Goal: Task Accomplishment & Management: Use online tool/utility

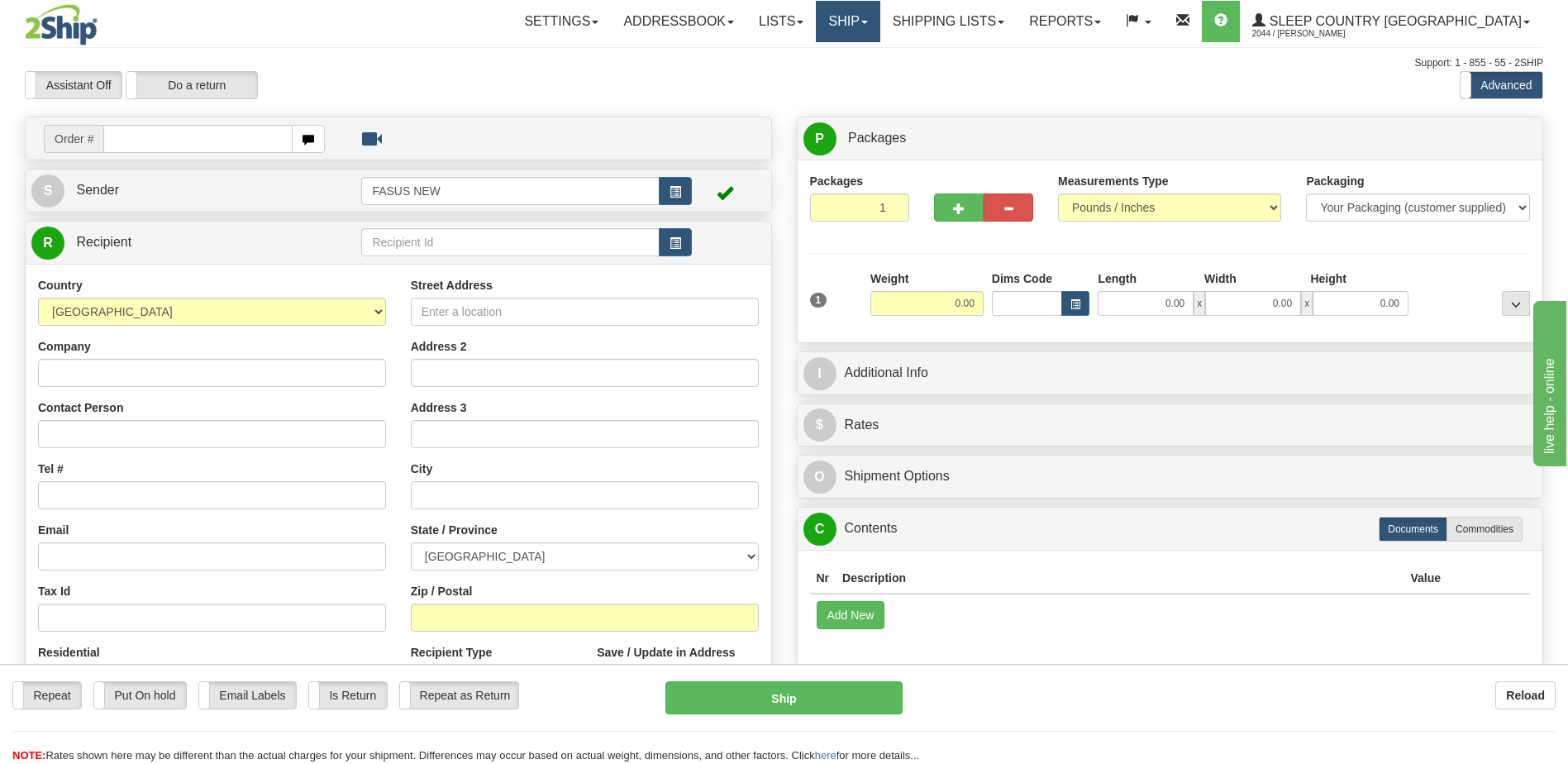
click at [880, 20] on link "Ship" at bounding box center [848, 22] width 64 height 42
click at [863, 78] on span "OnHold / Order Queue" at bounding box center [805, 79] width 117 height 13
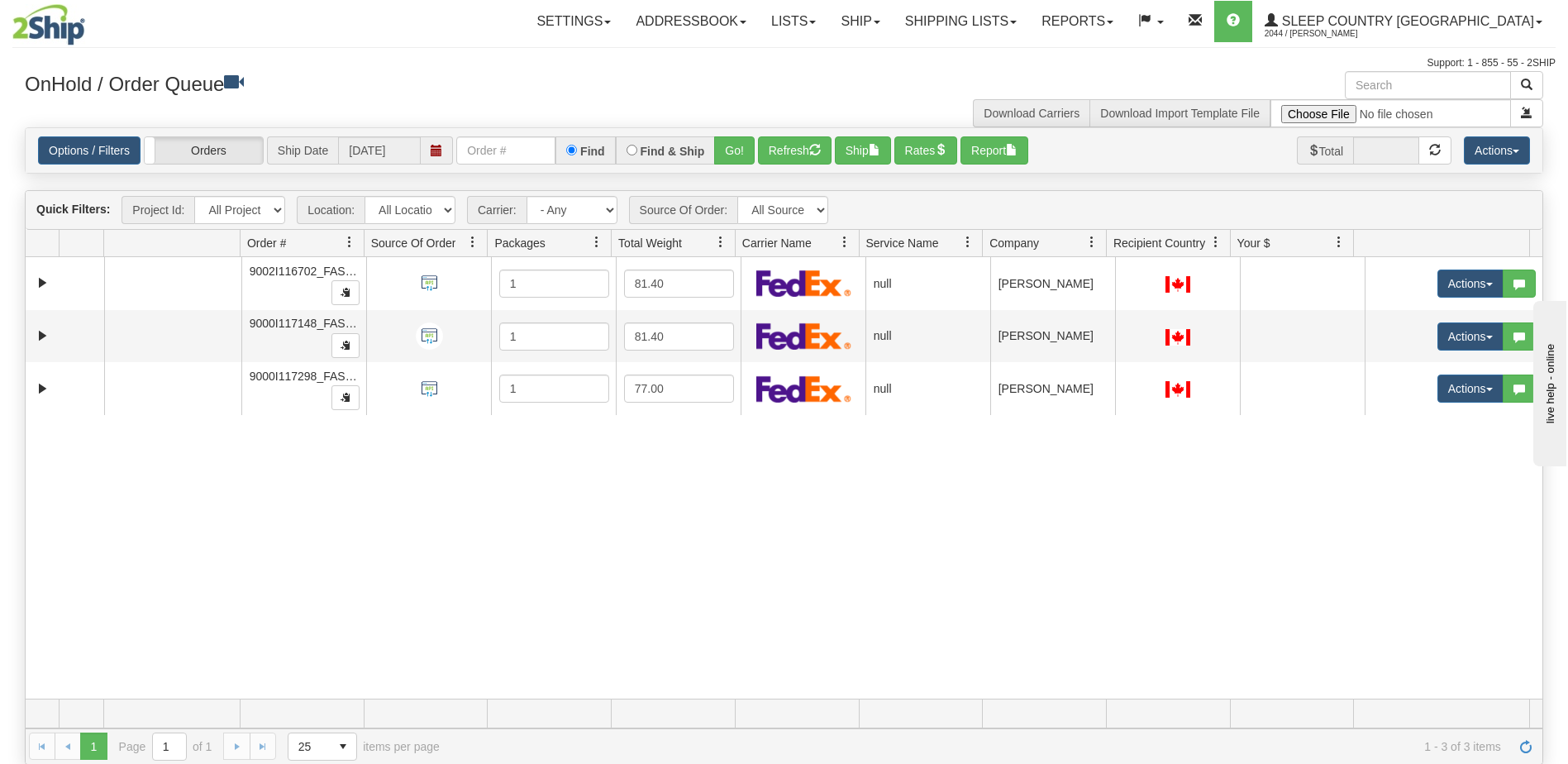
click at [979, 552] on div "31661333 FASUS 91245352 0 9002I116702_FASUS 1 81.40 null Shipping department Fa…" at bounding box center [784, 478] width 1517 height 441
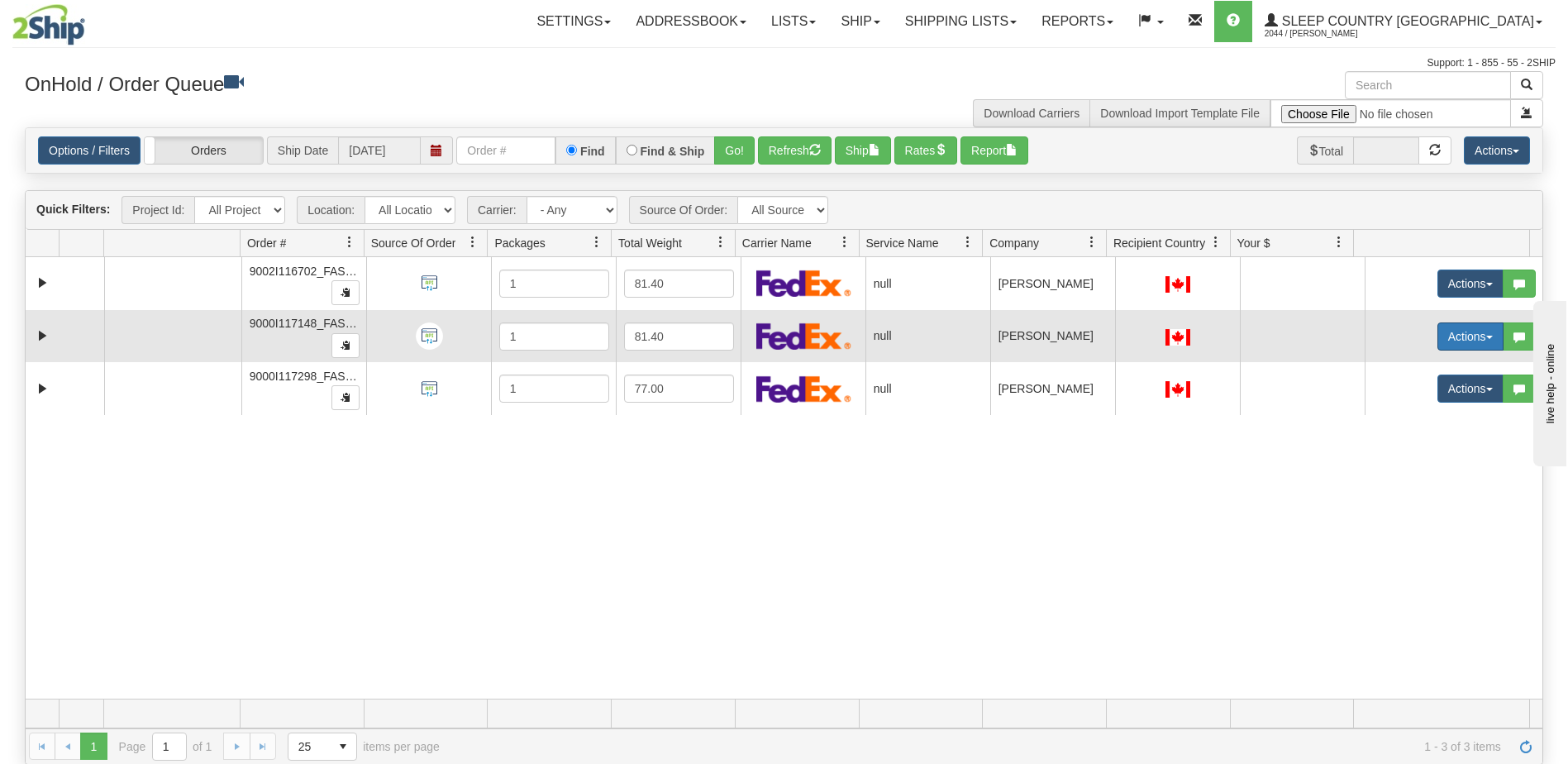
click at [1486, 338] on span "button" at bounding box center [1489, 338] width 7 height 4
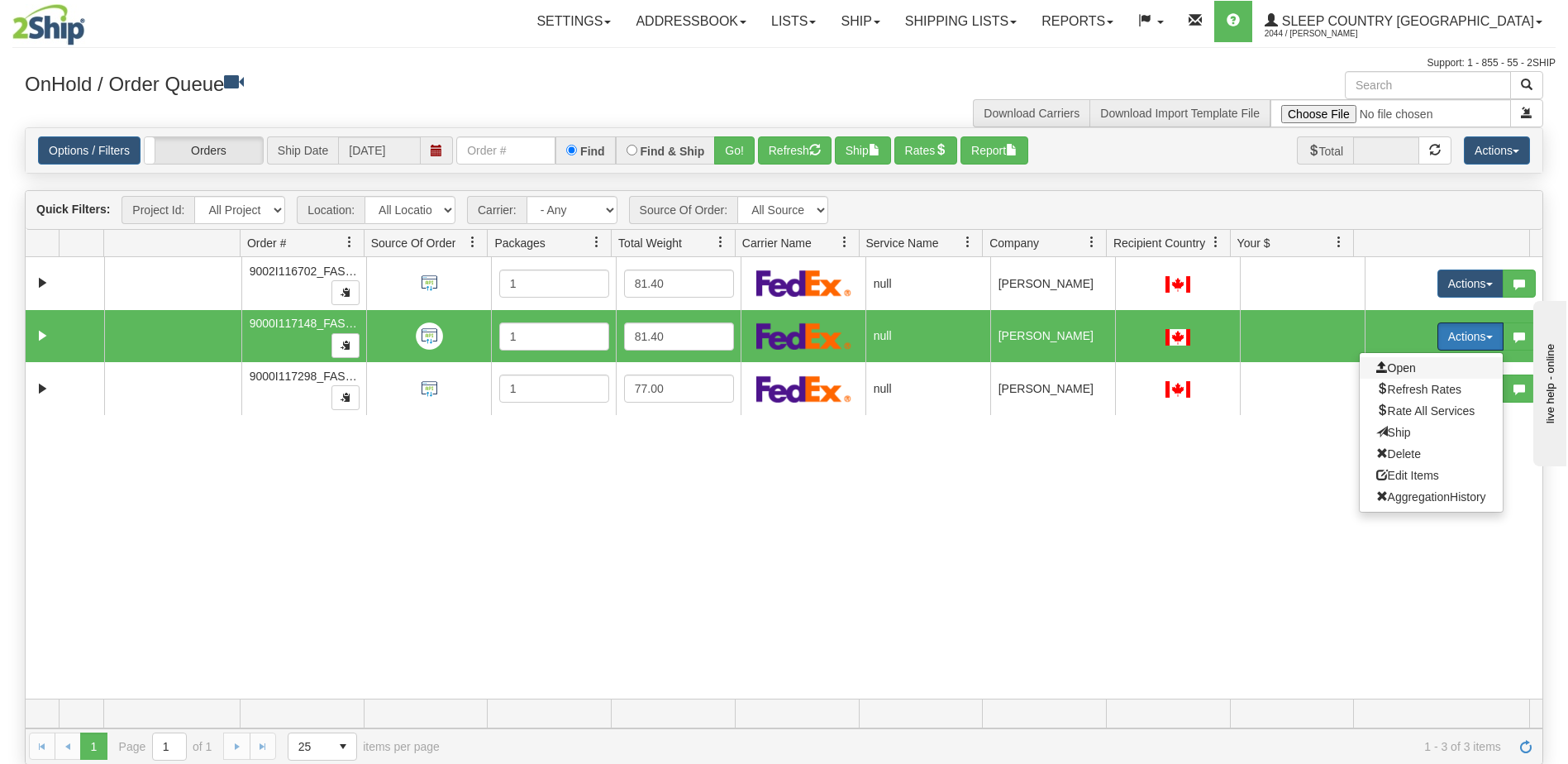
click at [1397, 364] on span "Open" at bounding box center [1396, 368] width 40 height 13
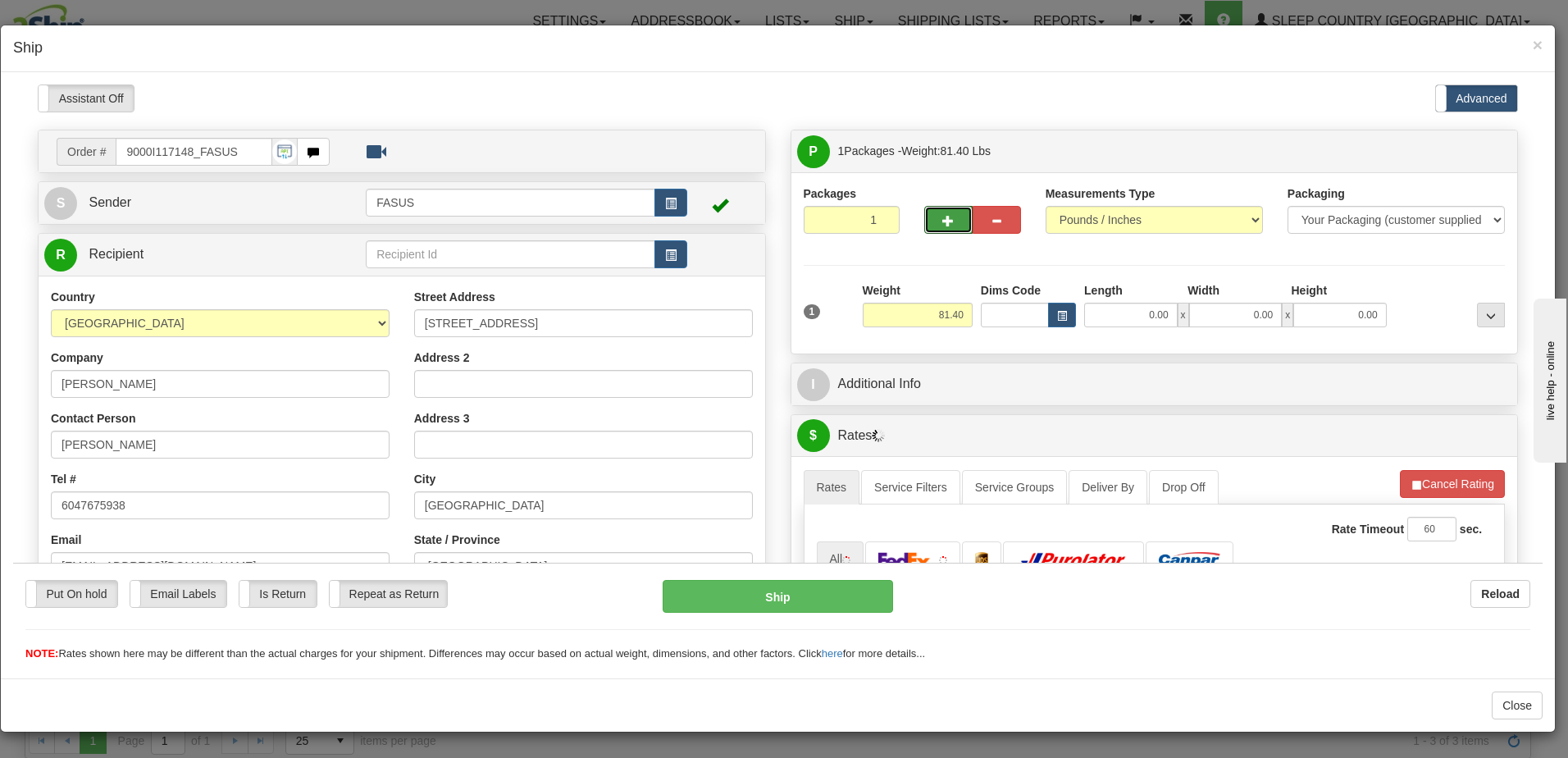
click at [935, 221] on button "button" at bounding box center [949, 219] width 49 height 28
type input "2"
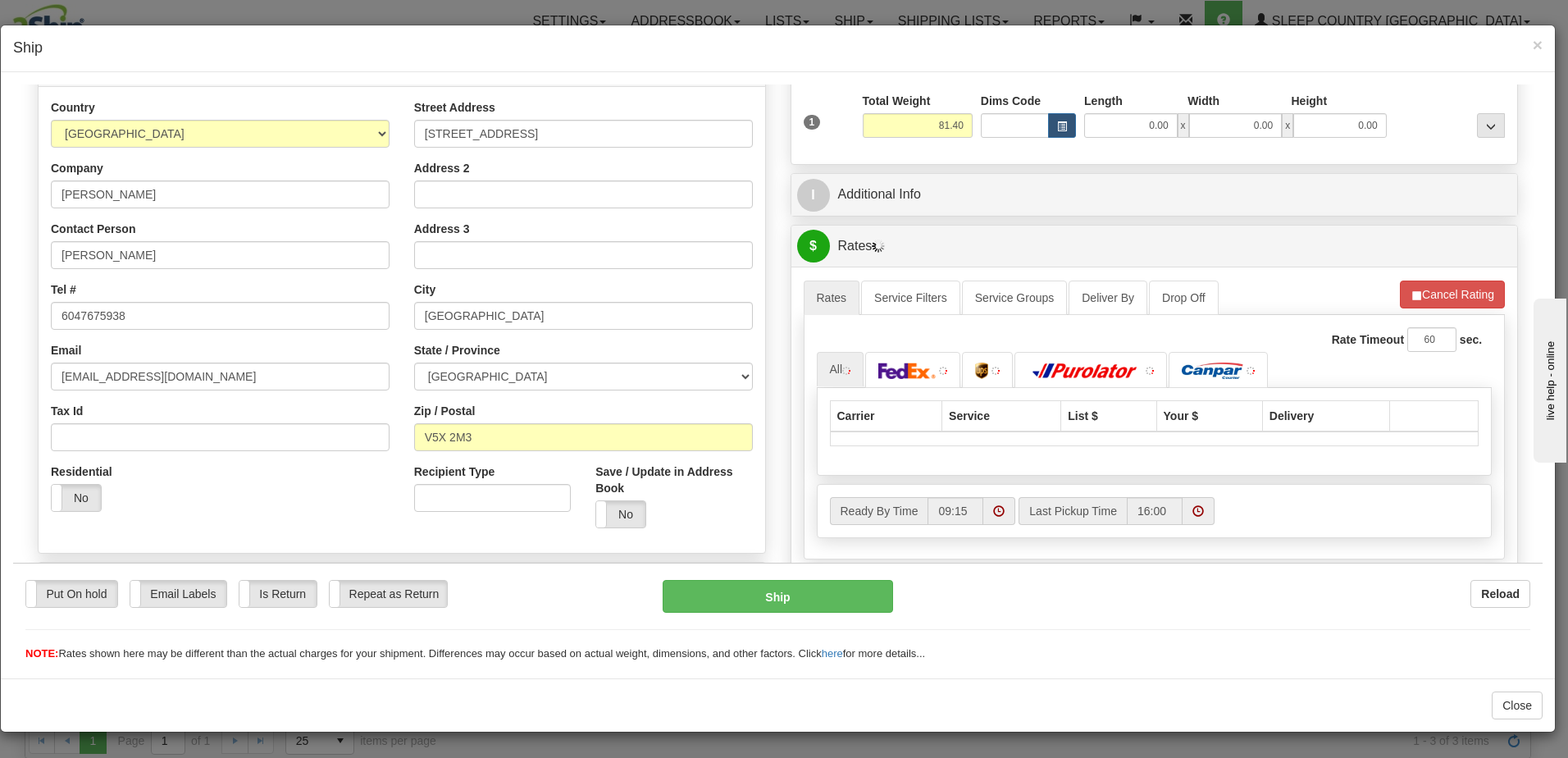
scroll to position [328, 0]
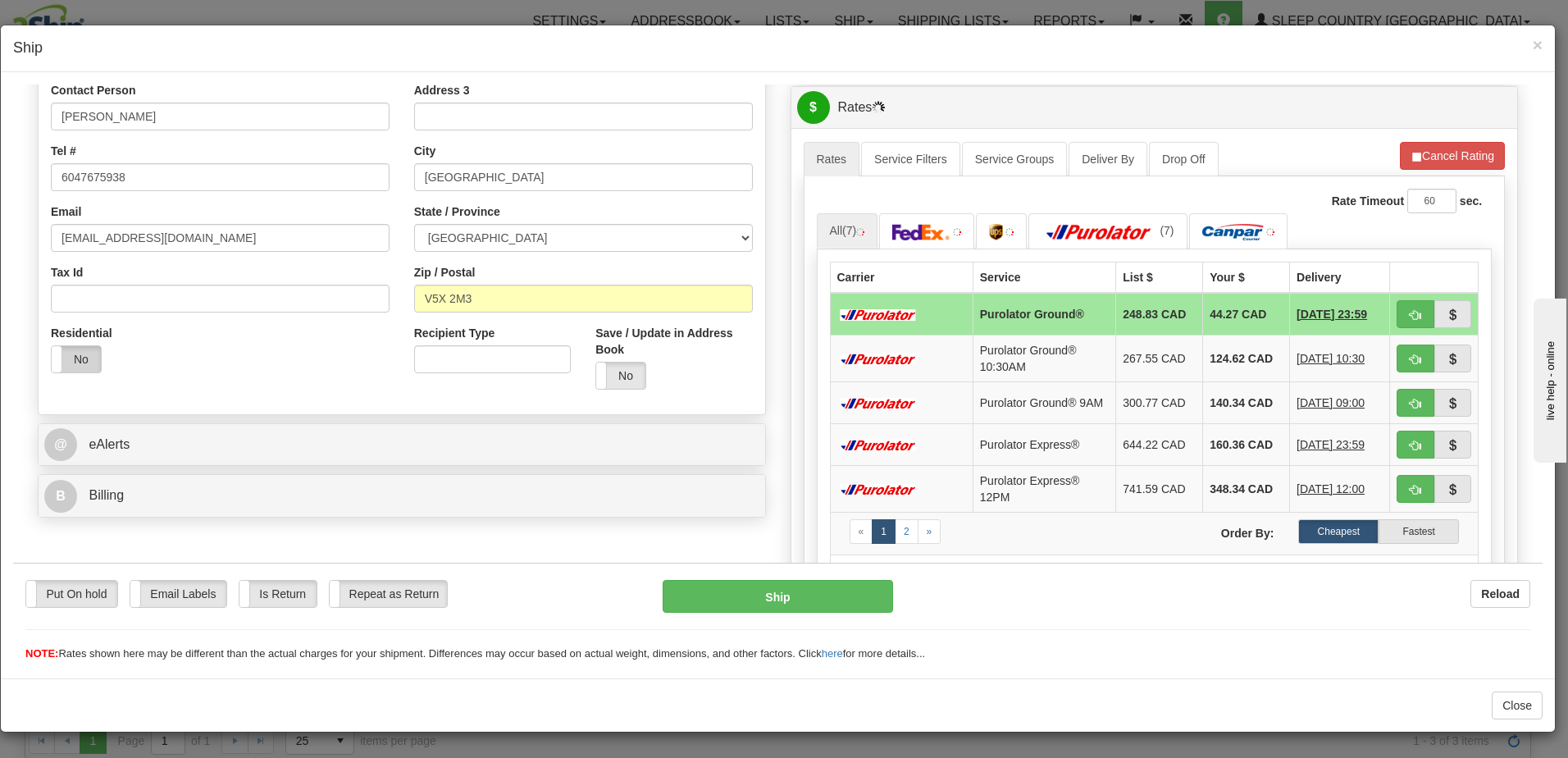
click at [64, 360] on label "No" at bounding box center [76, 358] width 50 height 26
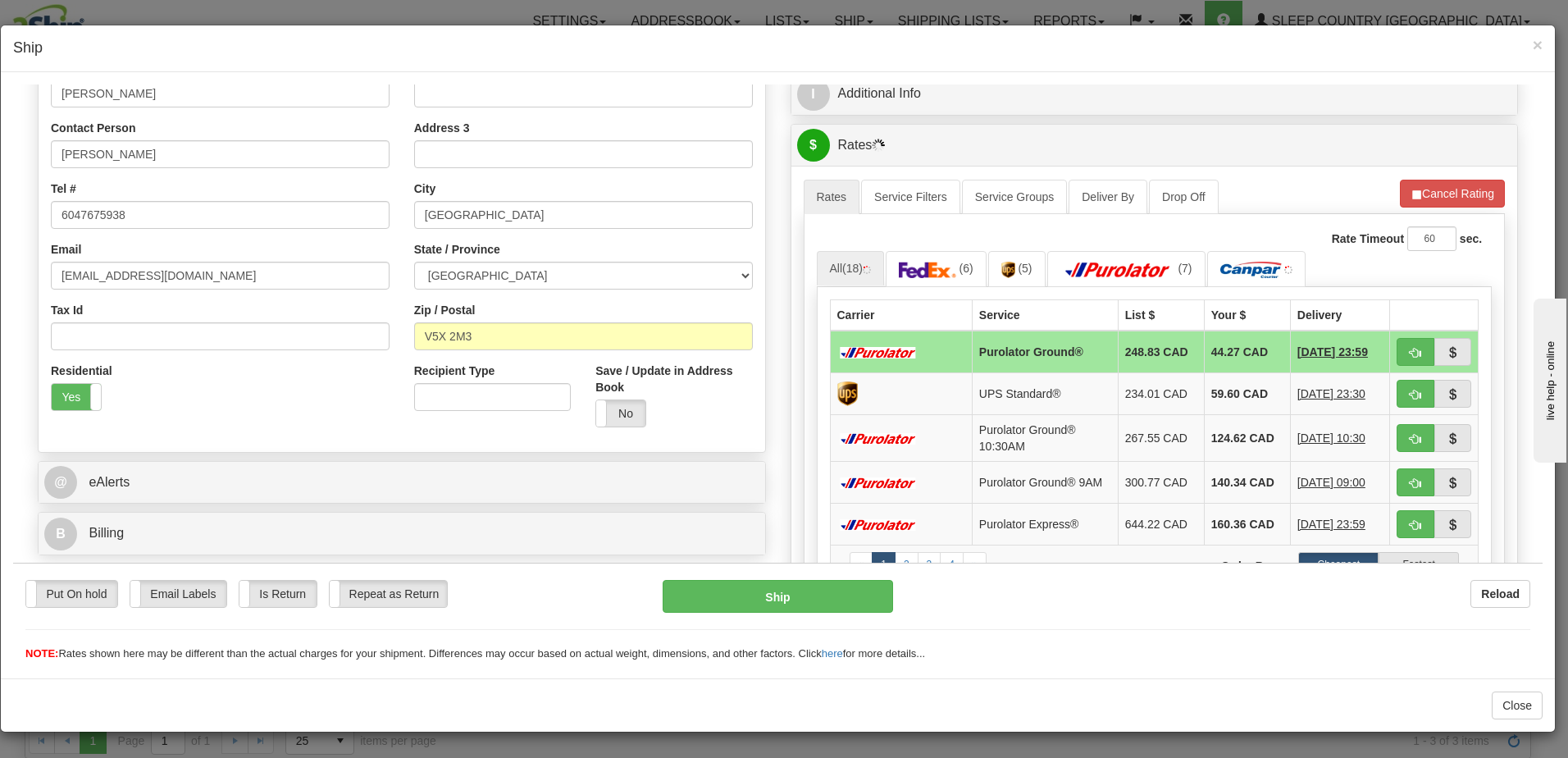
scroll to position [0, 0]
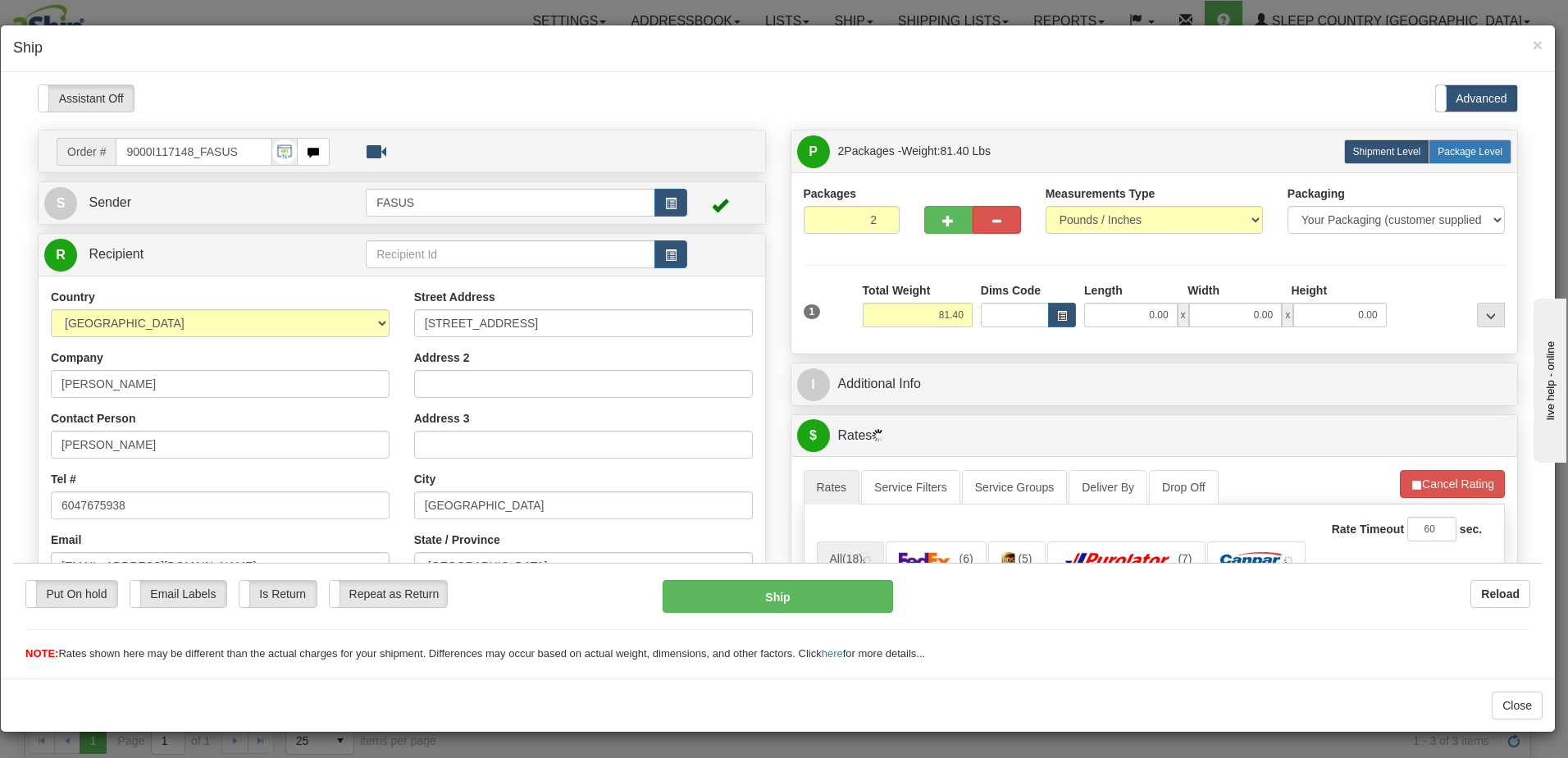
click at [1478, 152] on span "Package Level" at bounding box center [1470, 151] width 65 height 11
radio input "true"
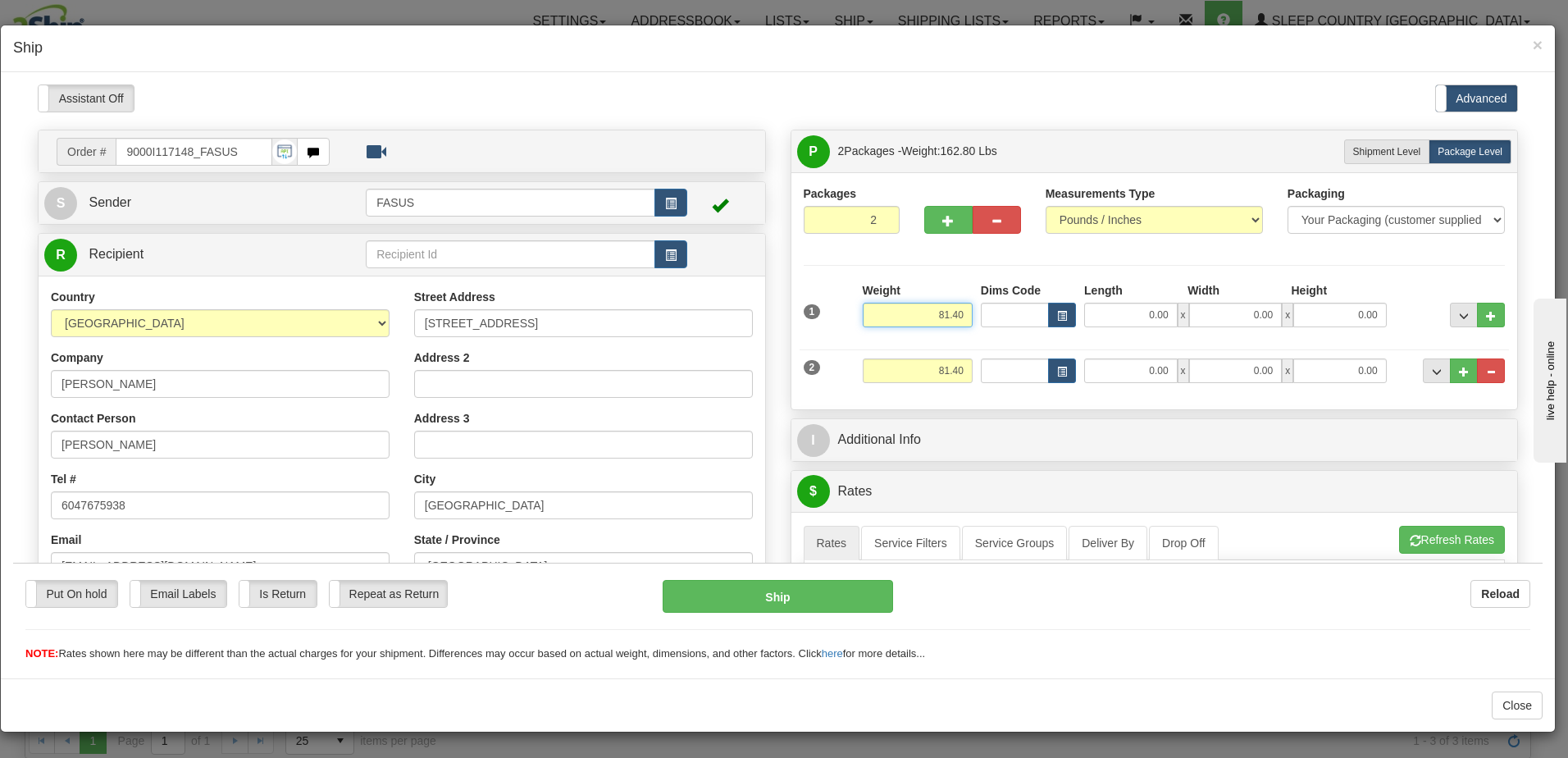
drag, startPoint x: 921, startPoint y: 313, endPoint x: 1067, endPoint y: 335, distance: 147.6
click at [1067, 335] on div "1 Weight 81.40 Dims Code x x" at bounding box center [1154, 311] width 710 height 58
type input "57.20"
type input "83.50"
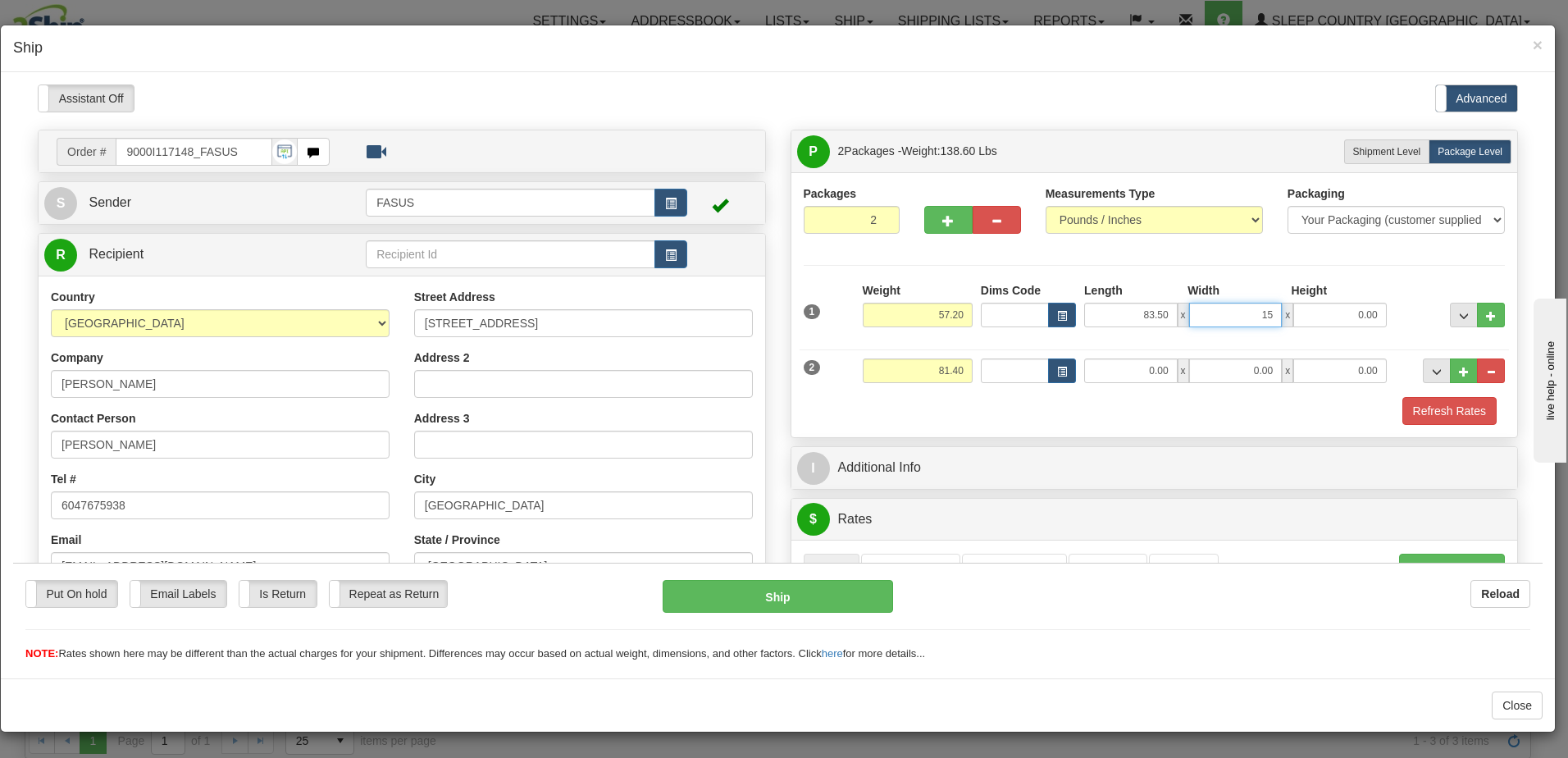
type input "15.00"
type input "4.00"
click at [1459, 311] on span "..." at bounding box center [1464, 315] width 10 height 9
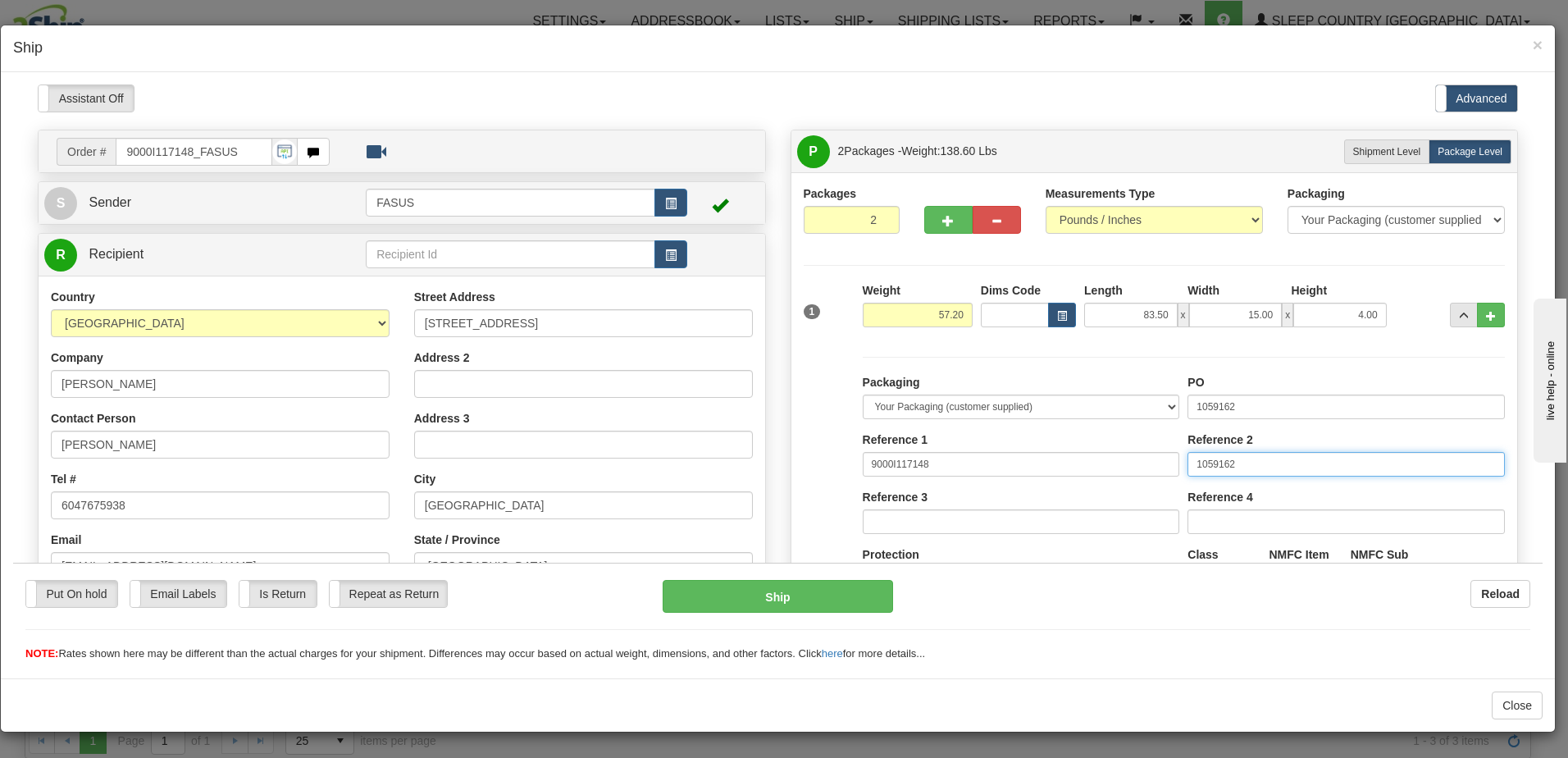
drag, startPoint x: 1031, startPoint y: 480, endPoint x: 892, endPoint y: 488, distance: 139.2
click at [892, 488] on div "Packaging Your Packaging (customer supplied) Envelope (carrier supplied) Pack (…" at bounding box center [1183, 524] width 650 height 302
drag, startPoint x: 1312, startPoint y: 401, endPoint x: 948, endPoint y: 397, distance: 364.0
click at [948, 397] on div "Packaging Your Packaging (customer supplied) Envelope (carrier supplied) Pack (…" at bounding box center [1183, 524] width 650 height 302
type input "1028588"
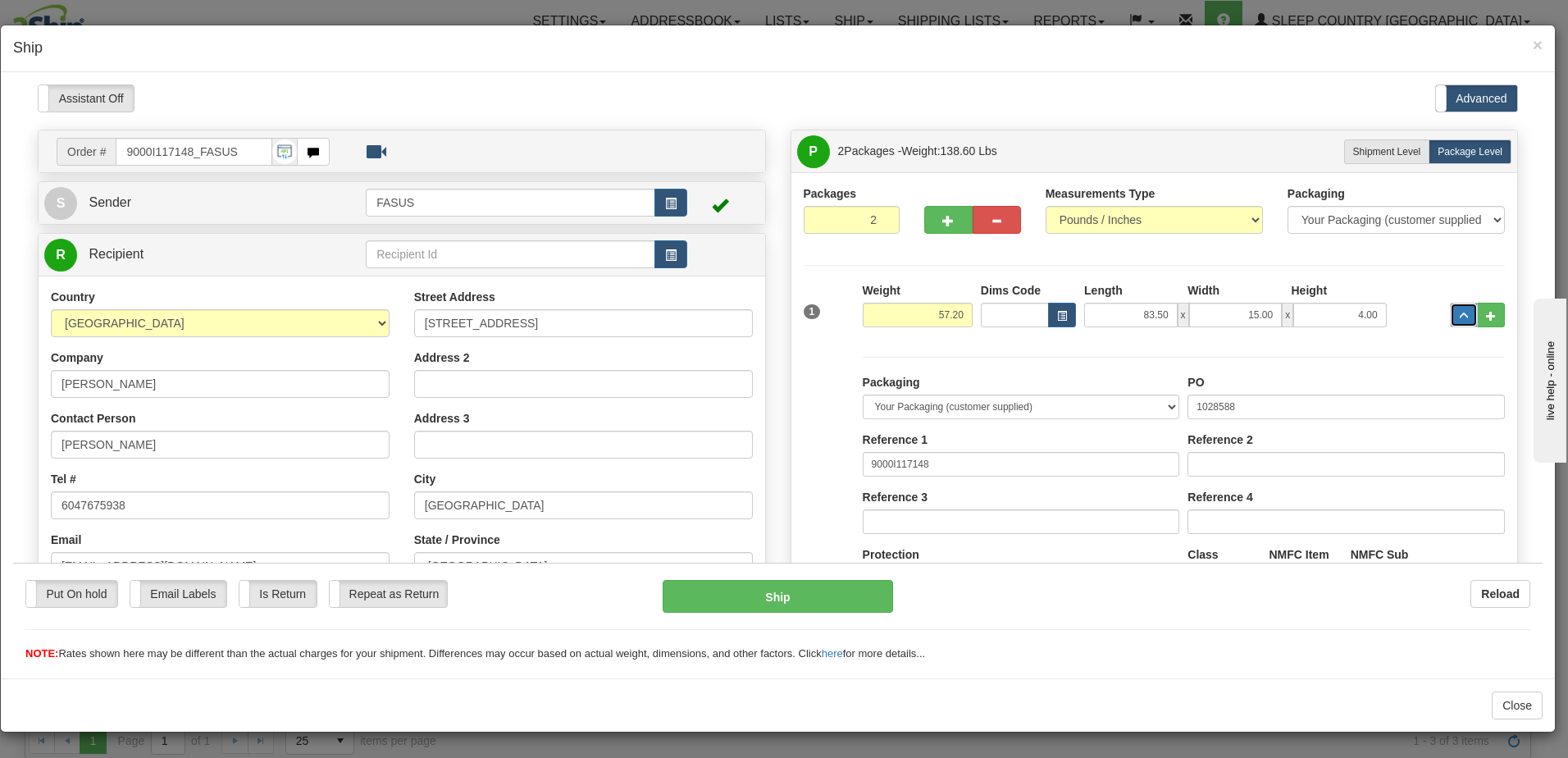
click at [1459, 312] on span "..." at bounding box center [1464, 315] width 10 height 9
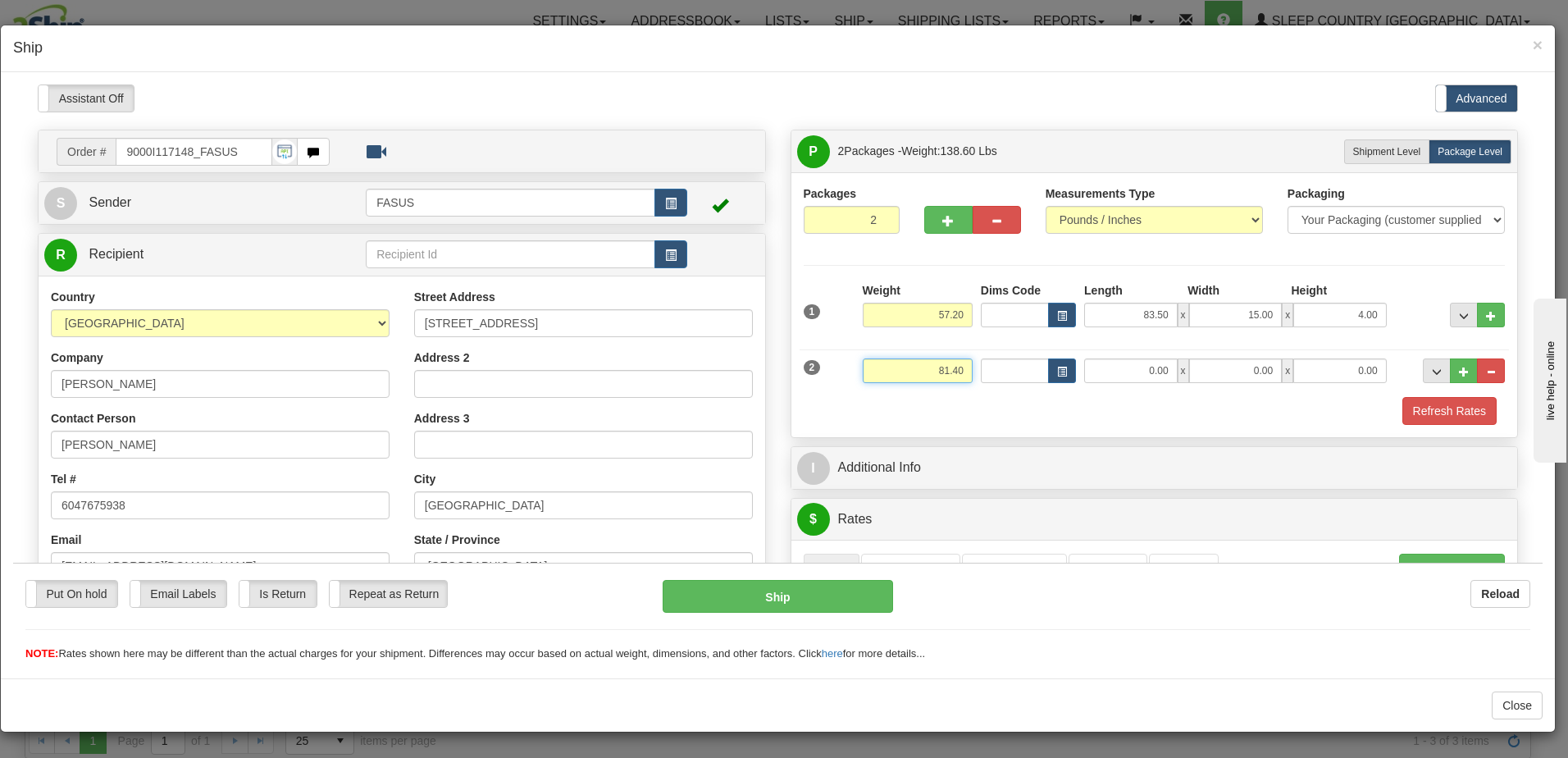
drag, startPoint x: 920, startPoint y: 372, endPoint x: 981, endPoint y: 364, distance: 61.5
click at [981, 364] on div "2 Weight 81.40 Dims Code Length Width Height" at bounding box center [1154, 368] width 710 height 55
type input "23.00"
type input "67.00"
type input "14.00"
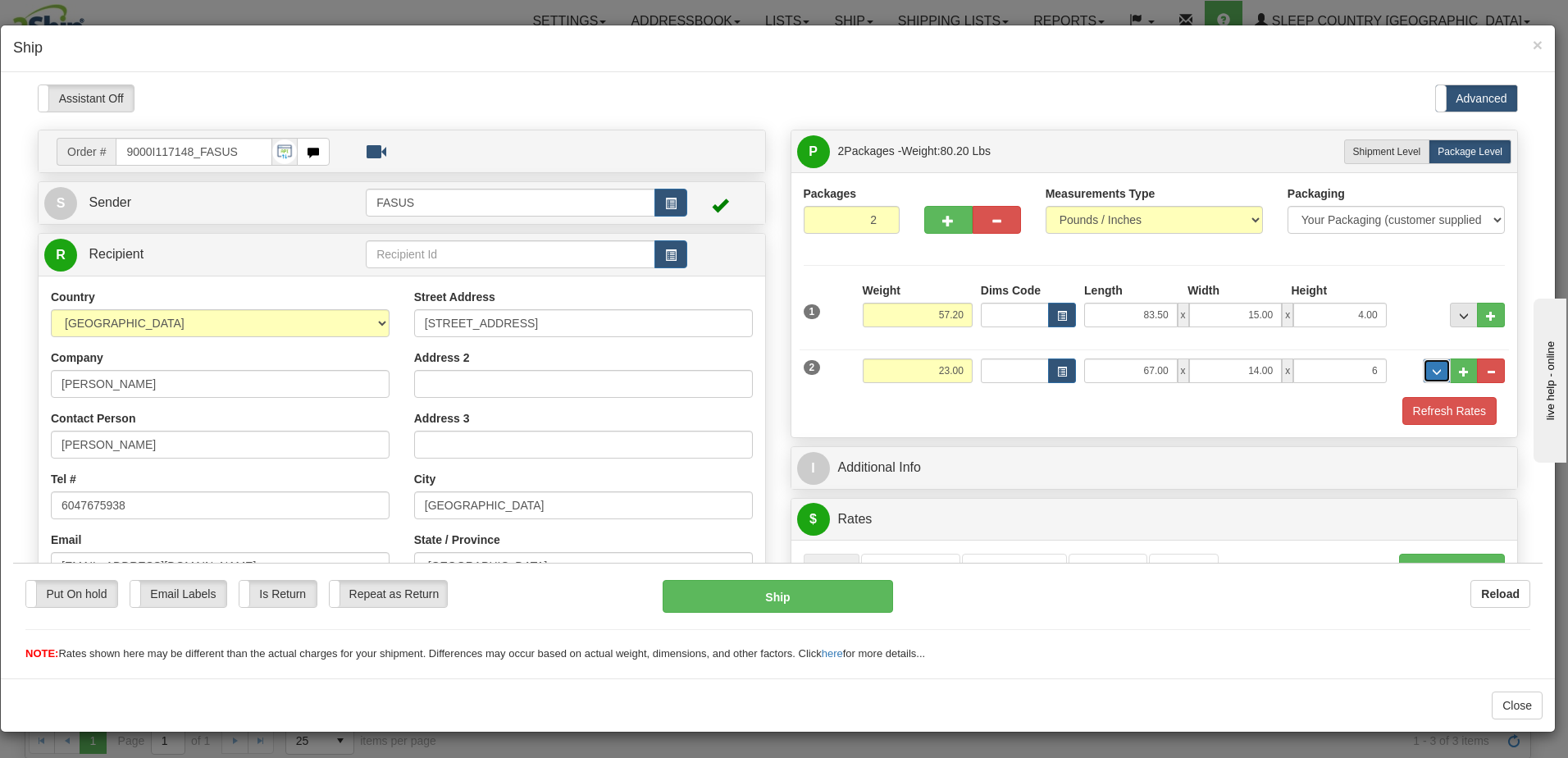
type input "6.00"
click at [1430, 368] on button "..." at bounding box center [1437, 370] width 28 height 24
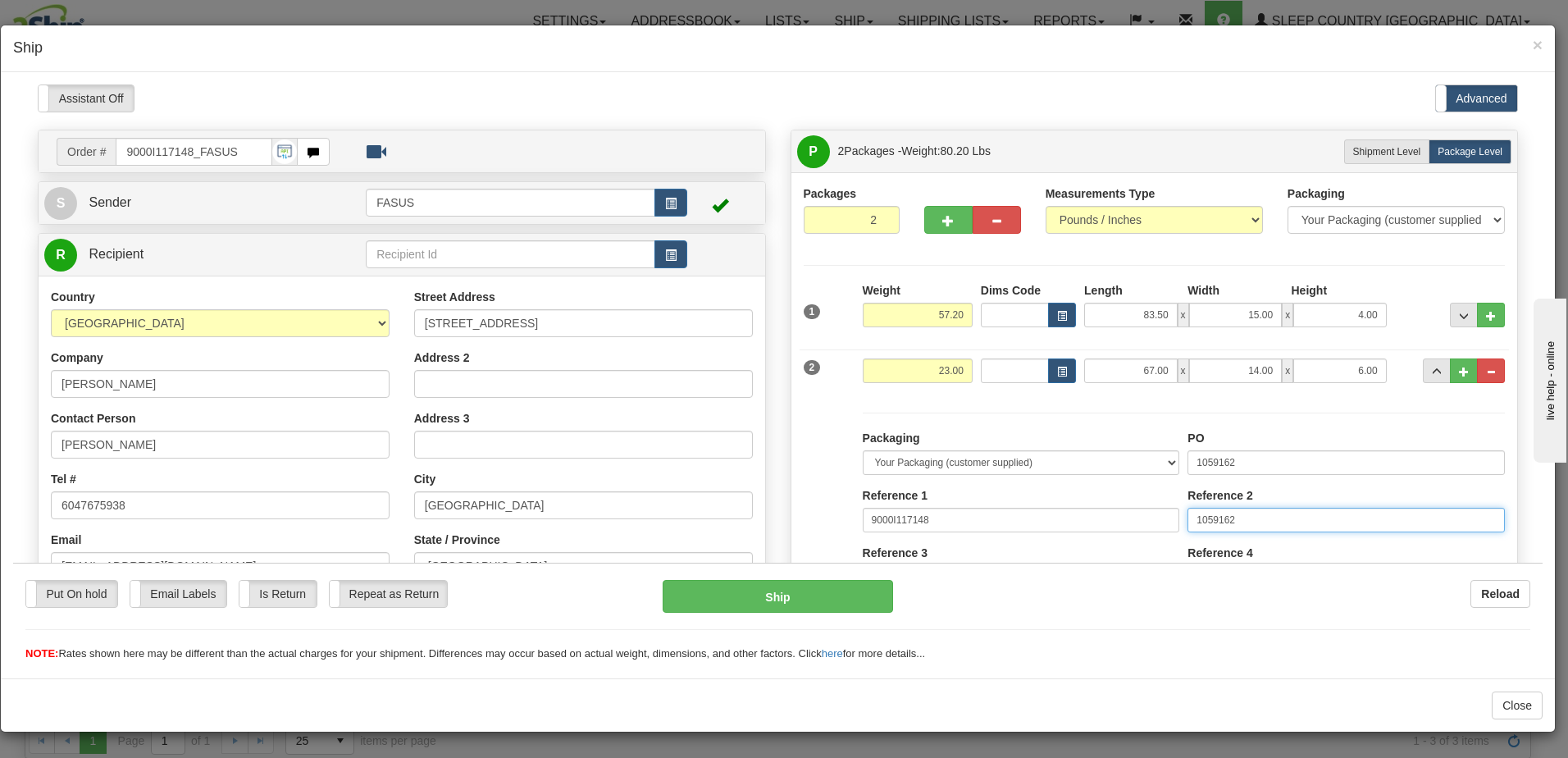
drag, startPoint x: 1254, startPoint y: 519, endPoint x: 990, endPoint y: 489, distance: 265.7
click at [990, 489] on div "Packaging Your Packaging (customer supplied) Envelope (carrier supplied) Pack (…" at bounding box center [1183, 580] width 650 height 302
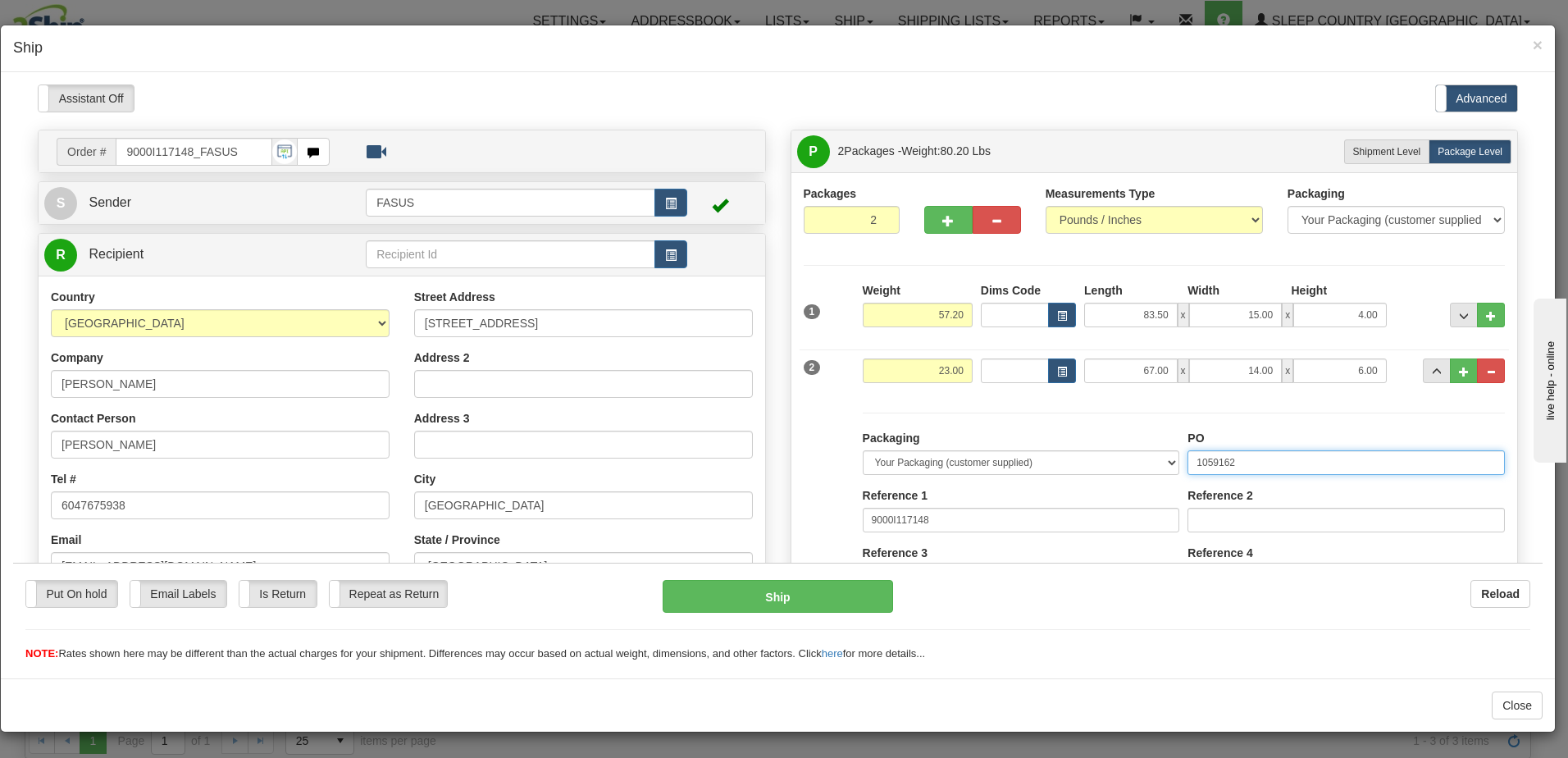
drag, startPoint x: 1265, startPoint y: 455, endPoint x: 960, endPoint y: 410, distance: 308.3
click at [960, 410] on div "Packaging Your Packaging (customer supplied) Envelope (carrier supplied) Pack (…" at bounding box center [1183, 563] width 650 height 336
type input "1028587"
click at [1432, 367] on span "..." at bounding box center [1437, 372] width 10 height 9
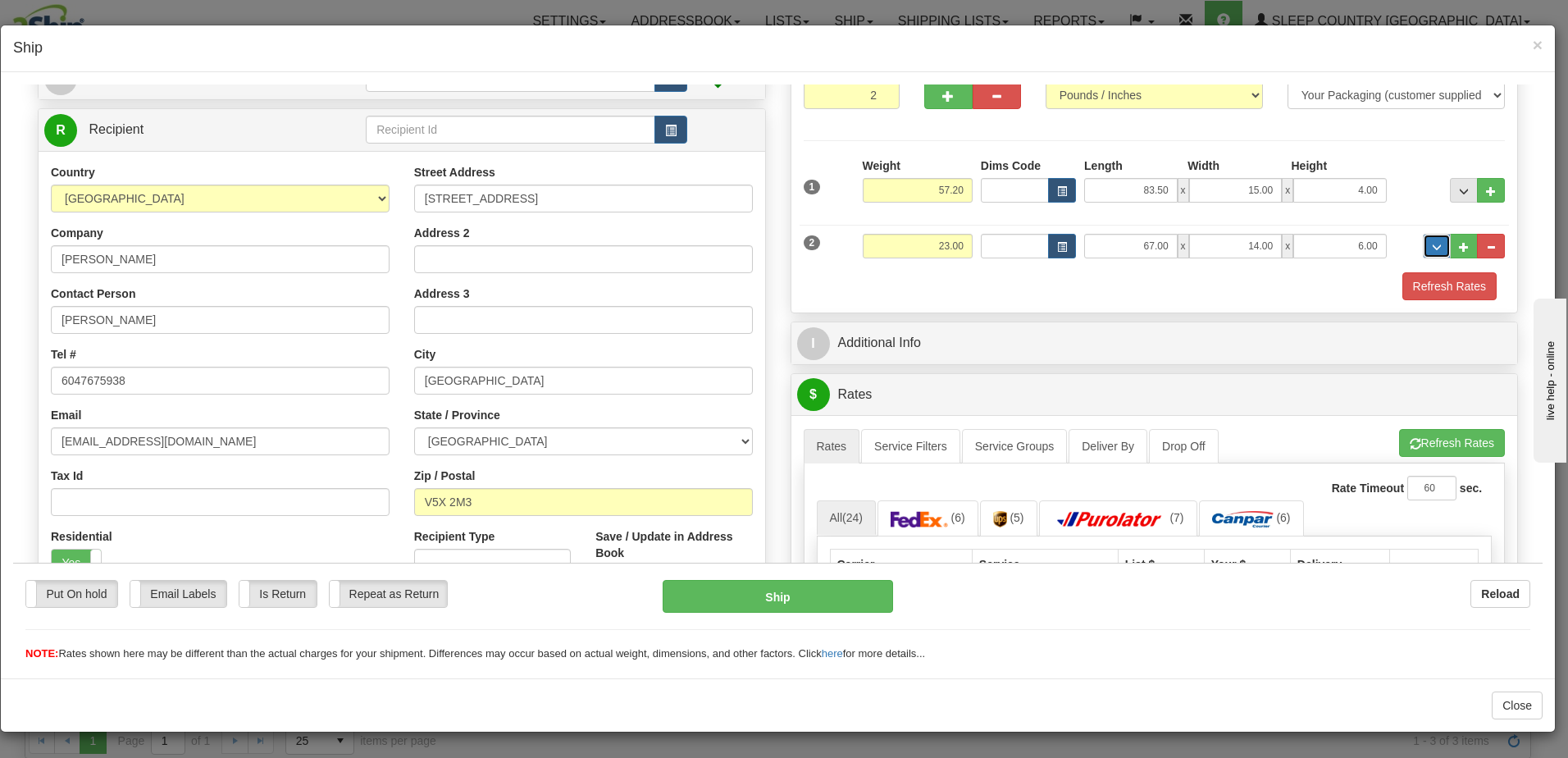
scroll to position [164, 0]
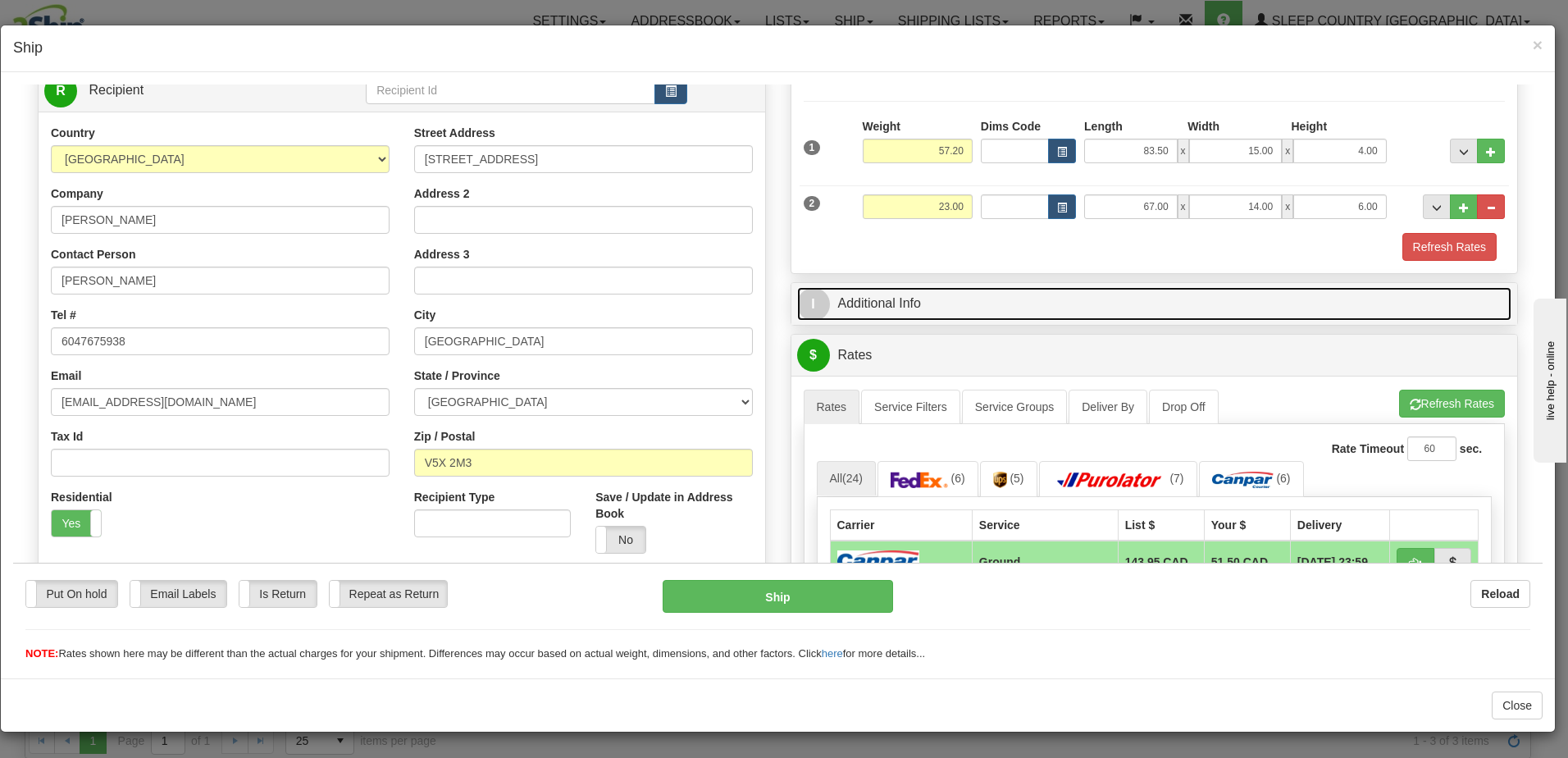
click at [1102, 310] on link "I Additional Info" at bounding box center [1154, 303] width 715 height 34
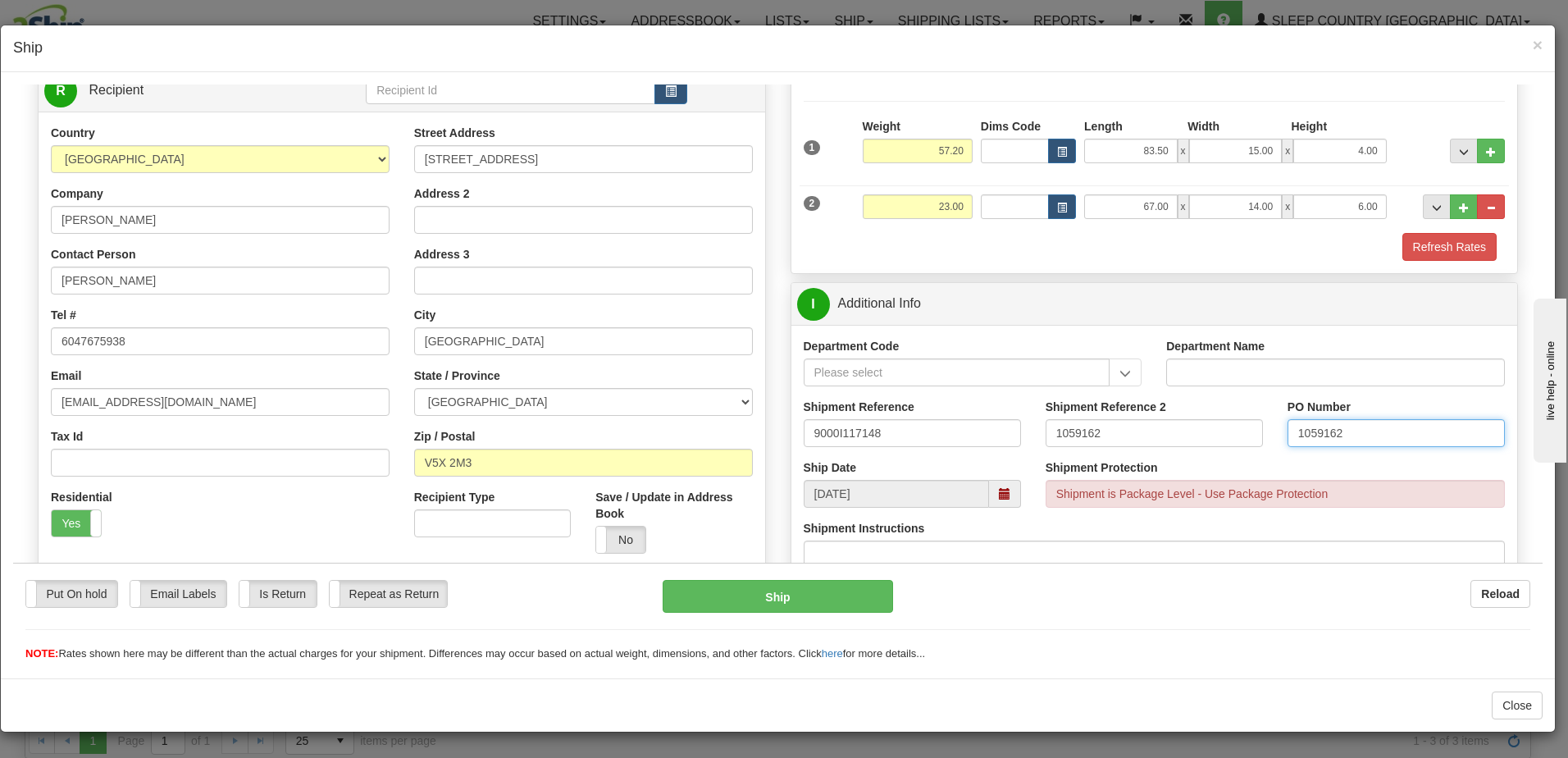
drag, startPoint x: 1387, startPoint y: 427, endPoint x: 1194, endPoint y: 422, distance: 193.1
click at [1194, 422] on div "Shipment Reference 9000I117148 Shipment Reference 2 1059162 PO Number 1059162" at bounding box center [1154, 428] width 727 height 61
drag, startPoint x: 1119, startPoint y: 438, endPoint x: 907, endPoint y: 435, distance: 212.0
click at [907, 435] on div "Shipment Reference 9000I117148 Shipment Reference 2 1059162 PO Number" at bounding box center [1154, 428] width 727 height 61
click at [1300, 433] on input "PO Number" at bounding box center [1396, 432] width 217 height 28
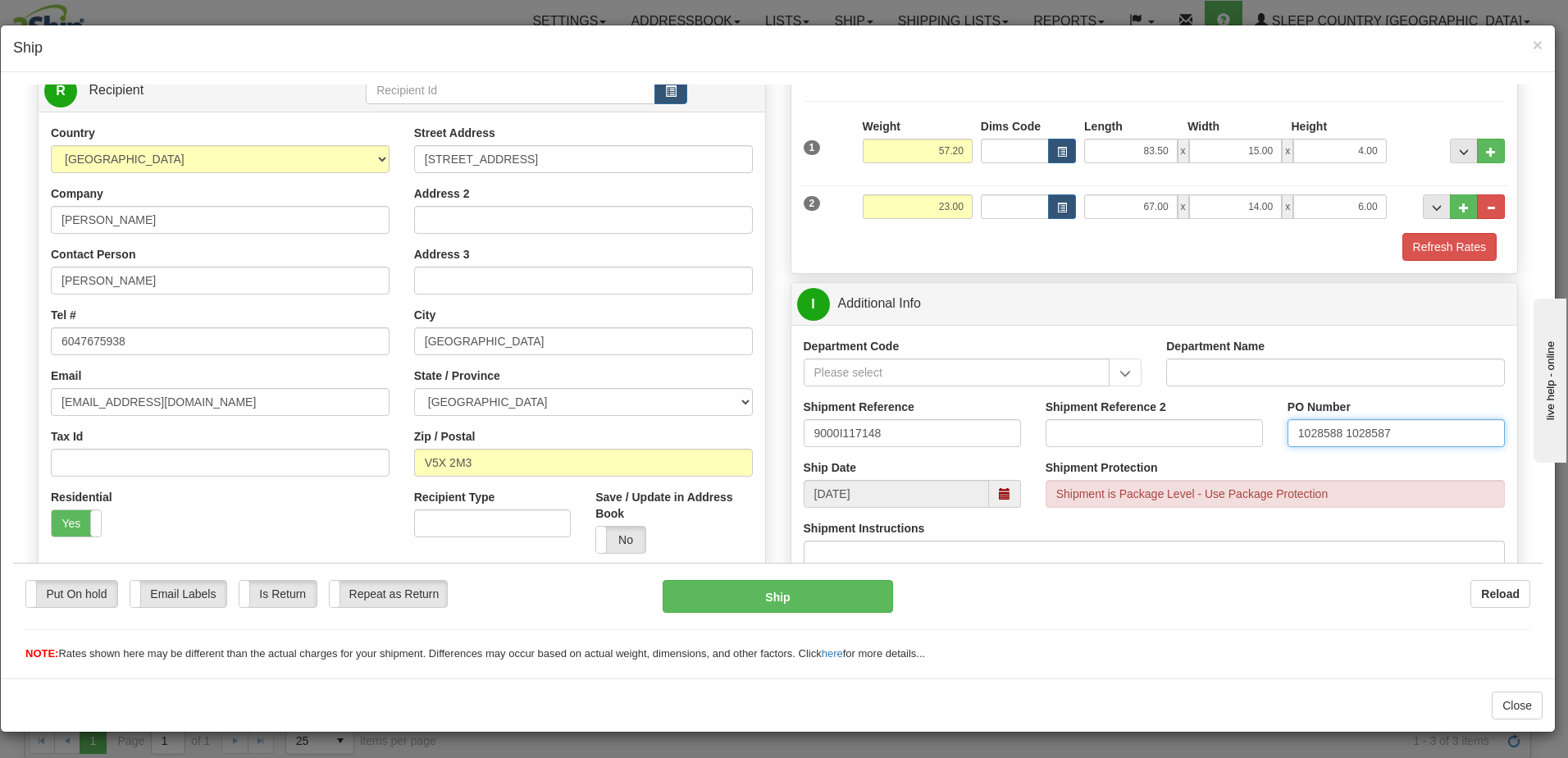
type input "1028588 1028587"
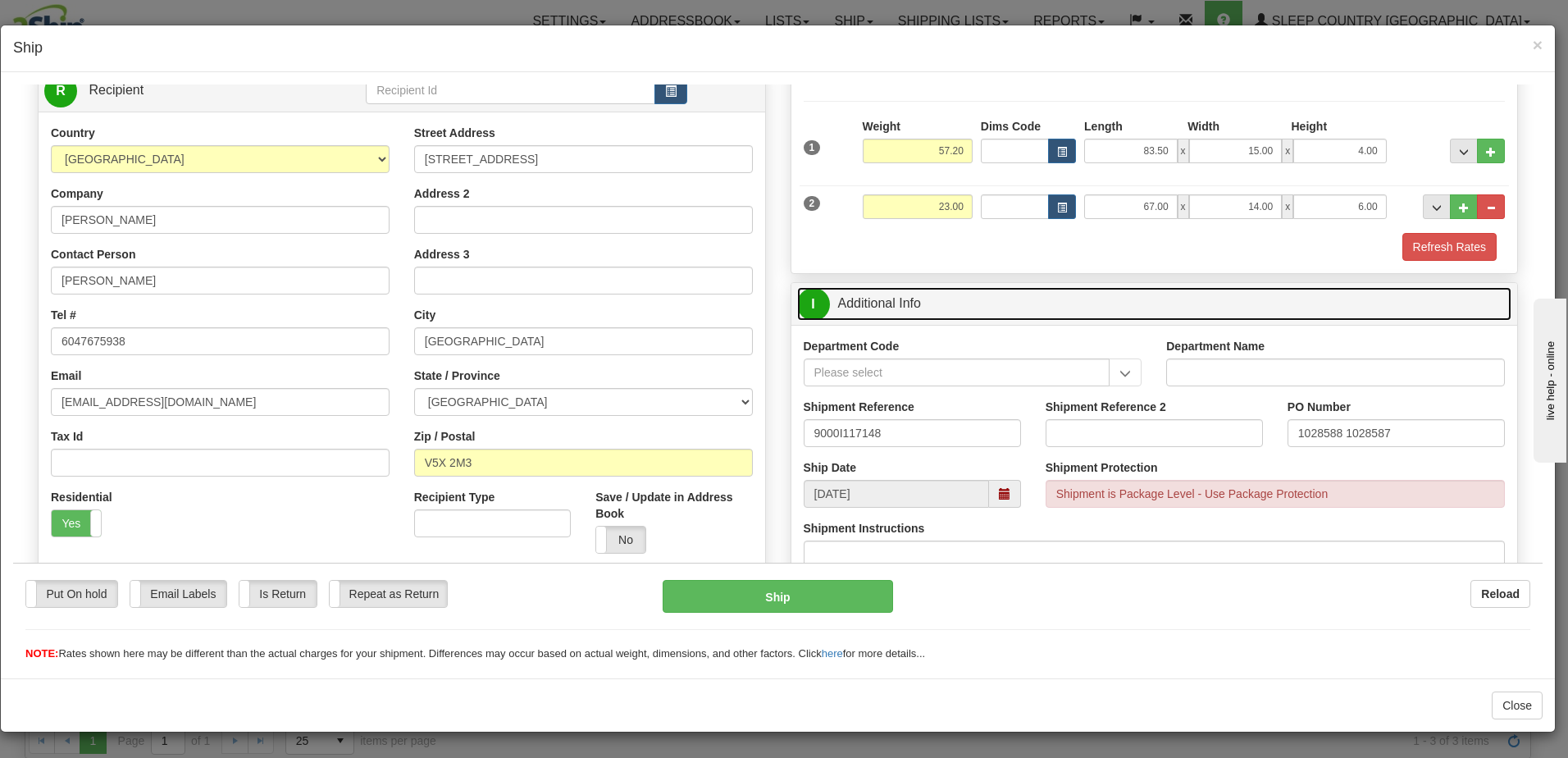
click at [1098, 296] on link "I Additional Info" at bounding box center [1154, 303] width 715 height 34
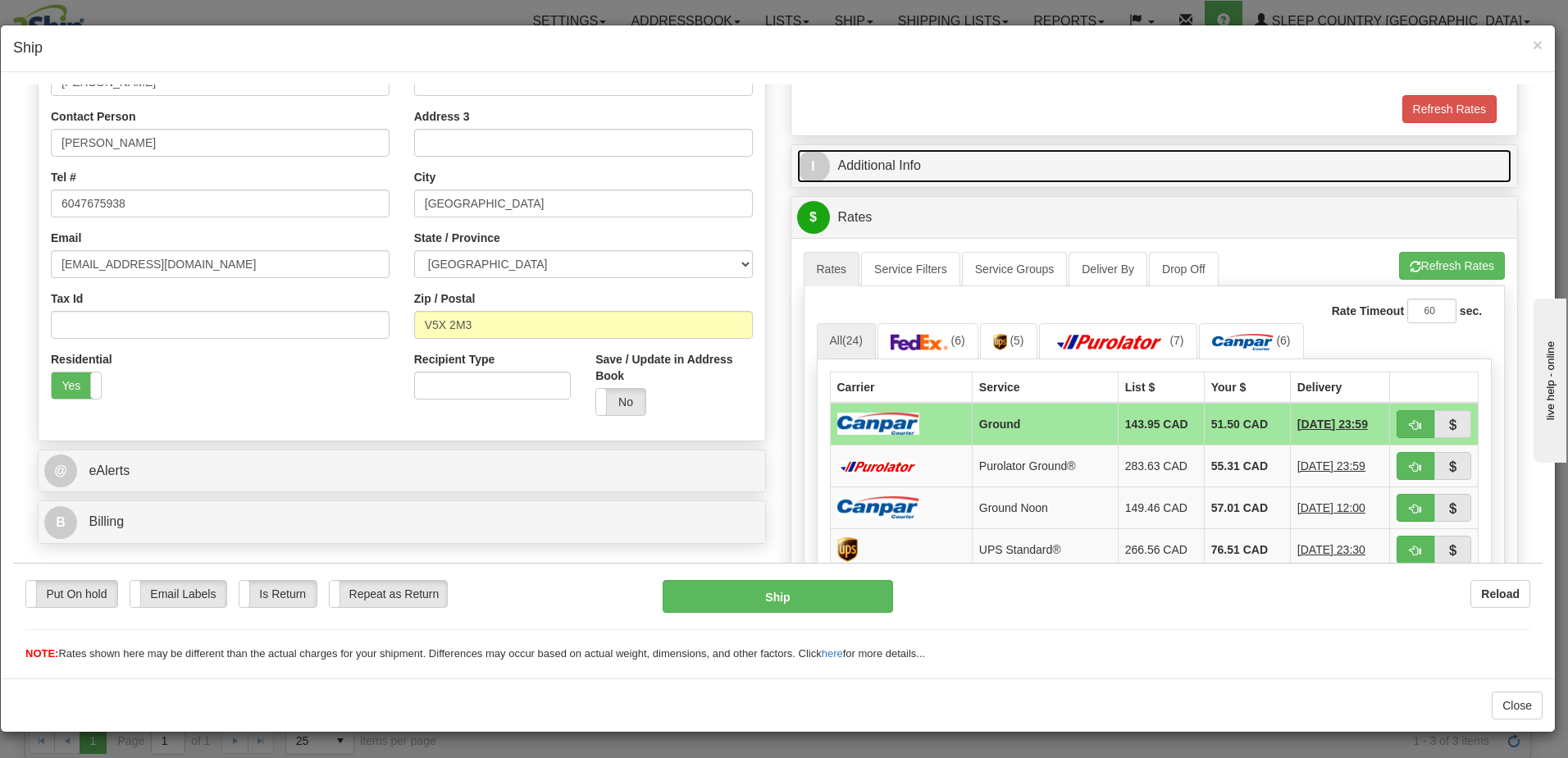
scroll to position [328, 0]
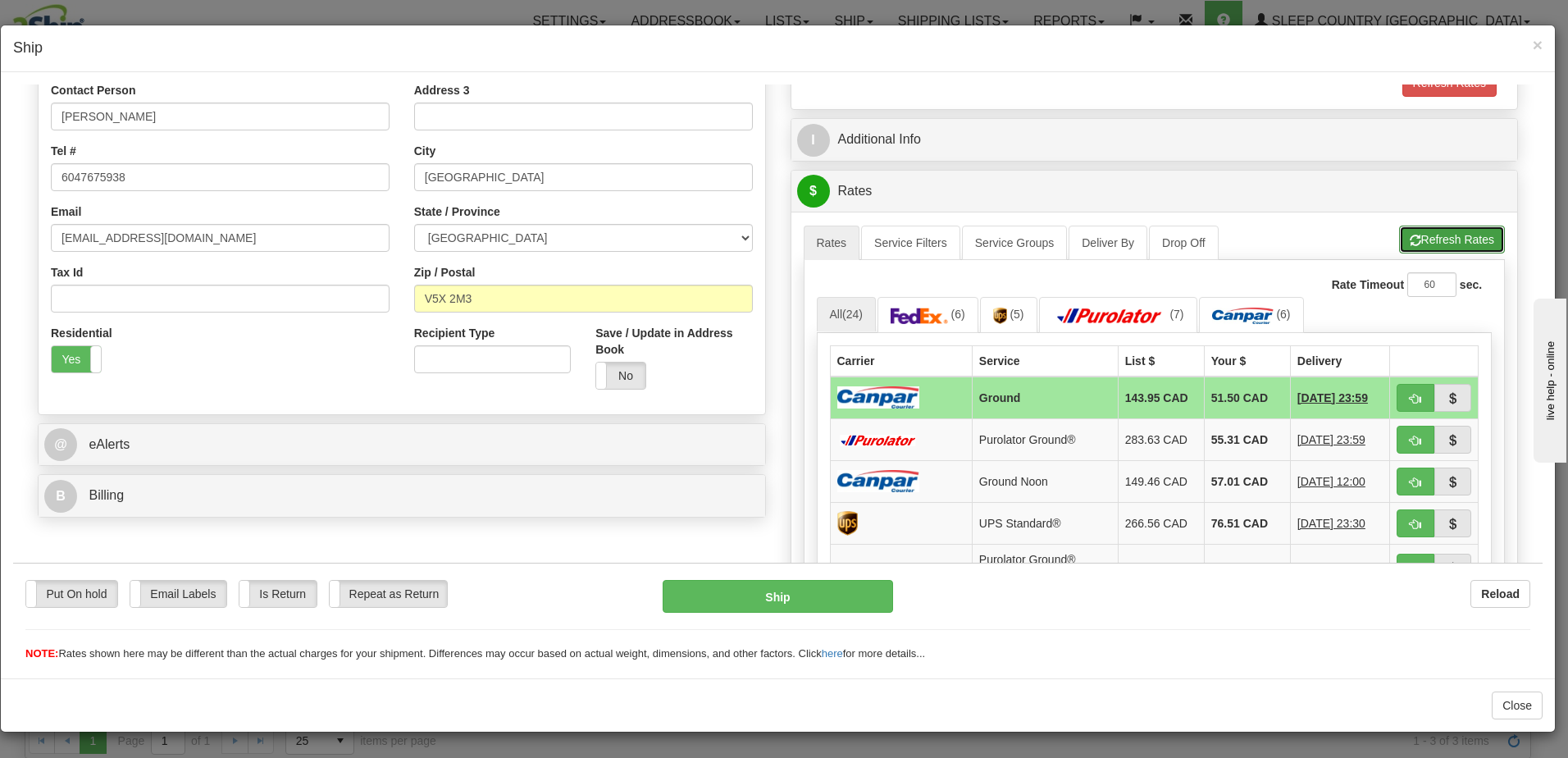
click at [1425, 227] on button "Refresh Rates" at bounding box center [1452, 239] width 106 height 28
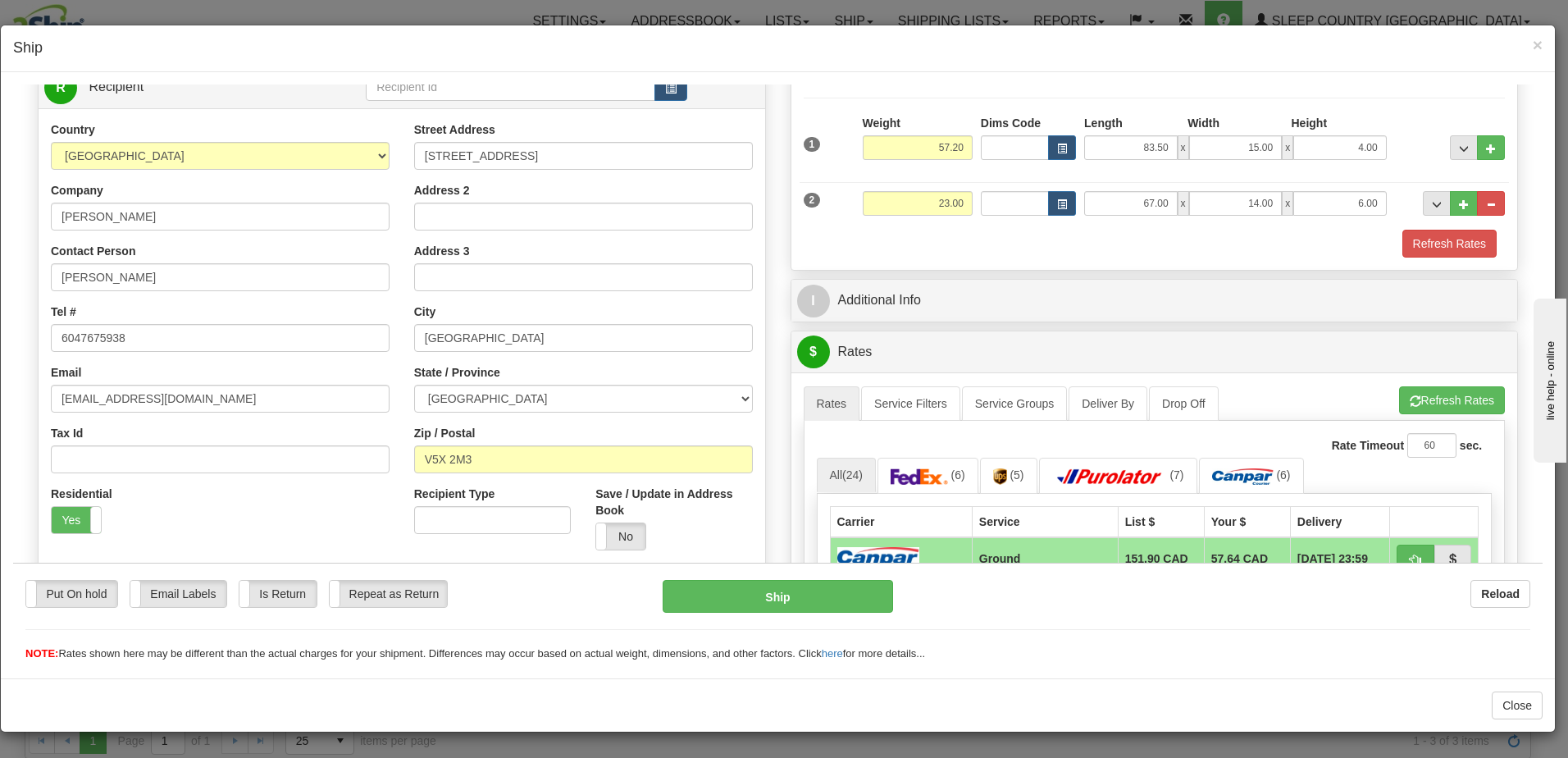
scroll to position [164, 0]
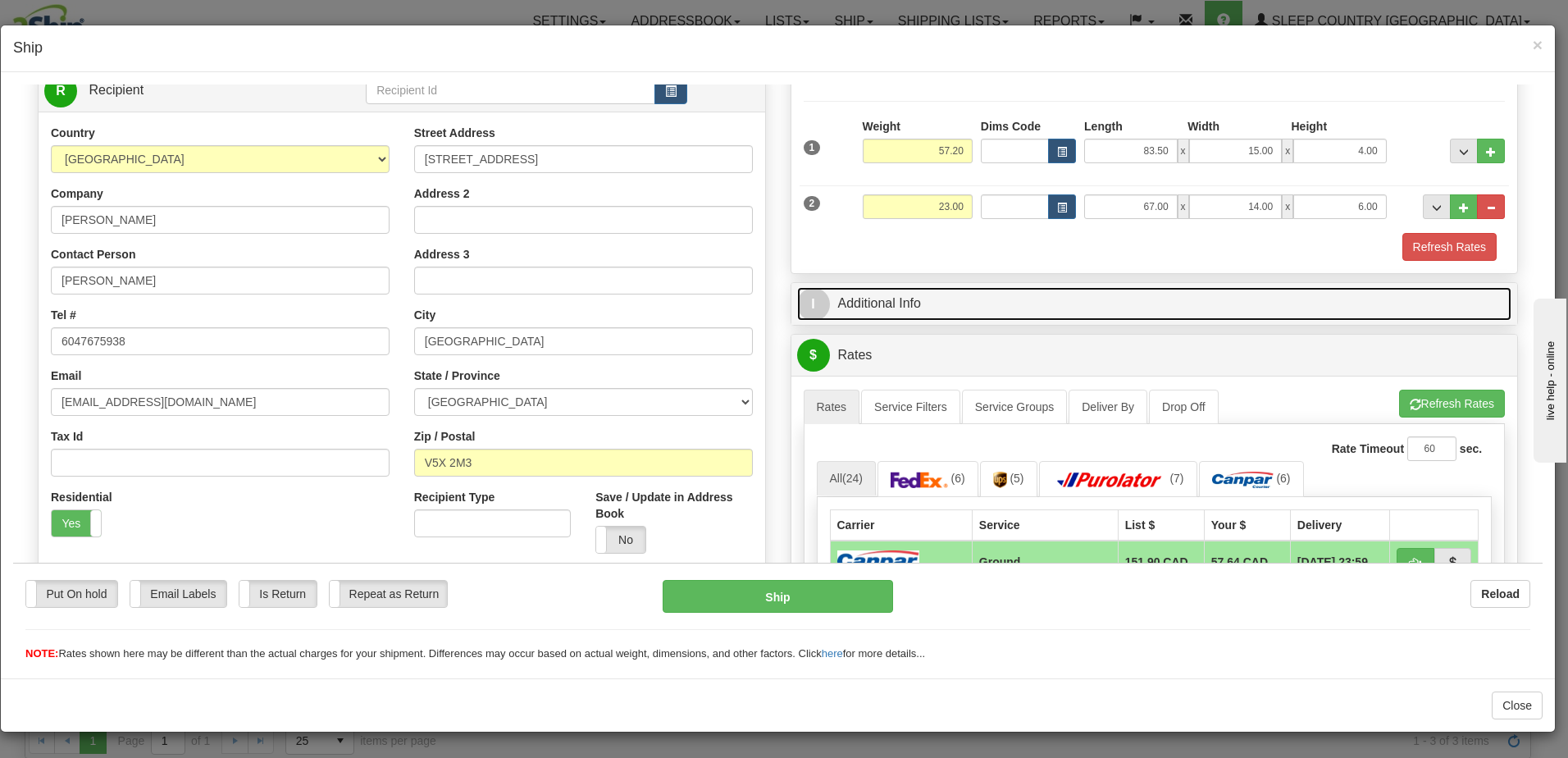
click at [921, 301] on link "I Additional Info" at bounding box center [1154, 303] width 715 height 34
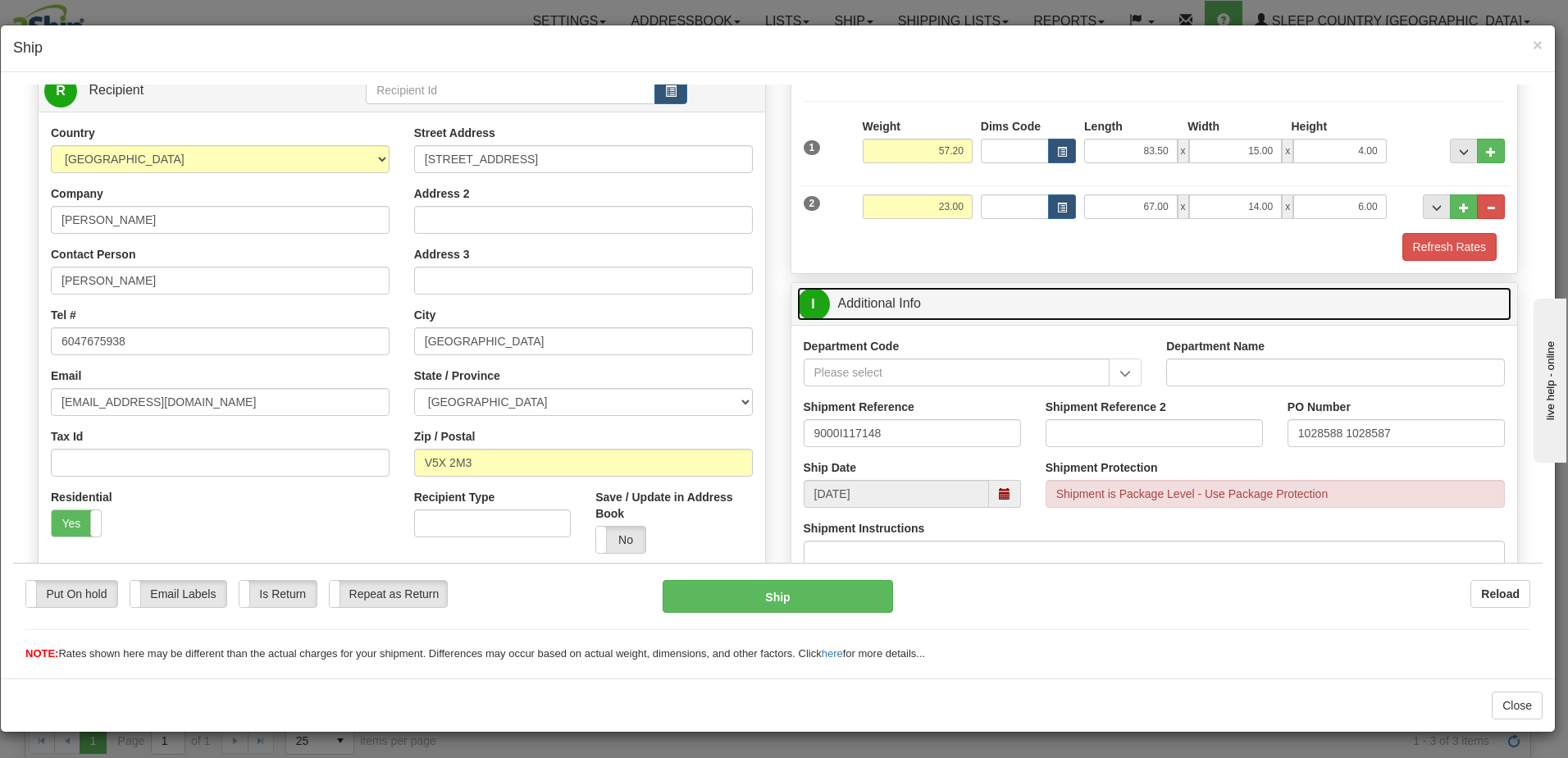
click at [999, 488] on span at bounding box center [1005, 493] width 11 height 11
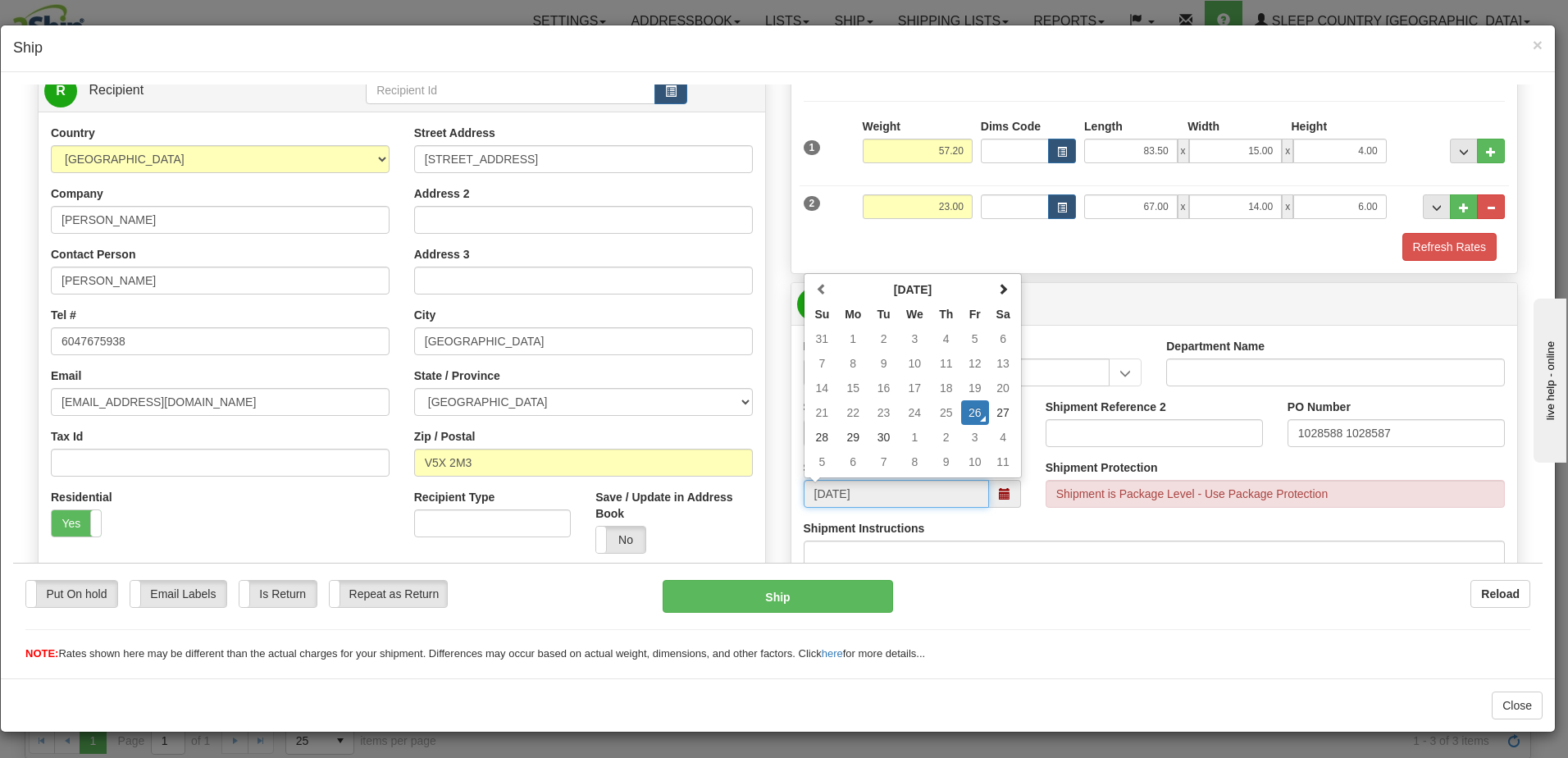
click at [851, 433] on td "29" at bounding box center [852, 436] width 33 height 24
type input "[DATE]"
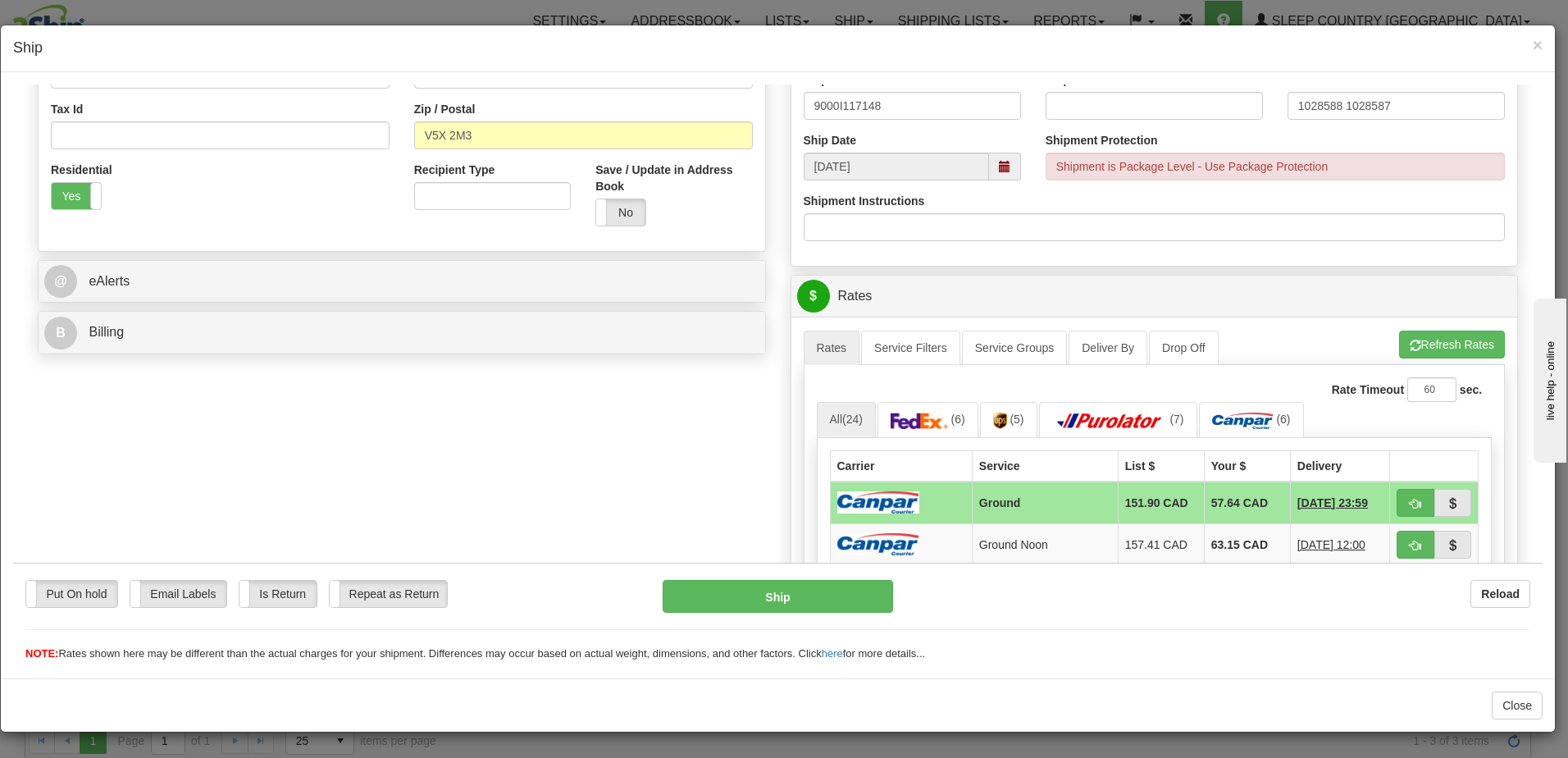
scroll to position [492, 0]
click at [1410, 498] on span "button" at bounding box center [1416, 502] width 11 height 10
type input "1"
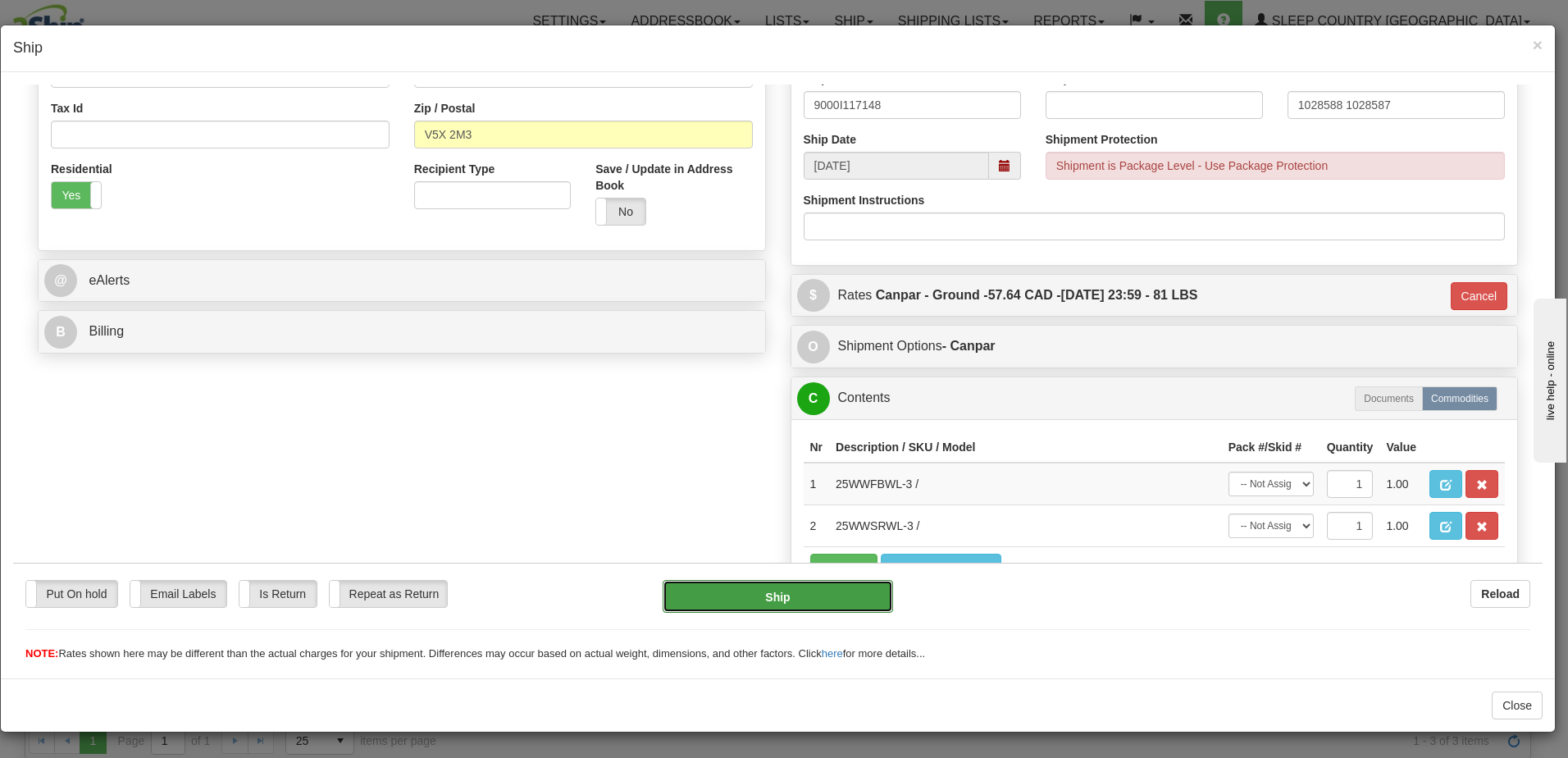
click at [804, 600] on button "Ship" at bounding box center [777, 595] width 230 height 33
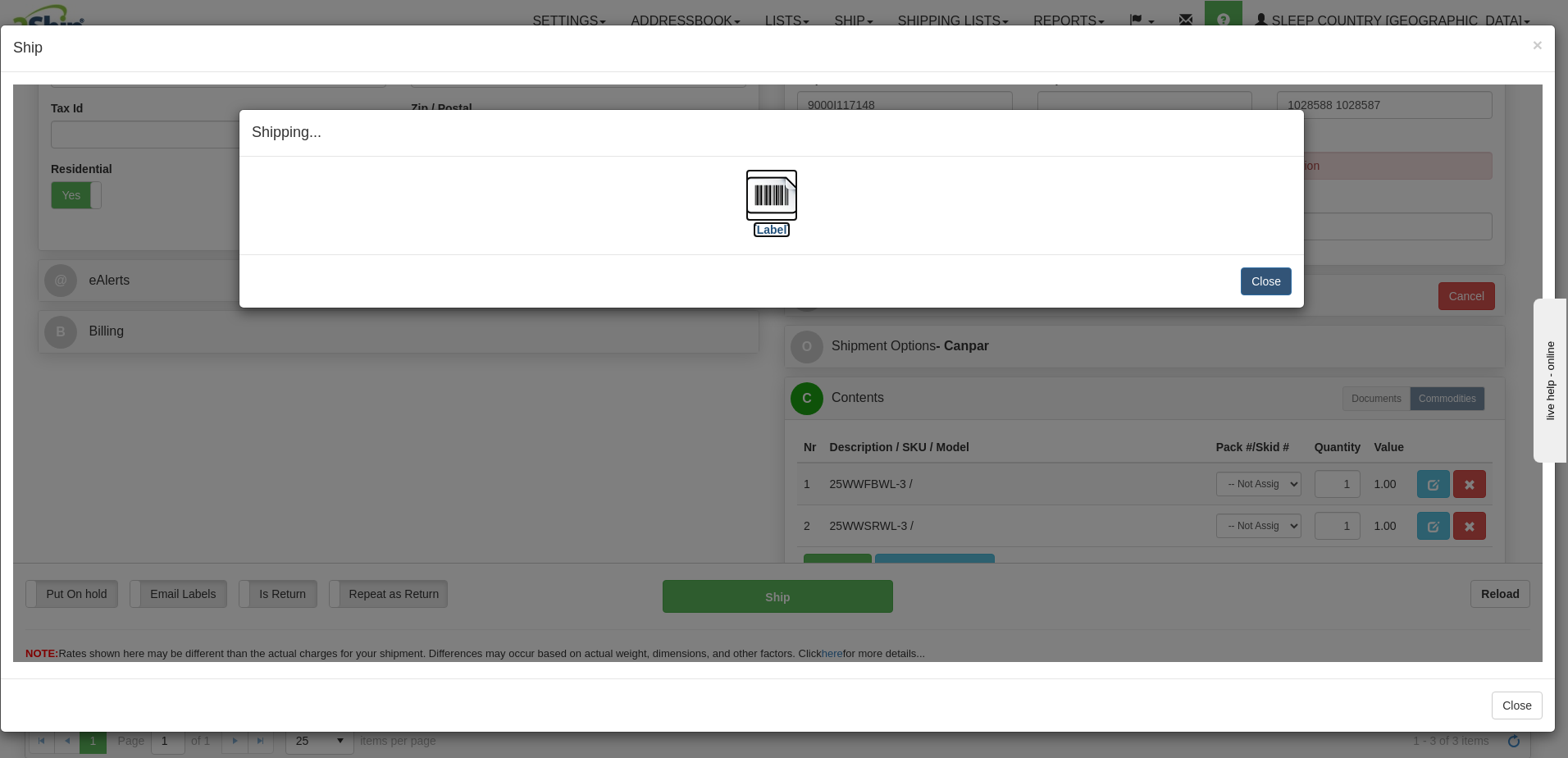
click at [772, 229] on label "[Label]" at bounding box center [772, 229] width 37 height 17
click at [1261, 278] on button "Close" at bounding box center [1266, 281] width 51 height 28
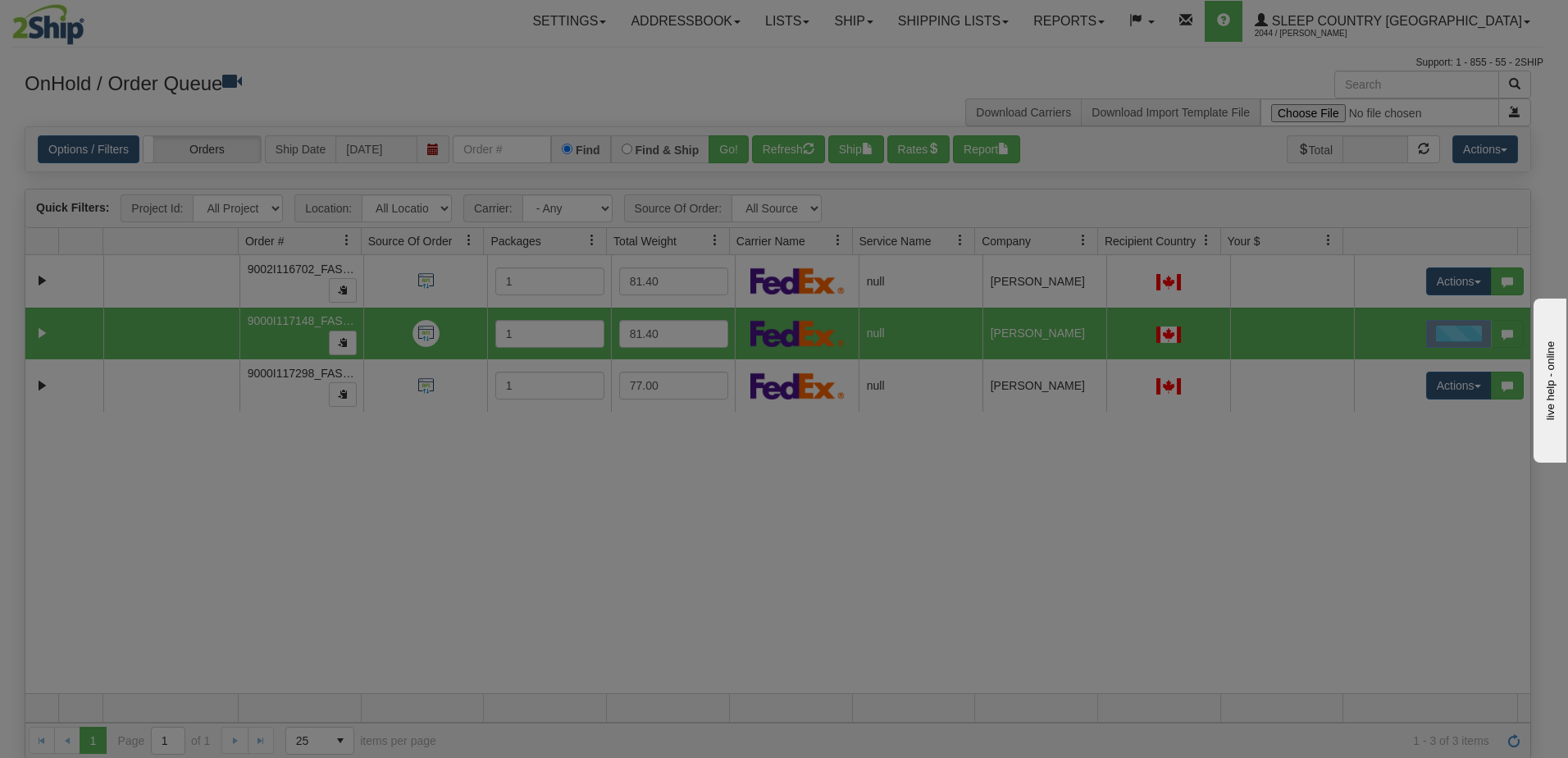
scroll to position [0, 0]
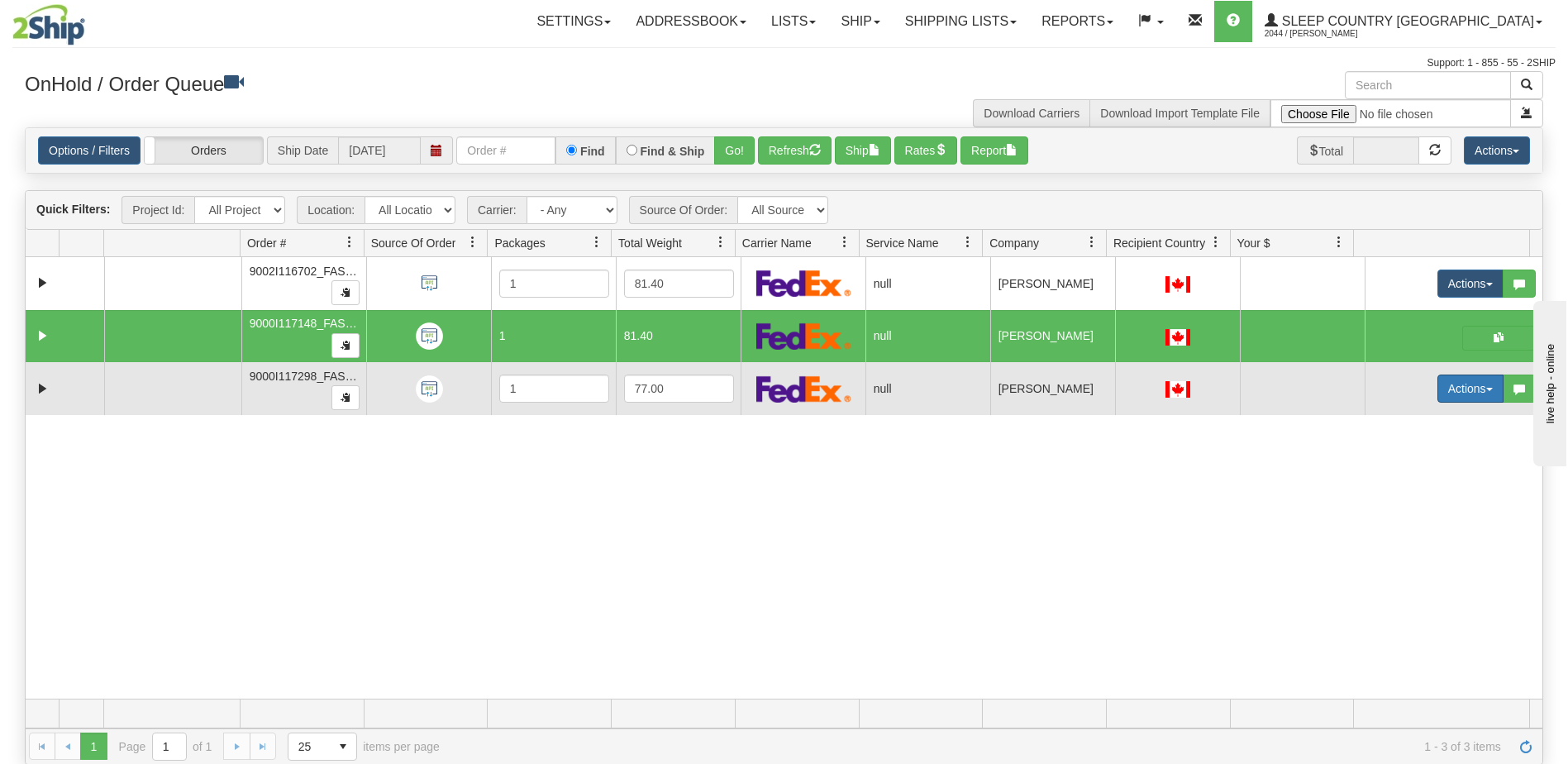
click at [1461, 390] on button "Actions" at bounding box center [1471, 389] width 66 height 28
click at [1400, 418] on span "Open" at bounding box center [1396, 420] width 40 height 13
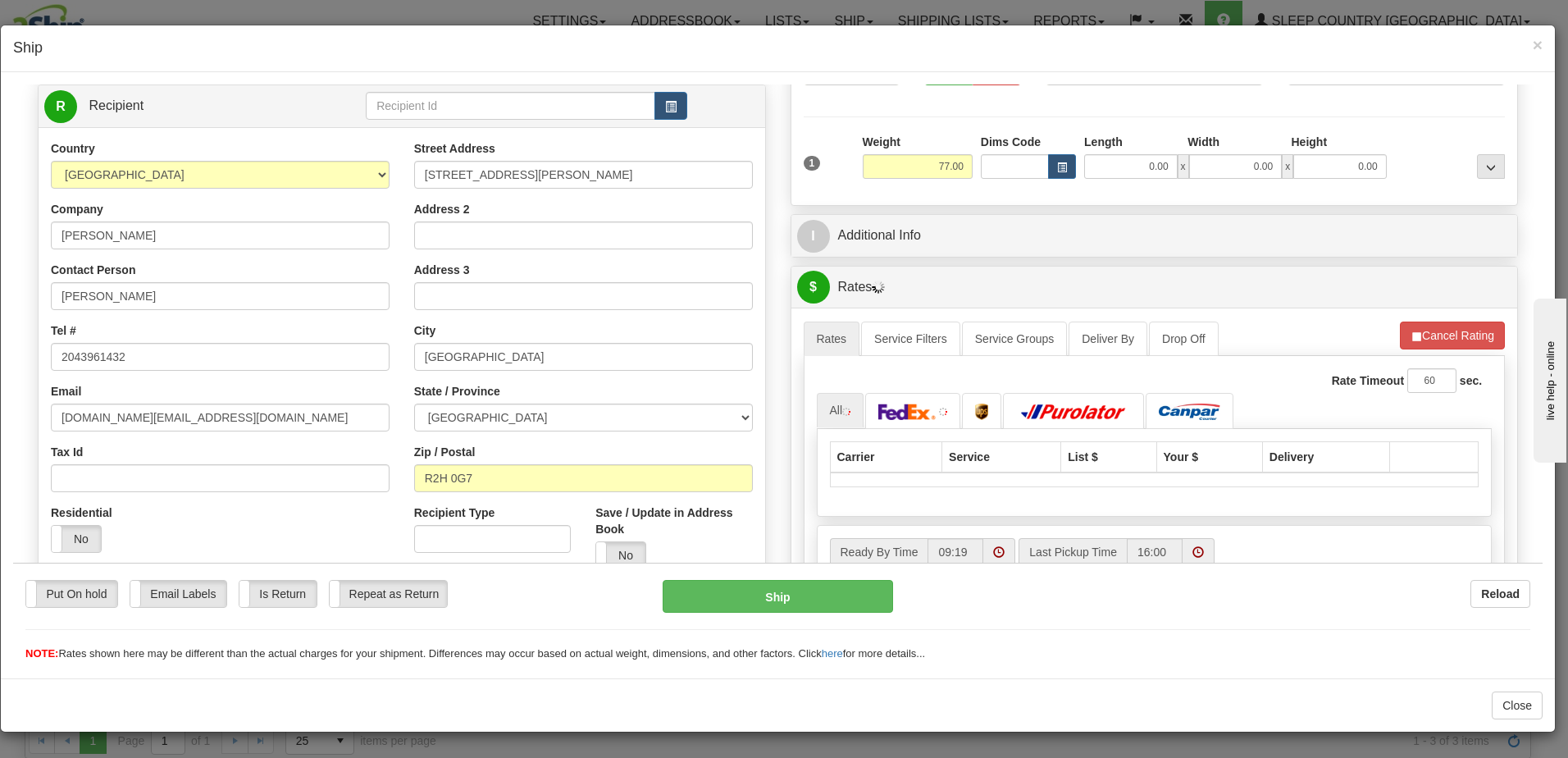
scroll to position [164, 0]
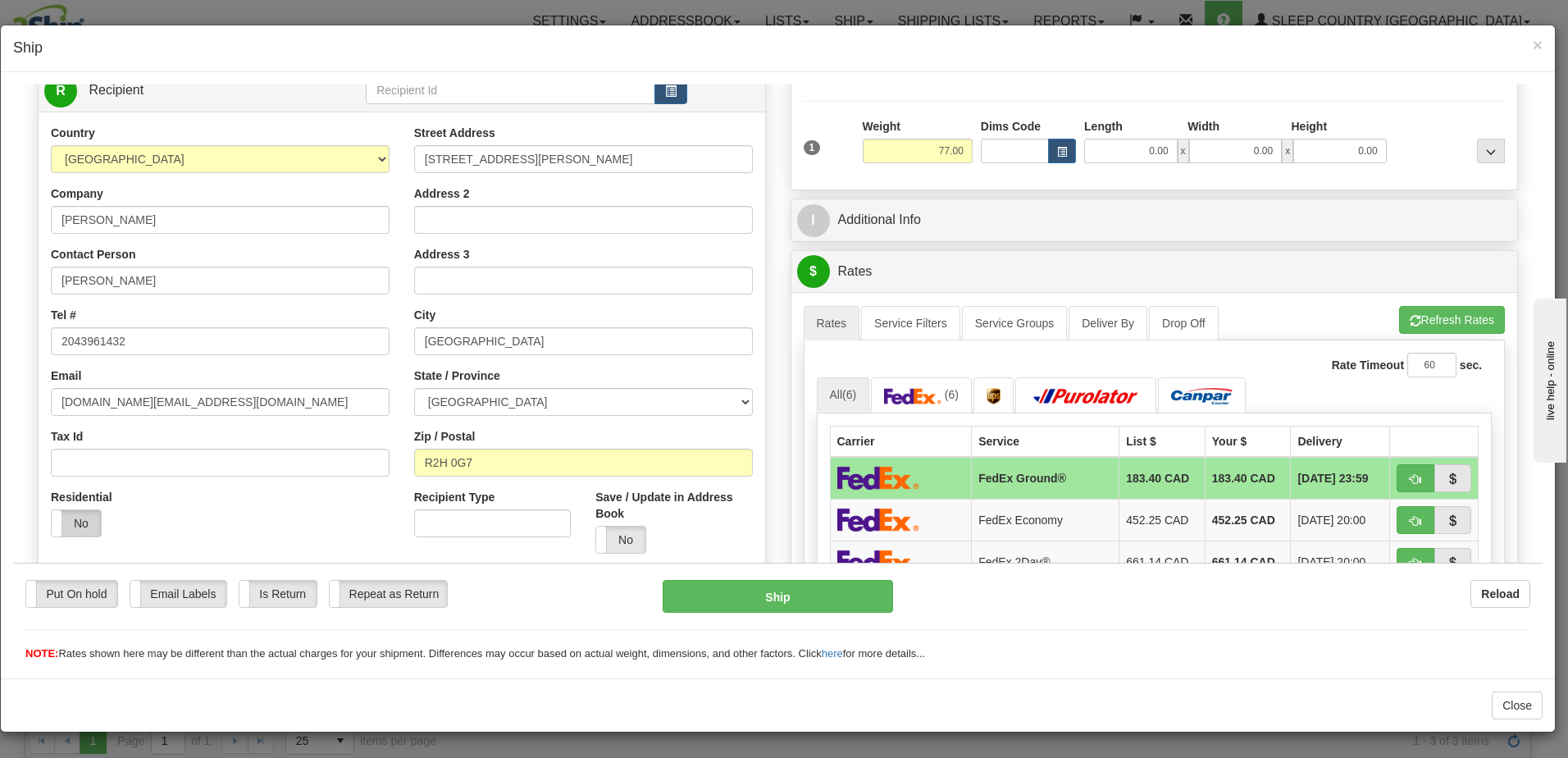
click at [71, 522] on label "No" at bounding box center [76, 522] width 50 height 26
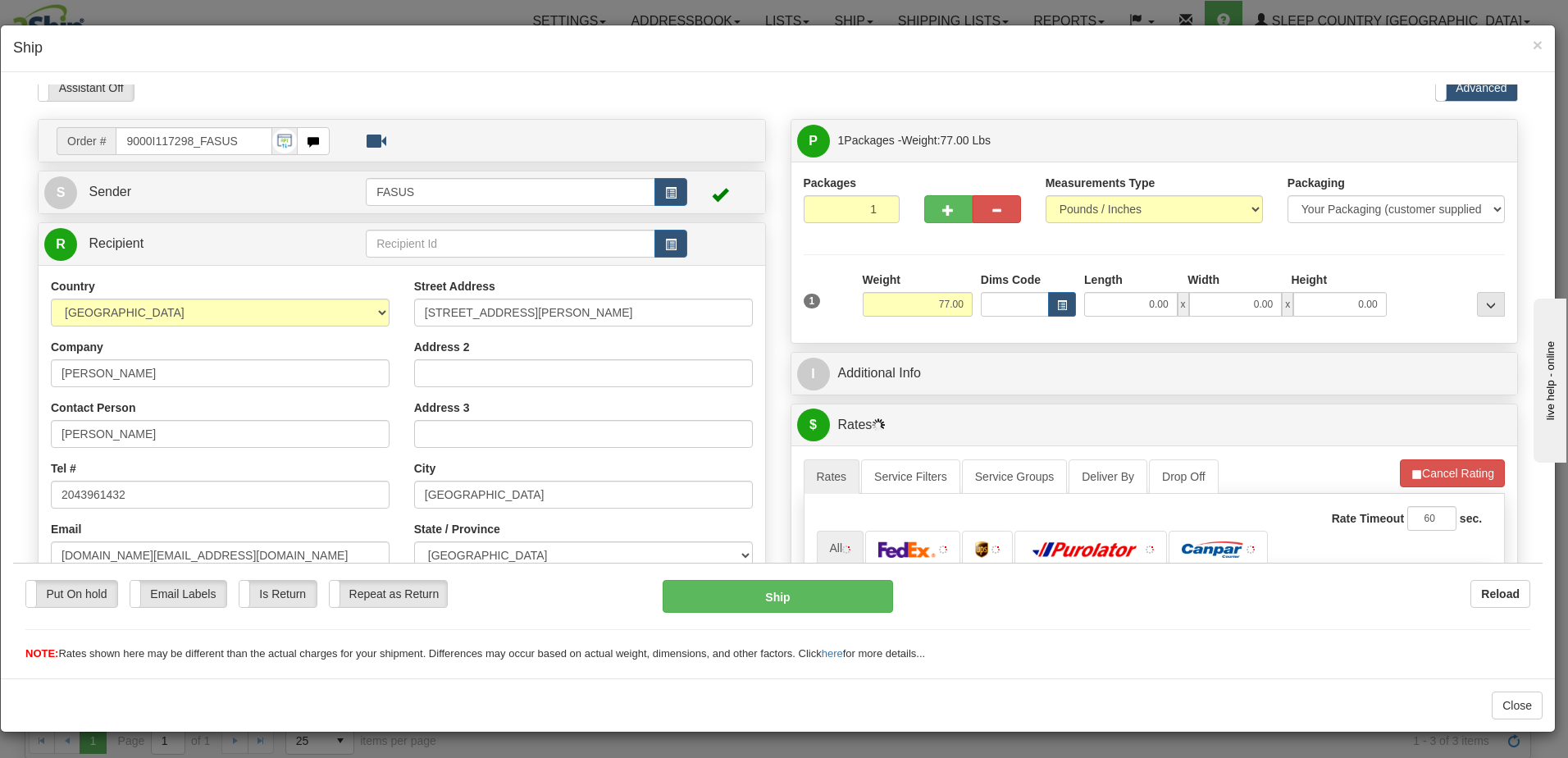
scroll to position [0, 0]
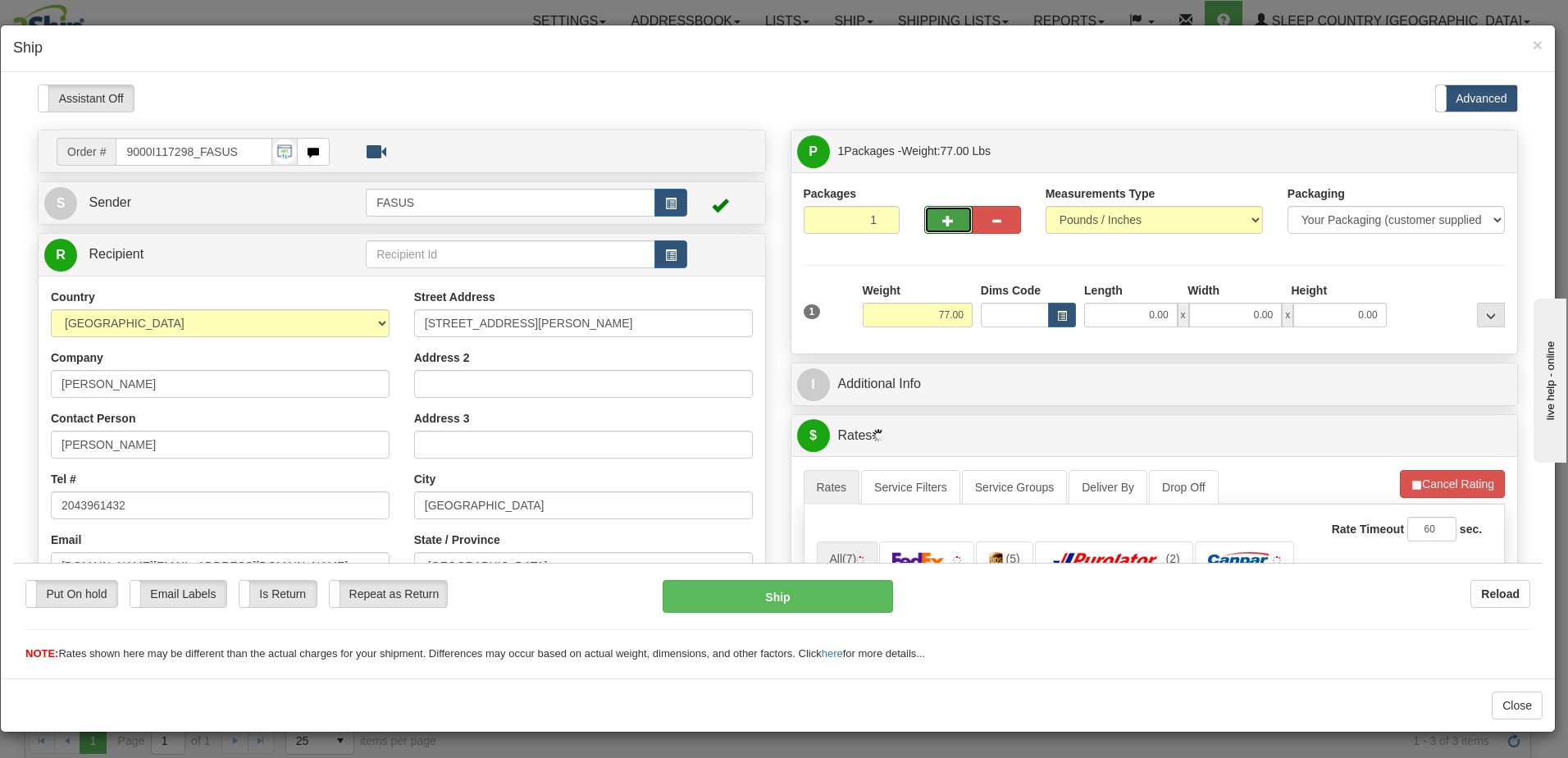
click at [934, 221] on button "button" at bounding box center [949, 219] width 49 height 28
type input "2"
click at [1465, 153] on span "Package Level" at bounding box center [1470, 151] width 65 height 11
radio input "true"
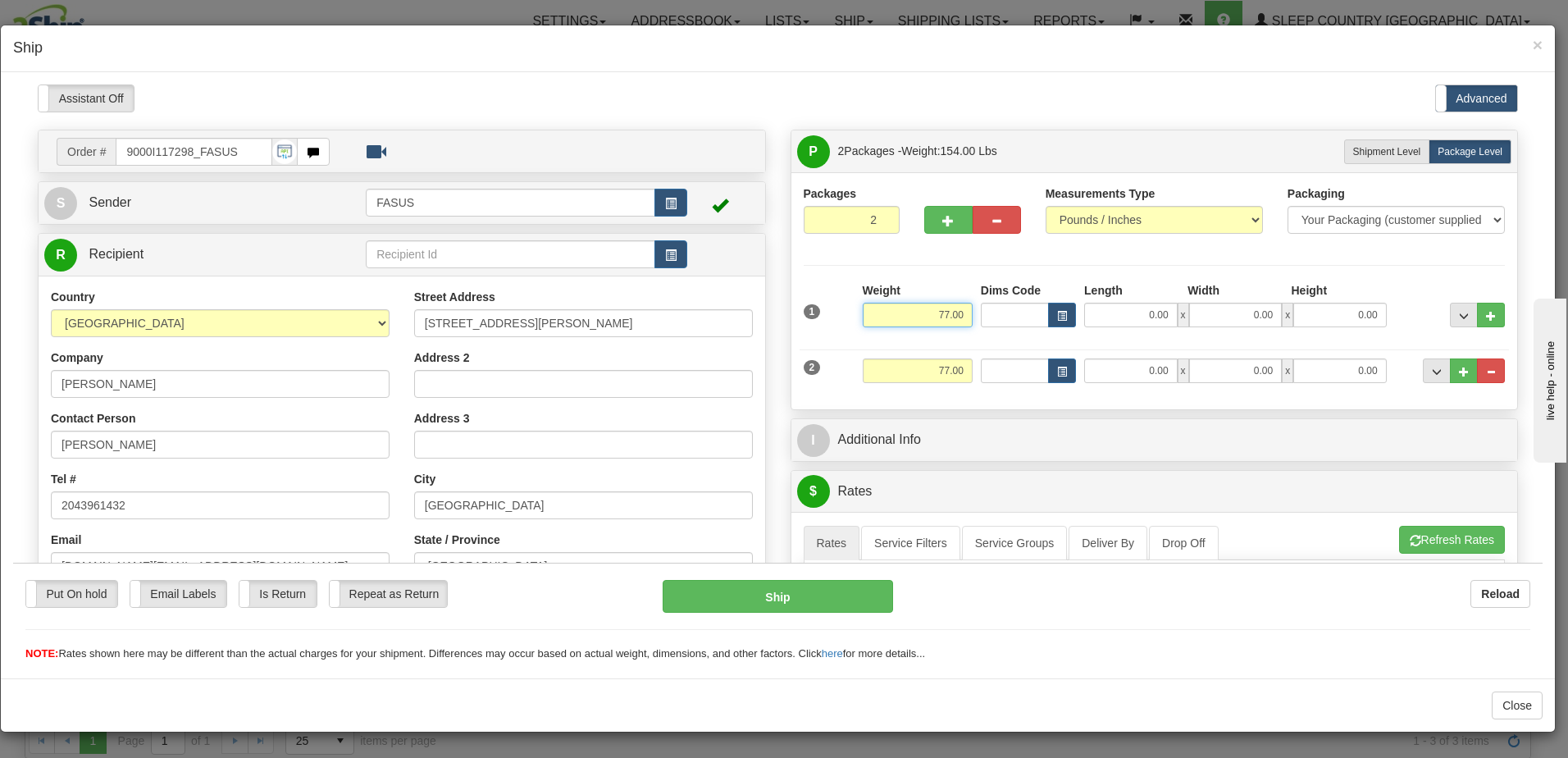
drag, startPoint x: 916, startPoint y: 312, endPoint x: 1089, endPoint y: 330, distance: 173.9
click at [1089, 330] on div "1 Weight 77.00 Dims Code x x" at bounding box center [1154, 311] width 710 height 58
type input "47.10"
type input "78.00"
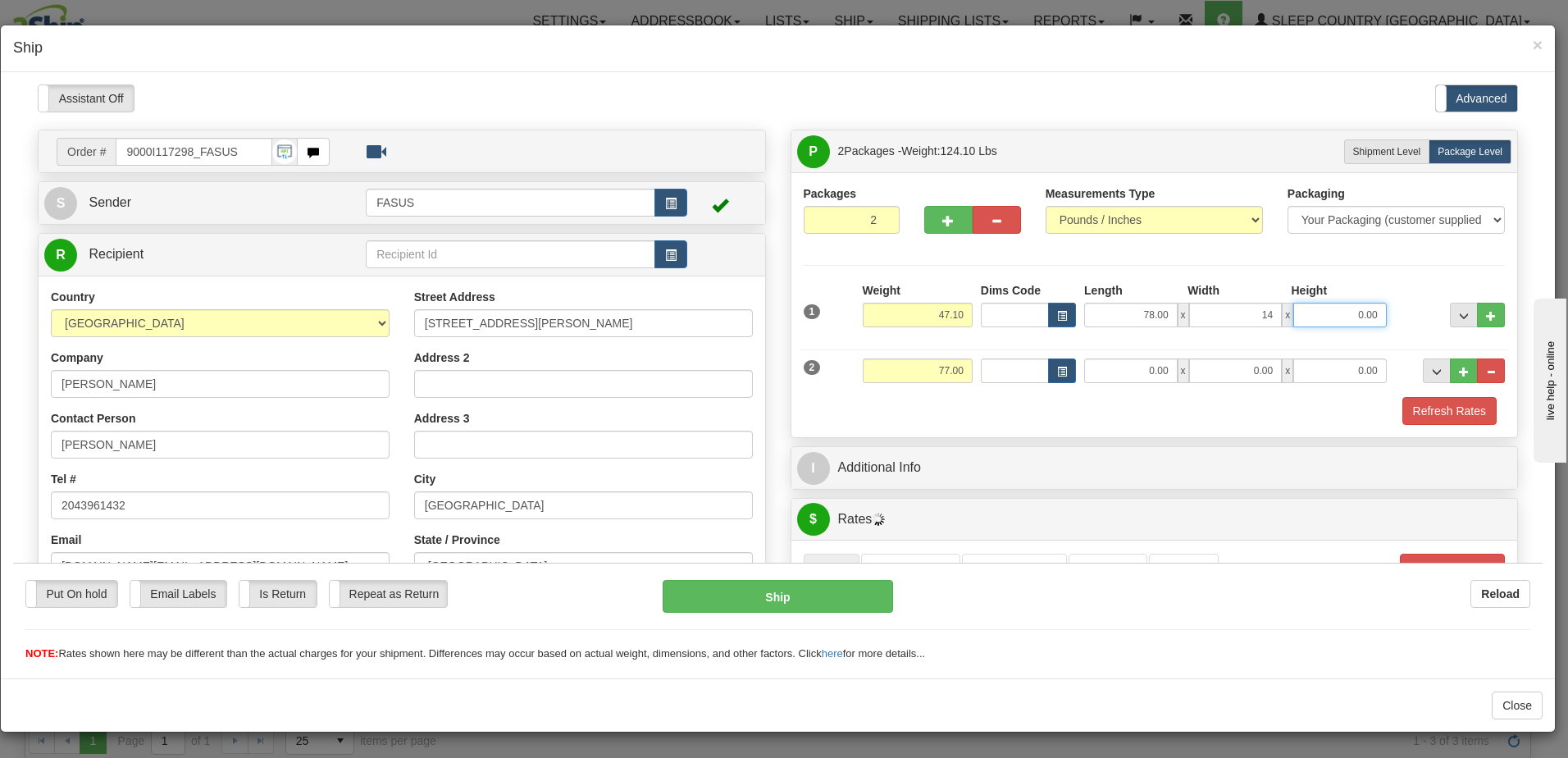
type input "14.00"
type input "3.50"
drag, startPoint x: 919, startPoint y: 368, endPoint x: 1002, endPoint y: 376, distance: 83.4
click at [1002, 376] on div "2 Weight 77.00 Dims Code Length Width Height" at bounding box center [1154, 368] width 710 height 55
type input "22.00"
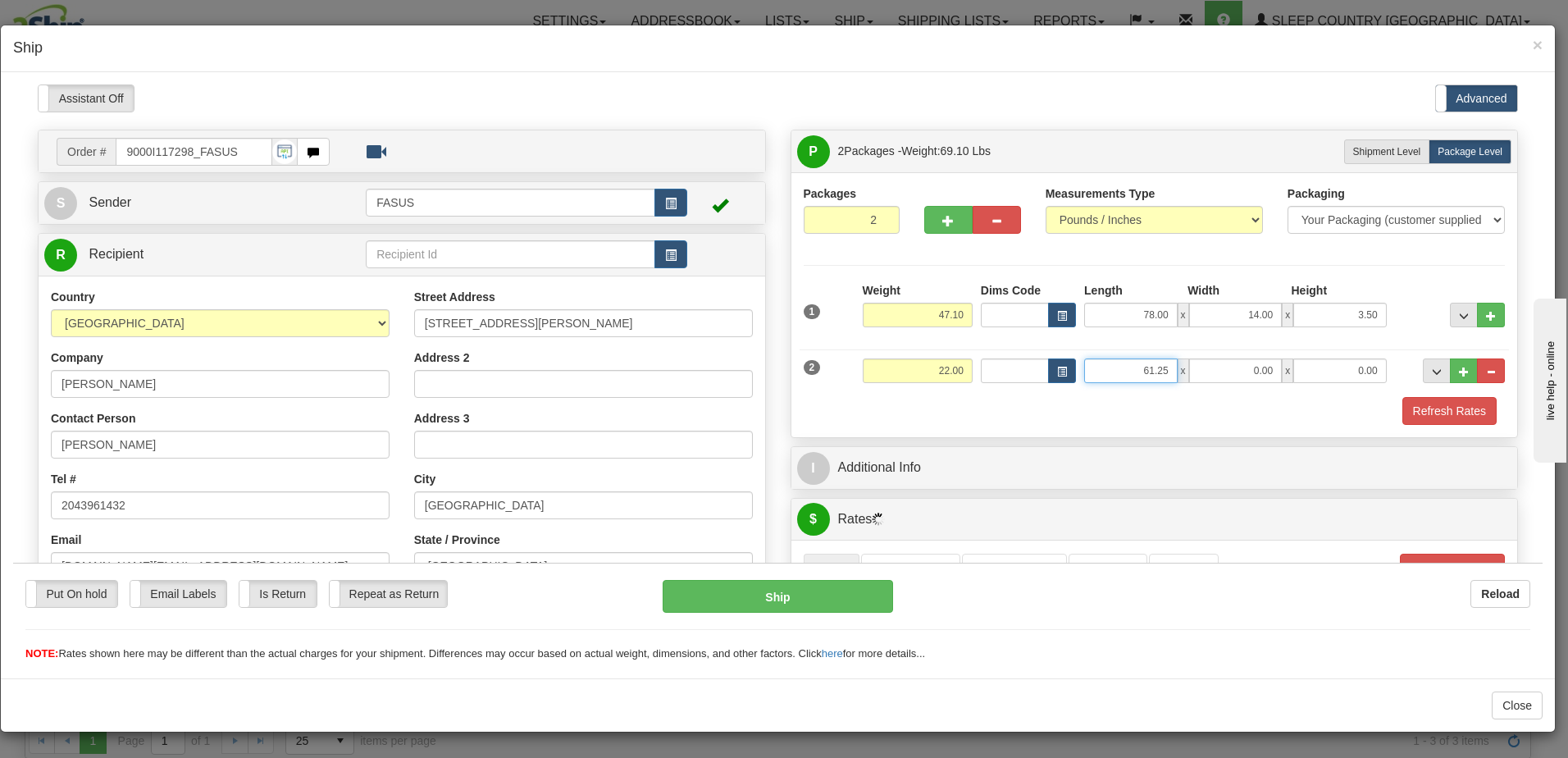
type input "61.25"
type input "14.00"
type input "6.00"
click at [1404, 255] on div "Packages 2 2 Measurements Type" at bounding box center [1154, 304] width 702 height 240
click at [1459, 311] on span "..." at bounding box center [1464, 315] width 10 height 9
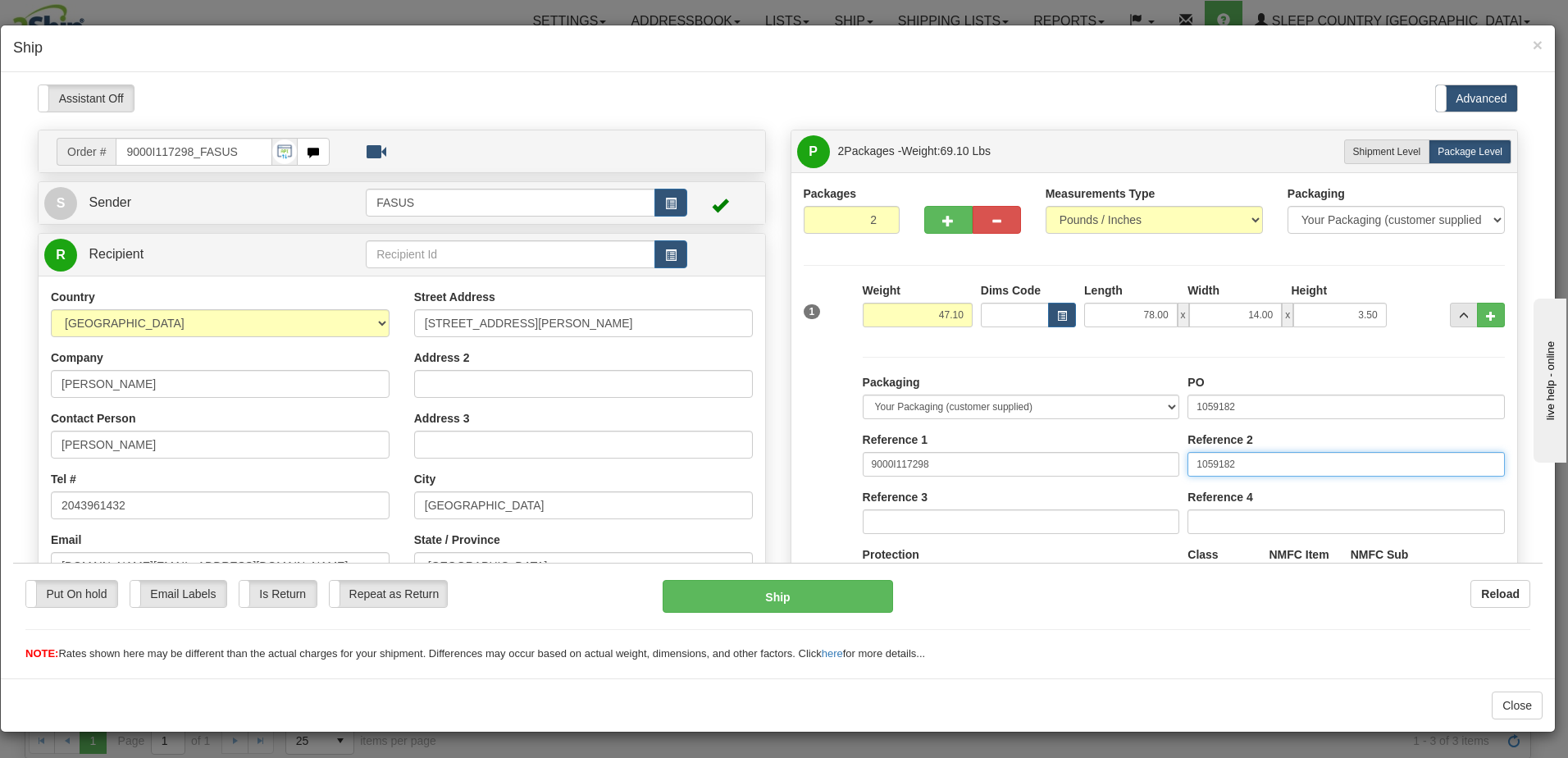
drag, startPoint x: 1274, startPoint y: 458, endPoint x: 691, endPoint y: 442, distance: 583.2
click at [691, 129] on div "Order # 9000I117298_FASUS S Sender FASUS" at bounding box center [777, 129] width 1505 height 0
drag, startPoint x: 1258, startPoint y: 406, endPoint x: 1114, endPoint y: 425, distance: 145.2
click at [1115, 422] on div "Packaging Your Packaging (customer supplied) Envelope (carrier supplied) Pack (…" at bounding box center [1183, 524] width 650 height 302
type input "1028586"
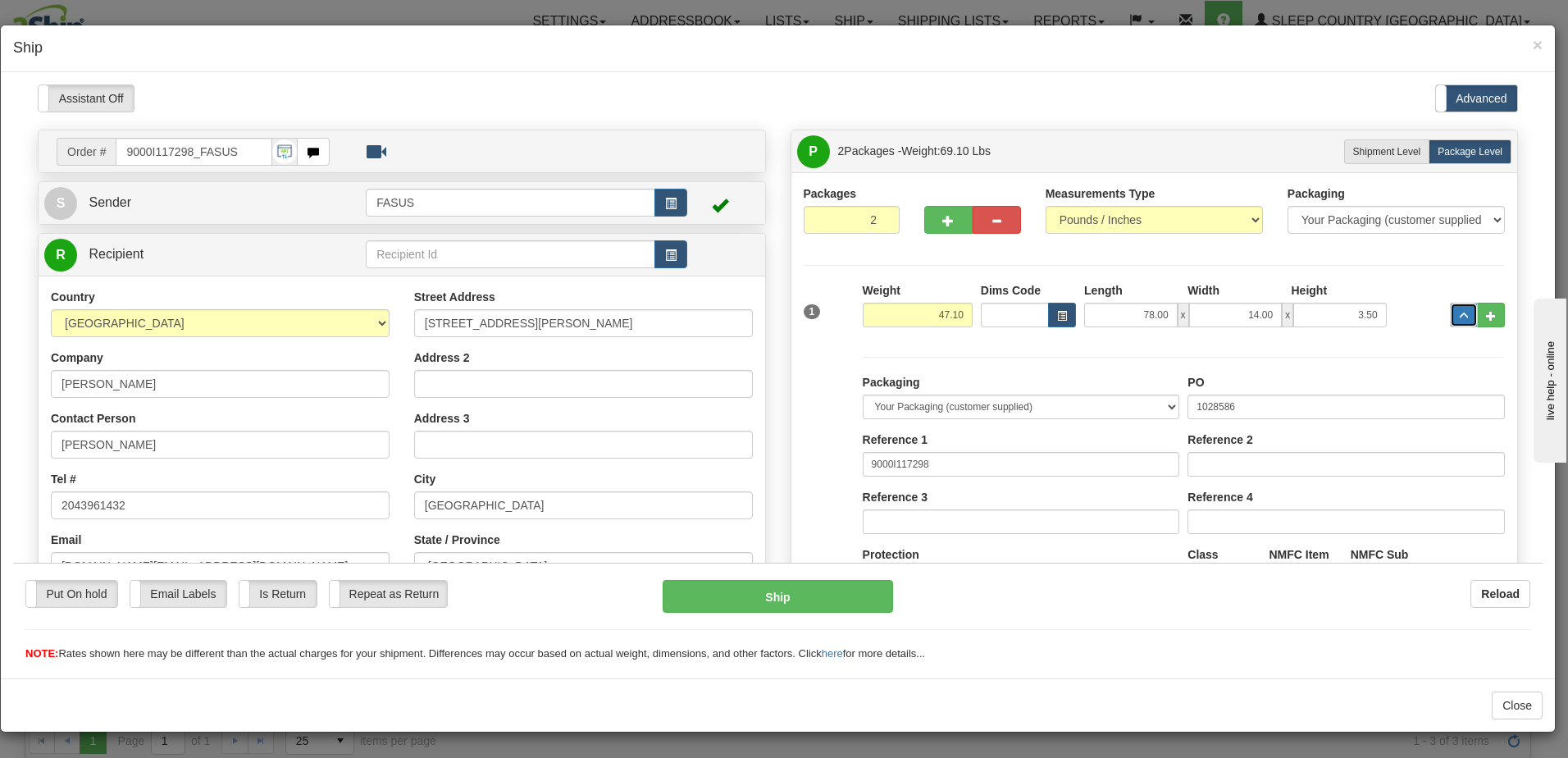
click at [1459, 313] on span "..." at bounding box center [1464, 315] width 10 height 9
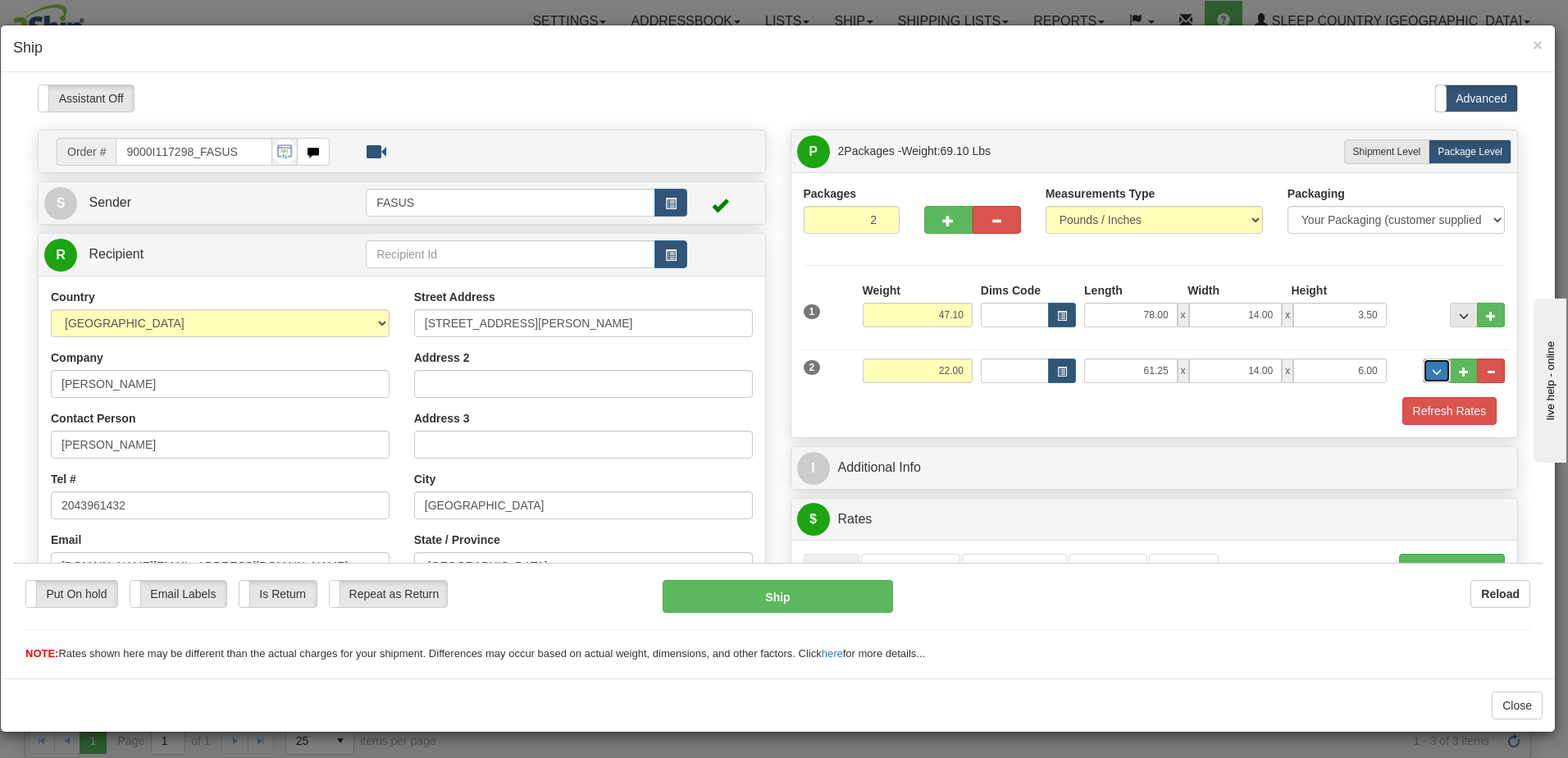
click at [1432, 367] on span "..." at bounding box center [1437, 372] width 10 height 9
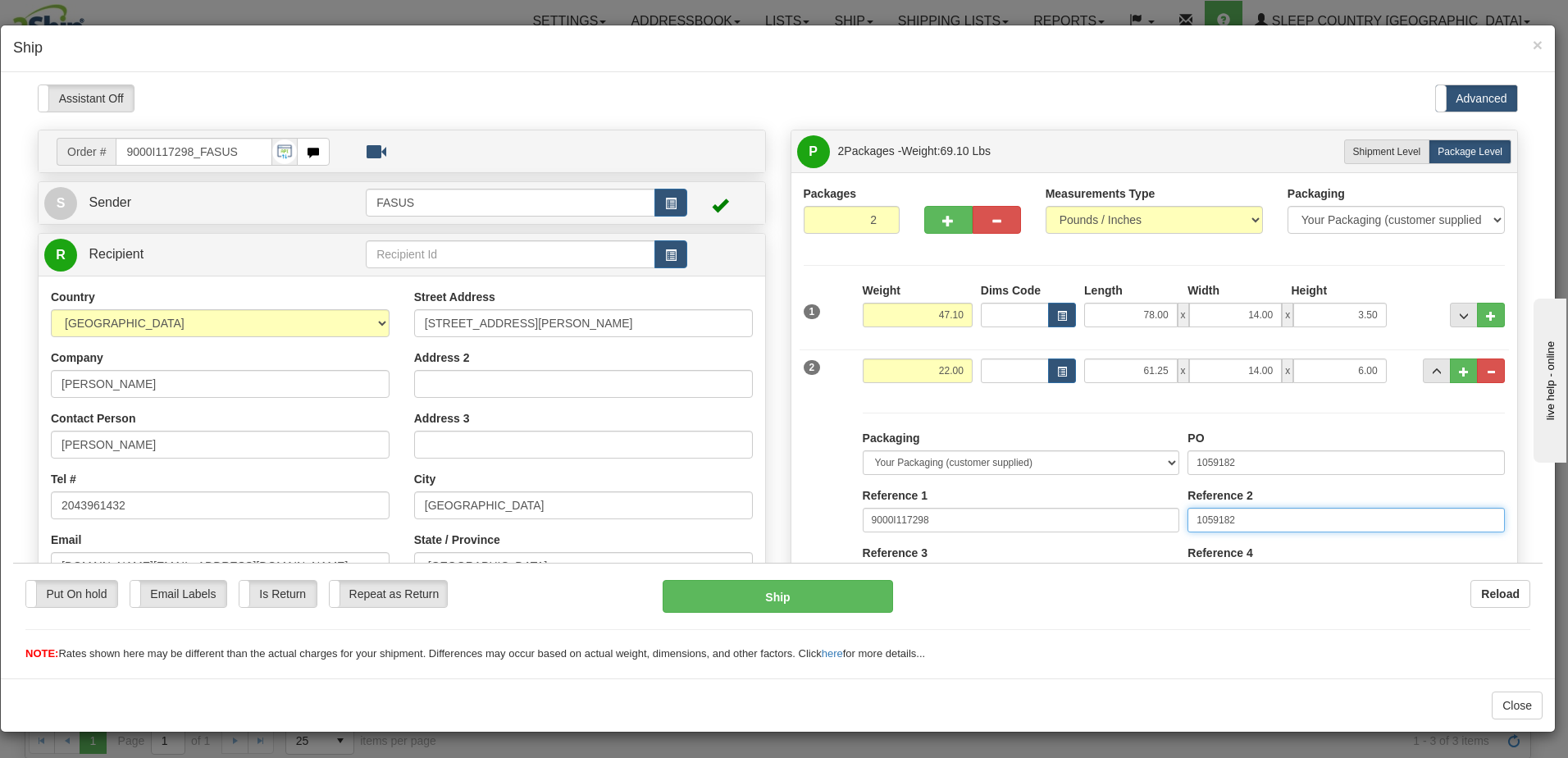
drag, startPoint x: 1260, startPoint y: 522, endPoint x: 1053, endPoint y: 486, distance: 210.1
click at [1053, 486] on div "Packaging Your Packaging (customer supplied) Envelope (carrier supplied) Pack (…" at bounding box center [1183, 580] width 650 height 302
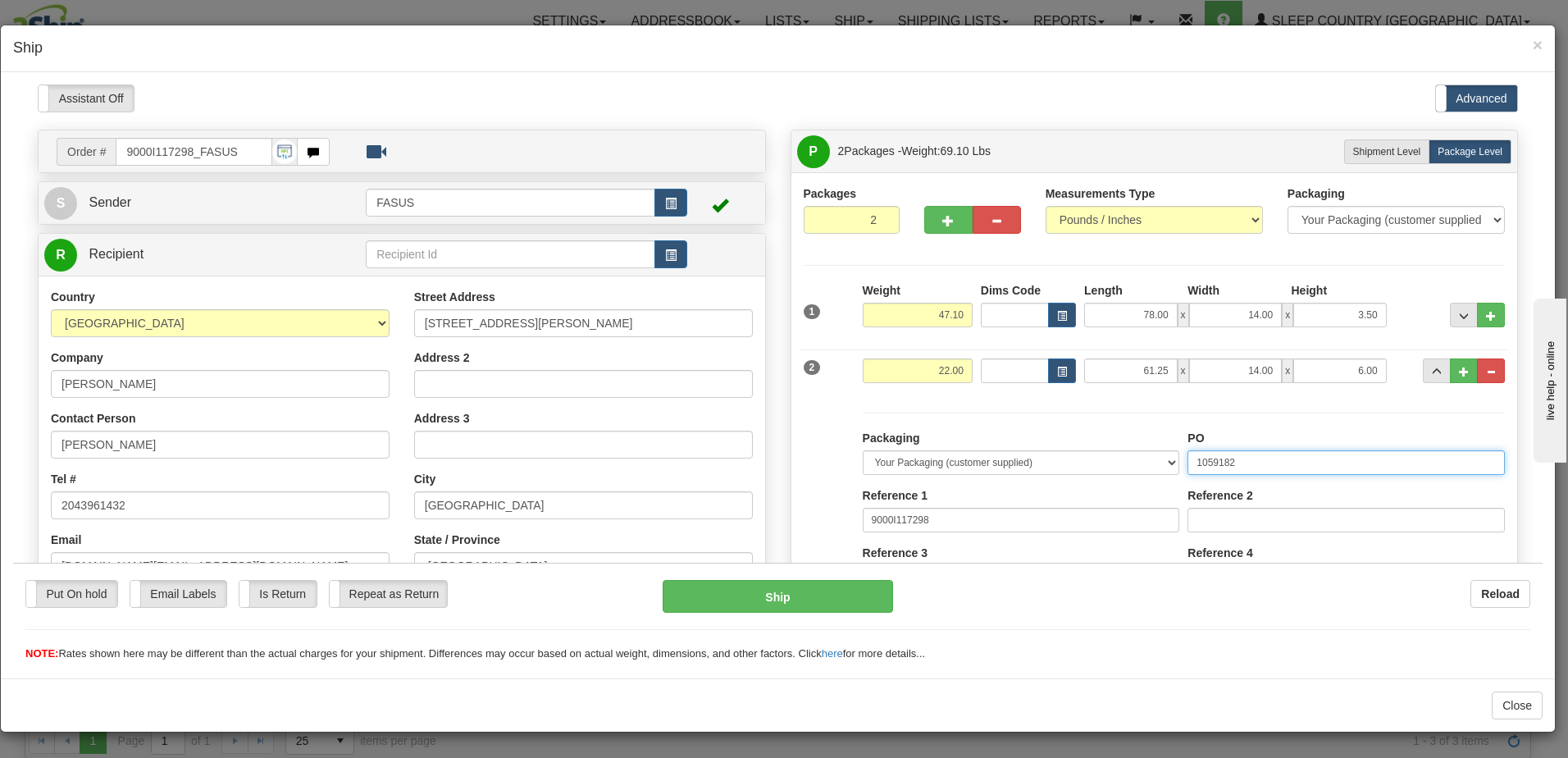
drag, startPoint x: 1274, startPoint y: 463, endPoint x: 923, endPoint y: 445, distance: 351.5
click at [923, 445] on div "Packaging Your Packaging (customer supplied) Envelope (carrier supplied) Pack (…" at bounding box center [1183, 580] width 650 height 302
type input "1028585"
click at [1432, 368] on span "..." at bounding box center [1437, 372] width 10 height 9
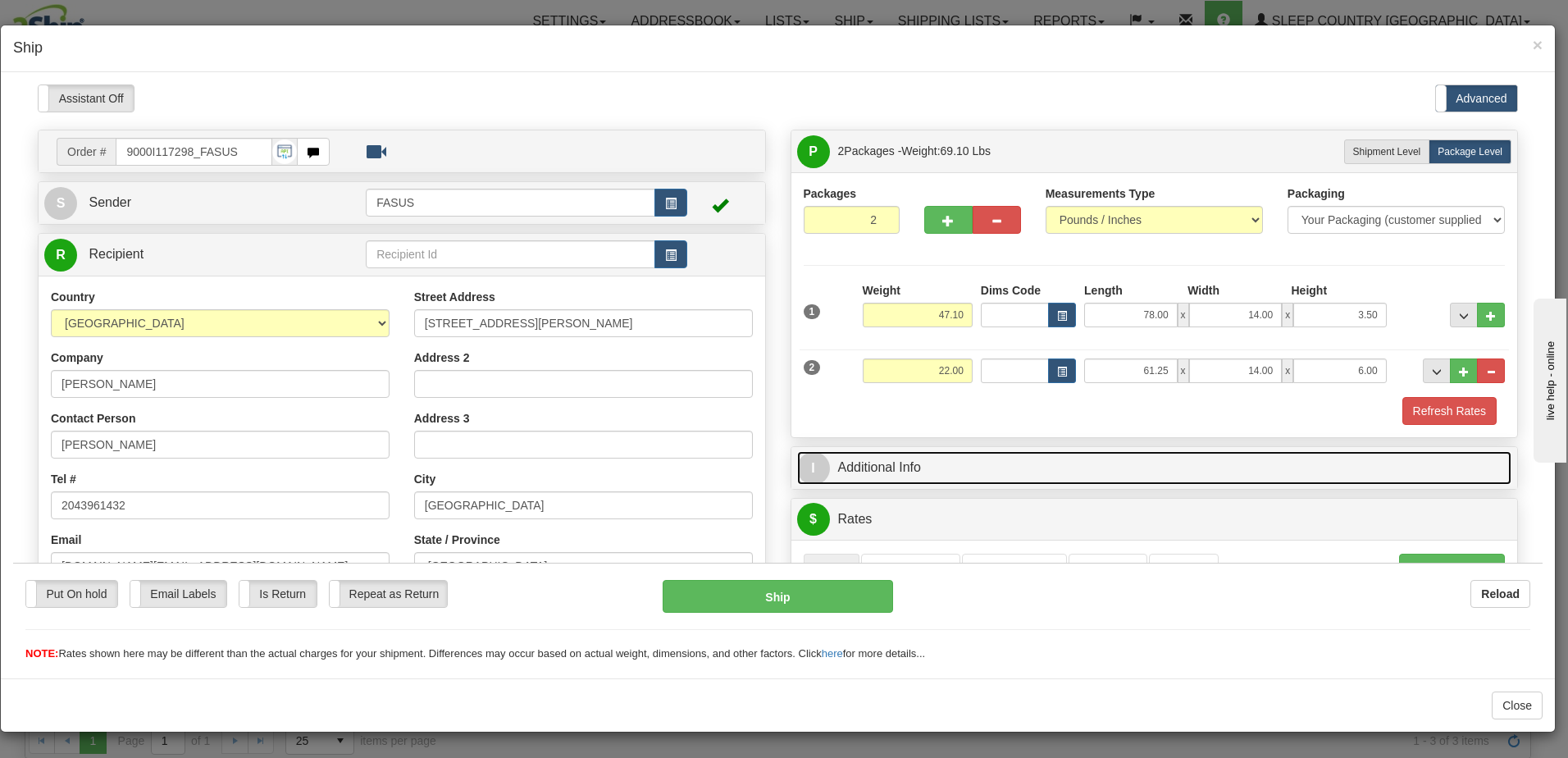
click at [966, 458] on link "I Additional Info" at bounding box center [1154, 467] width 715 height 34
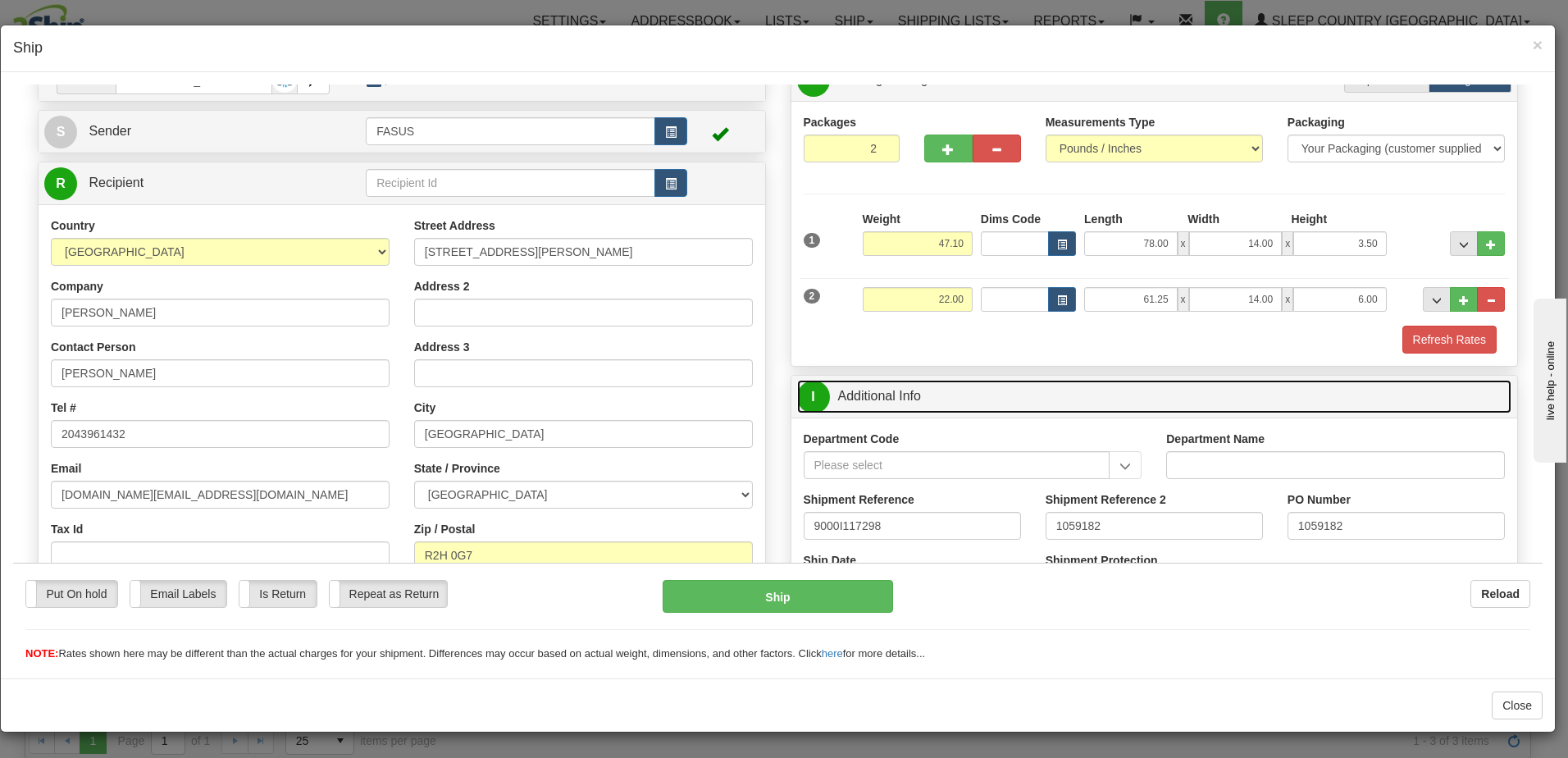
scroll to position [164, 0]
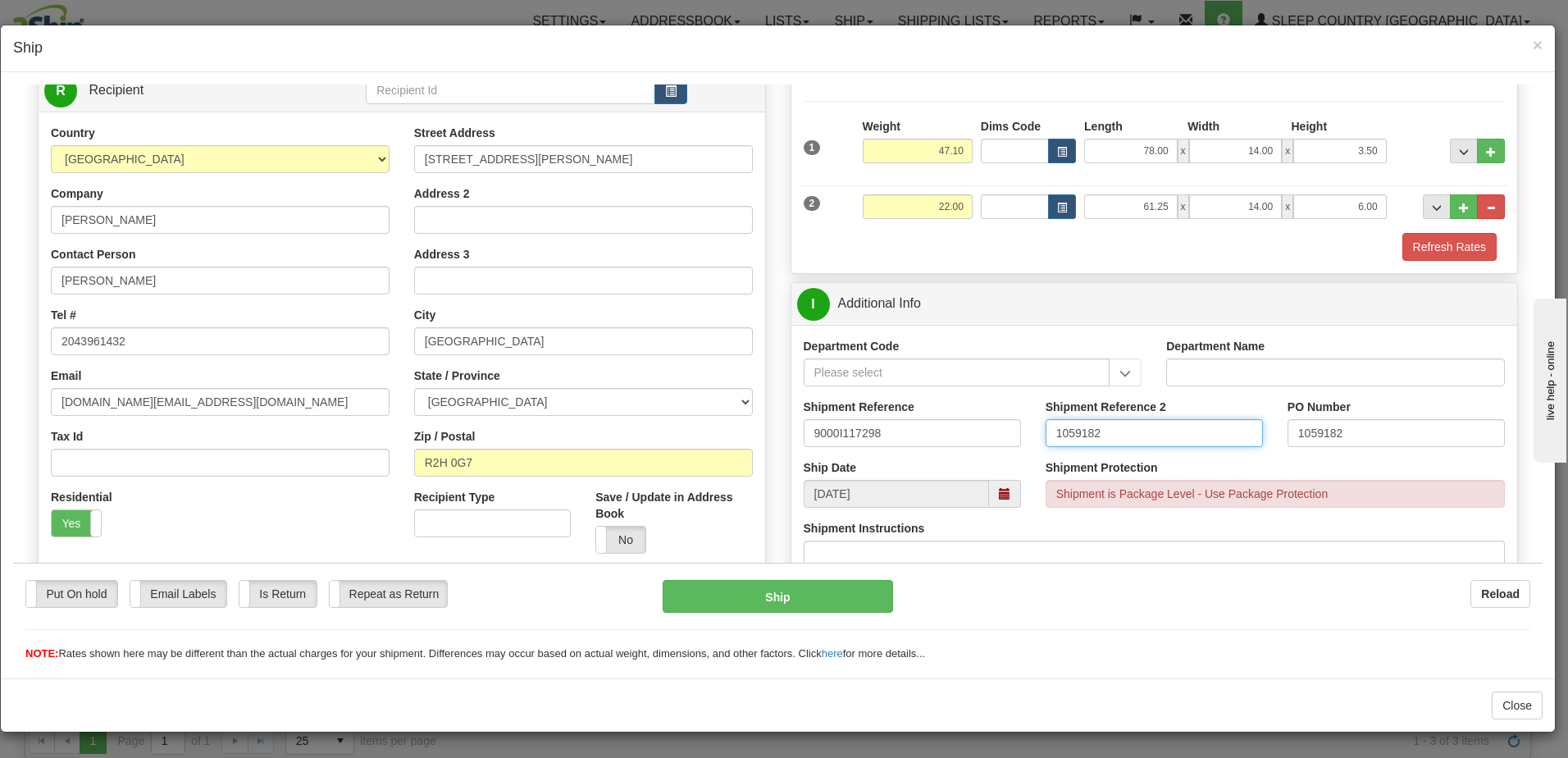
drag, startPoint x: 1062, startPoint y: 435, endPoint x: 652, endPoint y: 386, distance: 412.9
drag, startPoint x: 1301, startPoint y: 430, endPoint x: 1177, endPoint y: 426, distance: 124.1
click at [1177, 426] on div "Shipment Reference 9000I117298 Shipment Reference 2 PO Number 1059182" at bounding box center [1154, 428] width 727 height 61
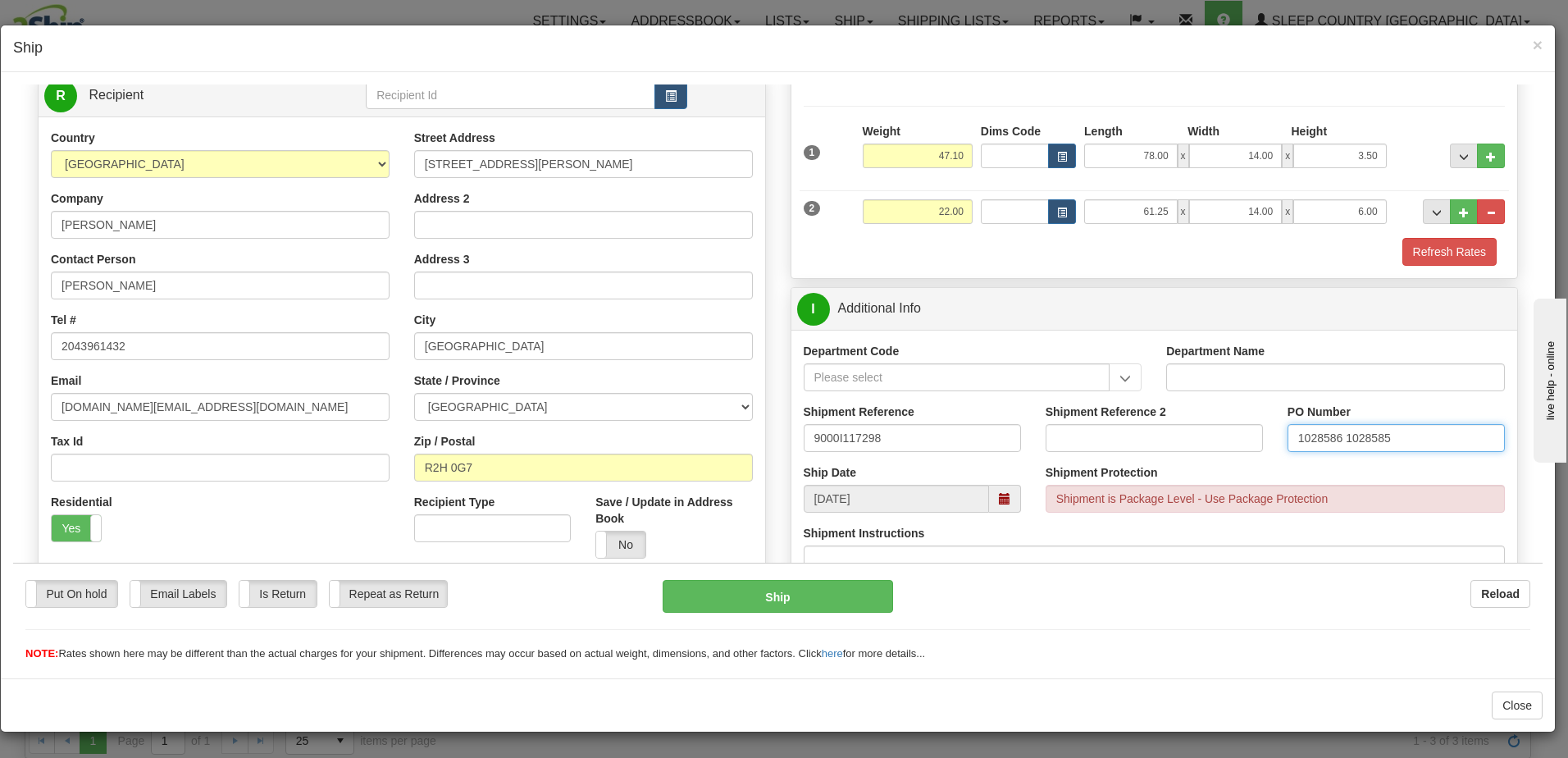
scroll to position [82, 0]
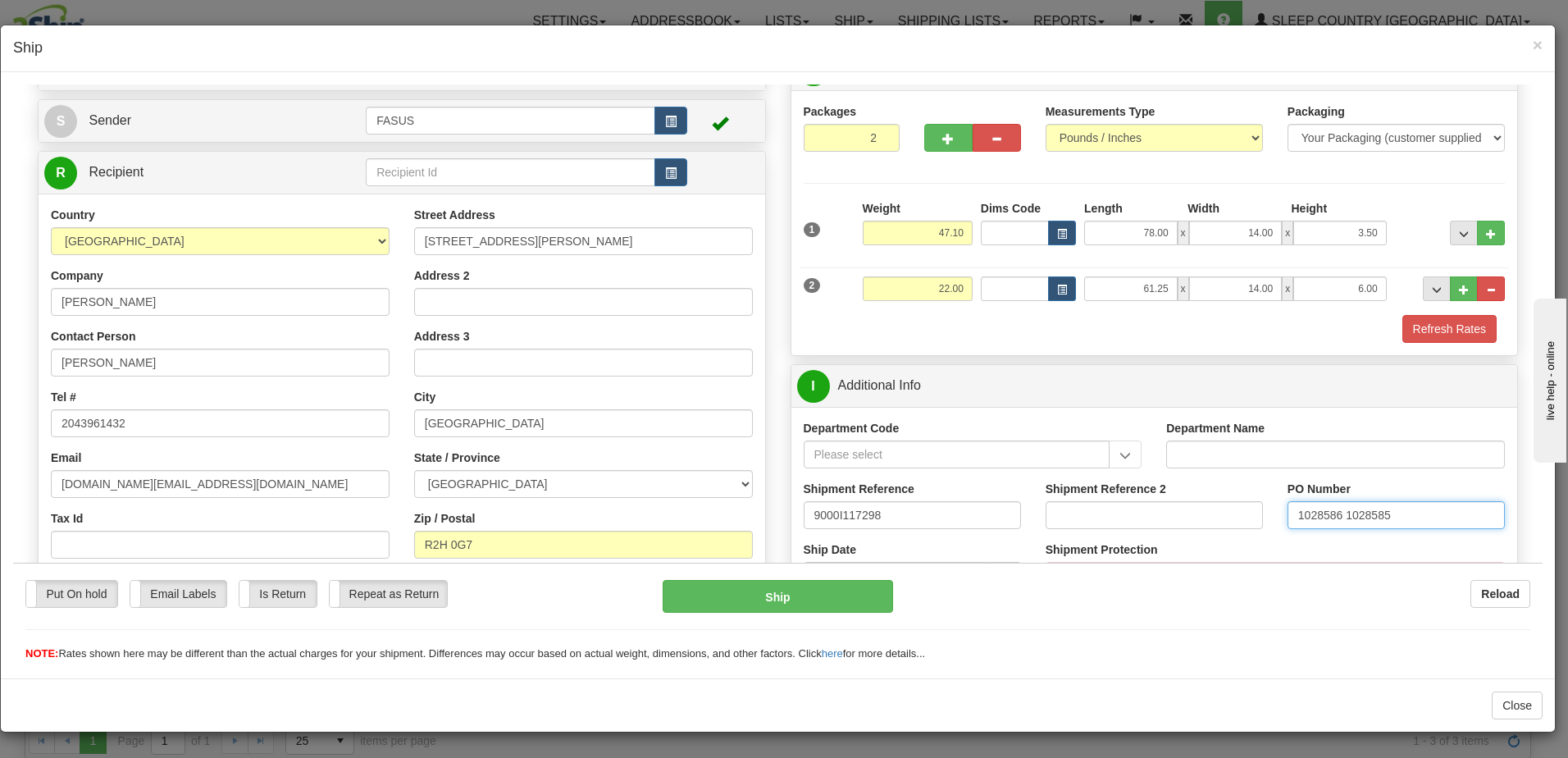
type input "1028586 1028585"
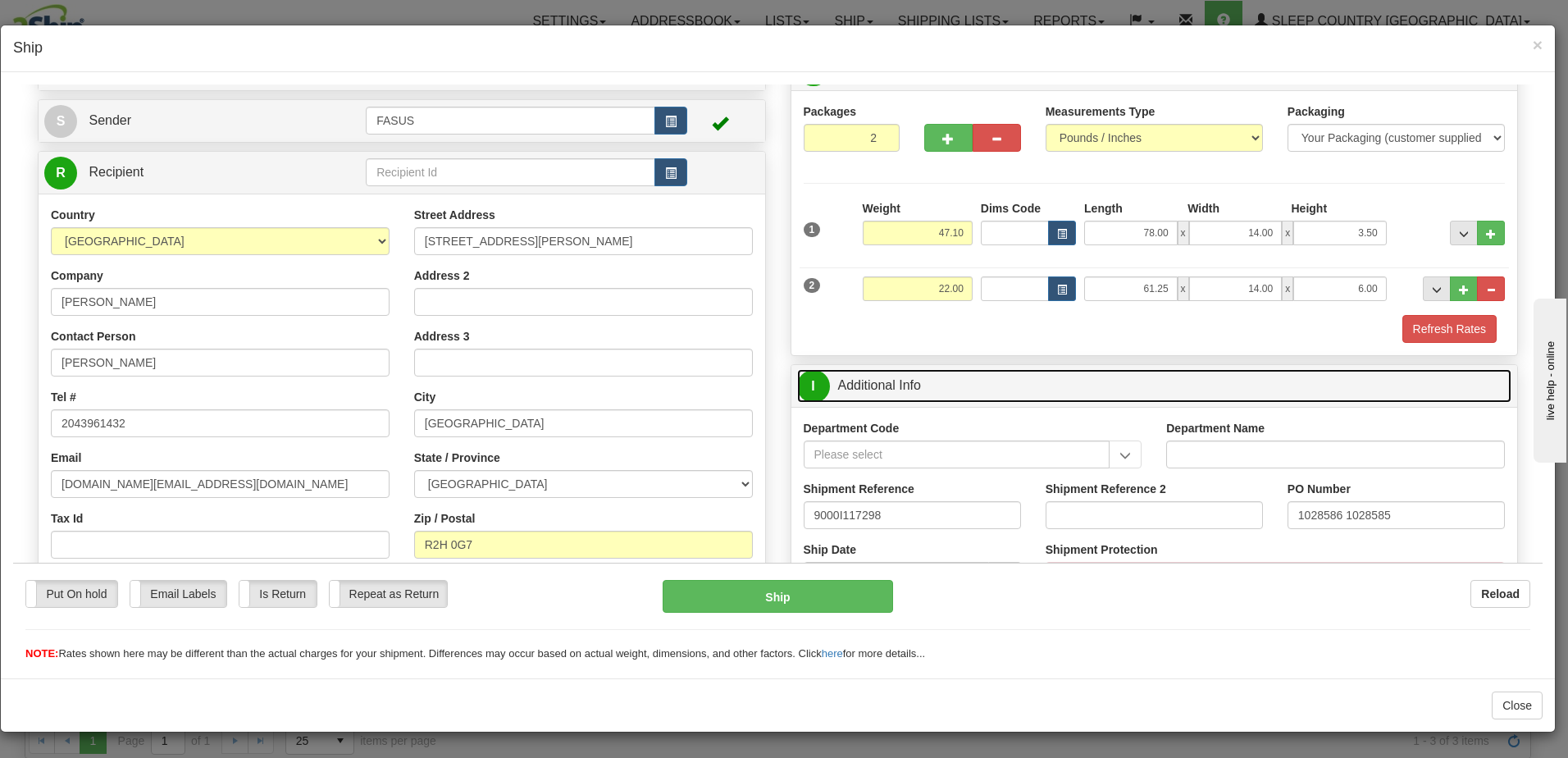
click at [1071, 380] on link "I Additional Info" at bounding box center [1154, 386] width 715 height 34
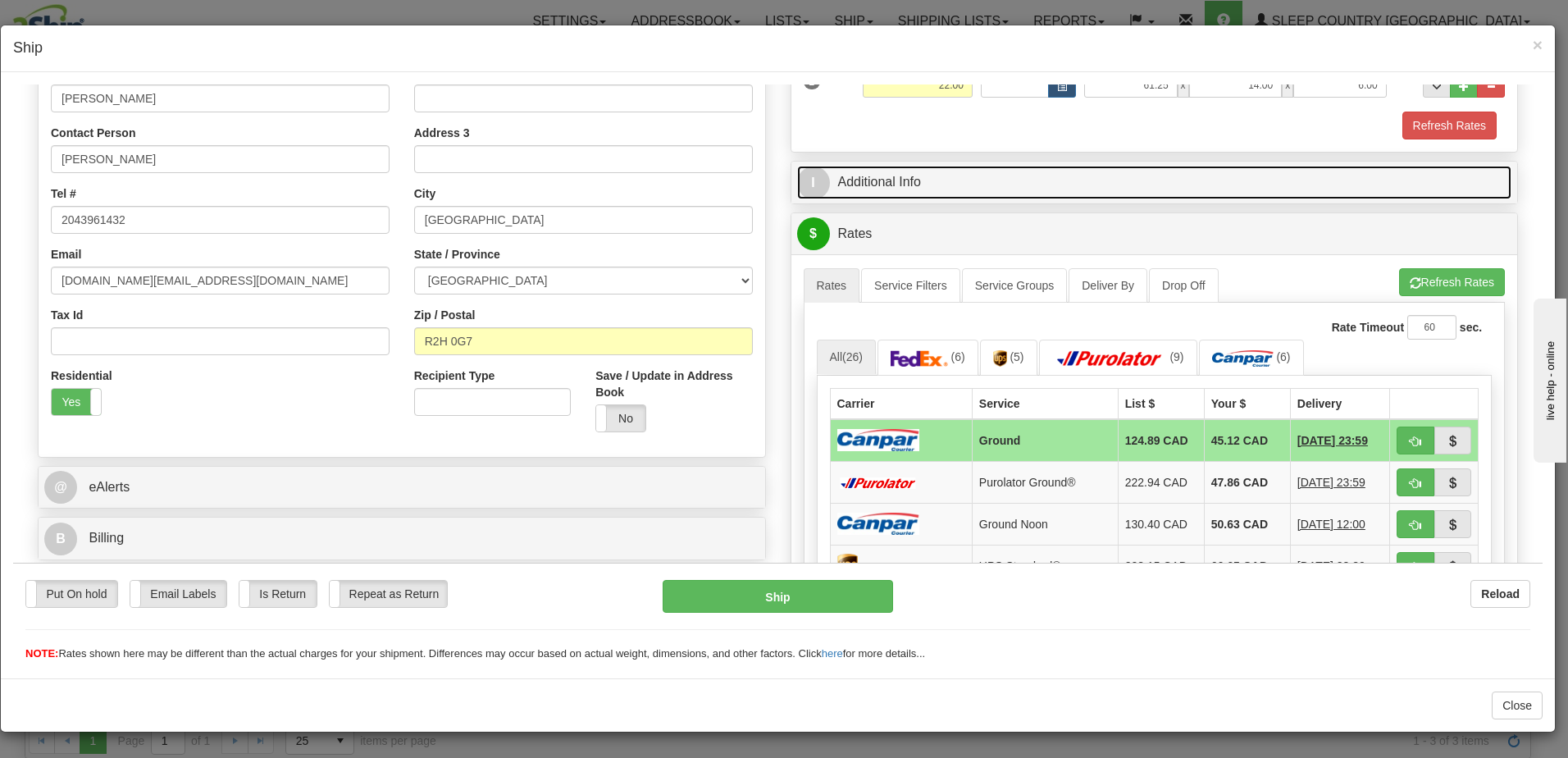
scroll to position [328, 0]
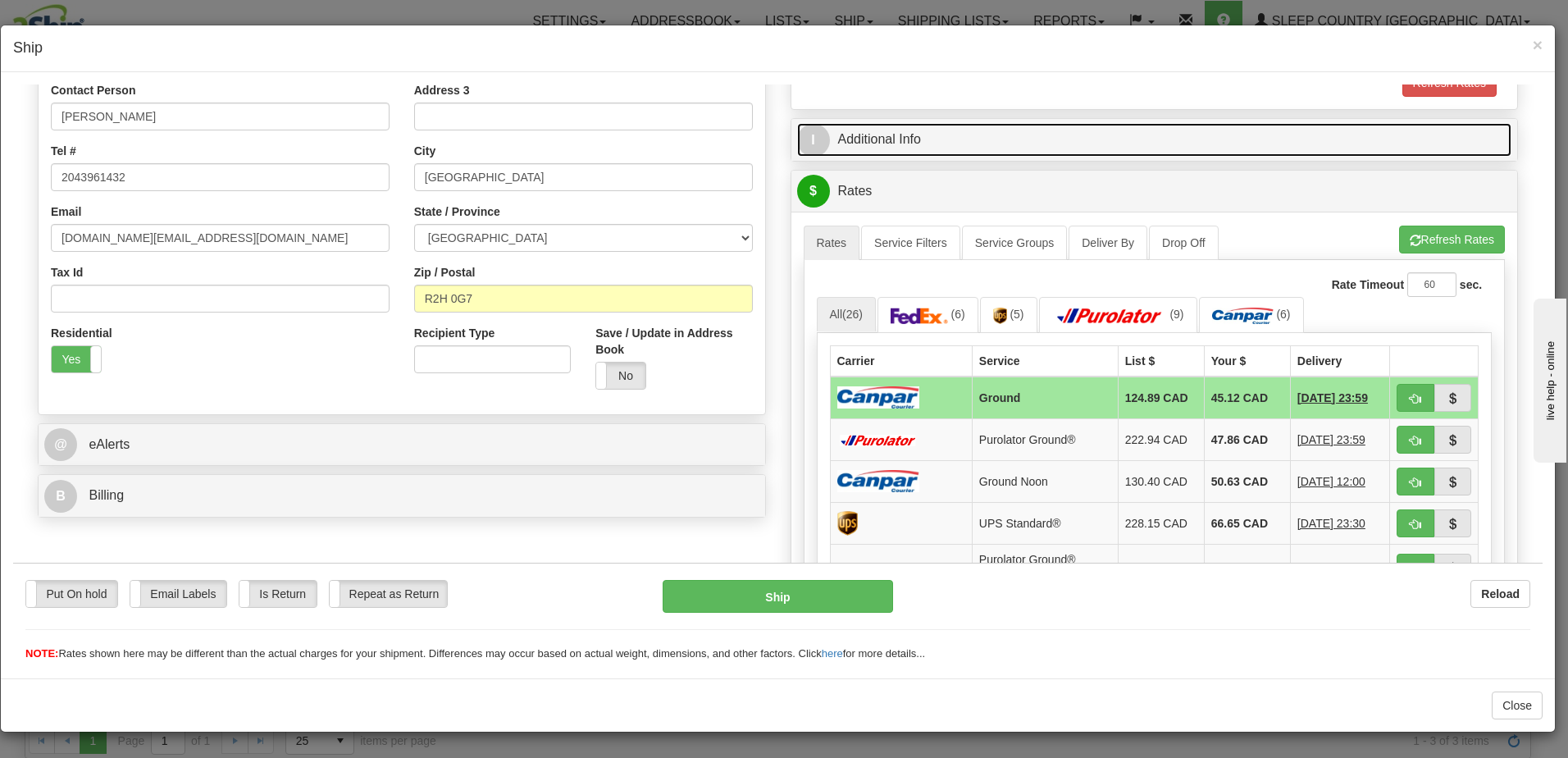
click at [1073, 139] on link "I Additional Info" at bounding box center [1154, 139] width 715 height 34
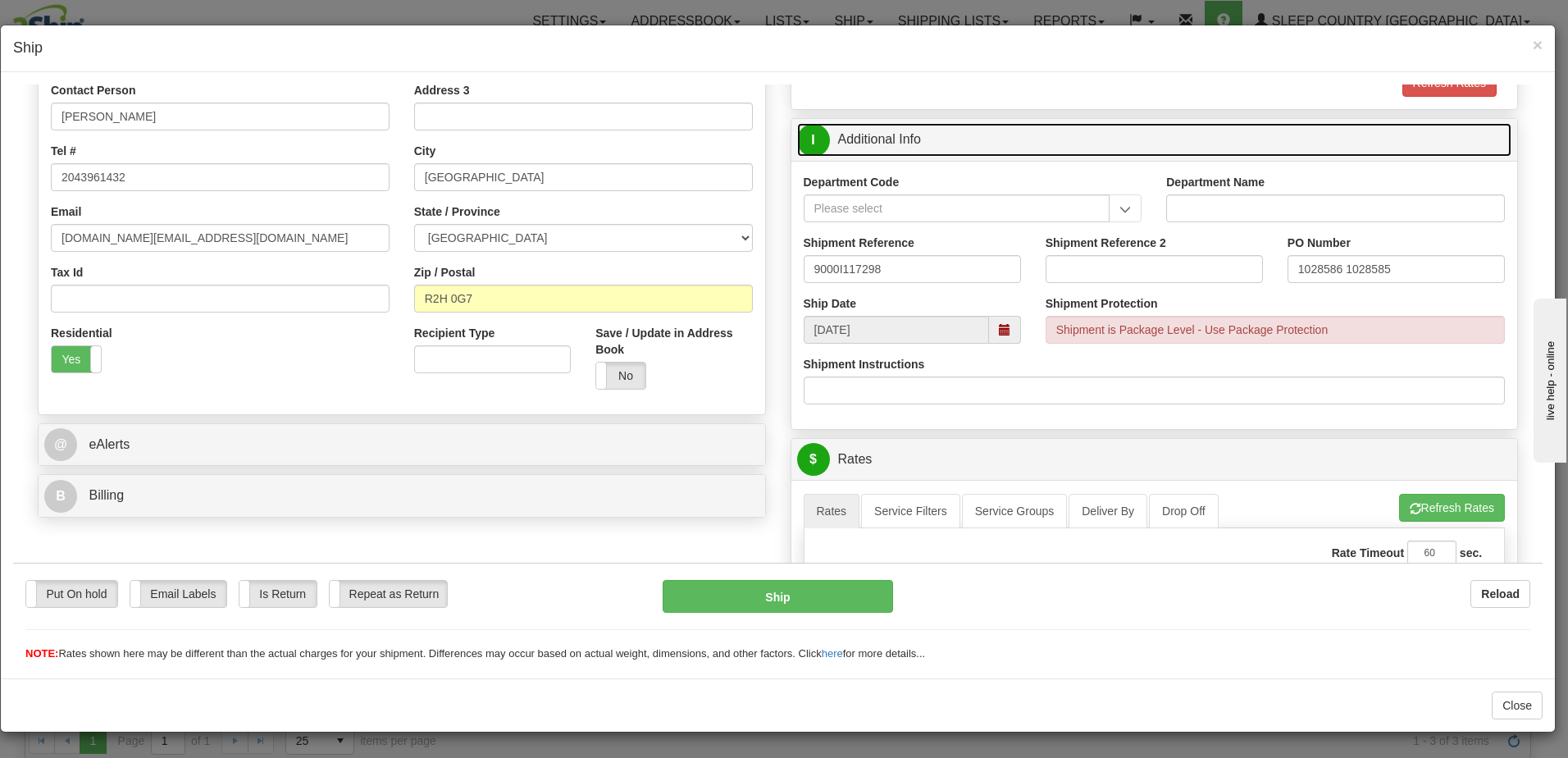
click at [999, 328] on span at bounding box center [1005, 328] width 11 height 11
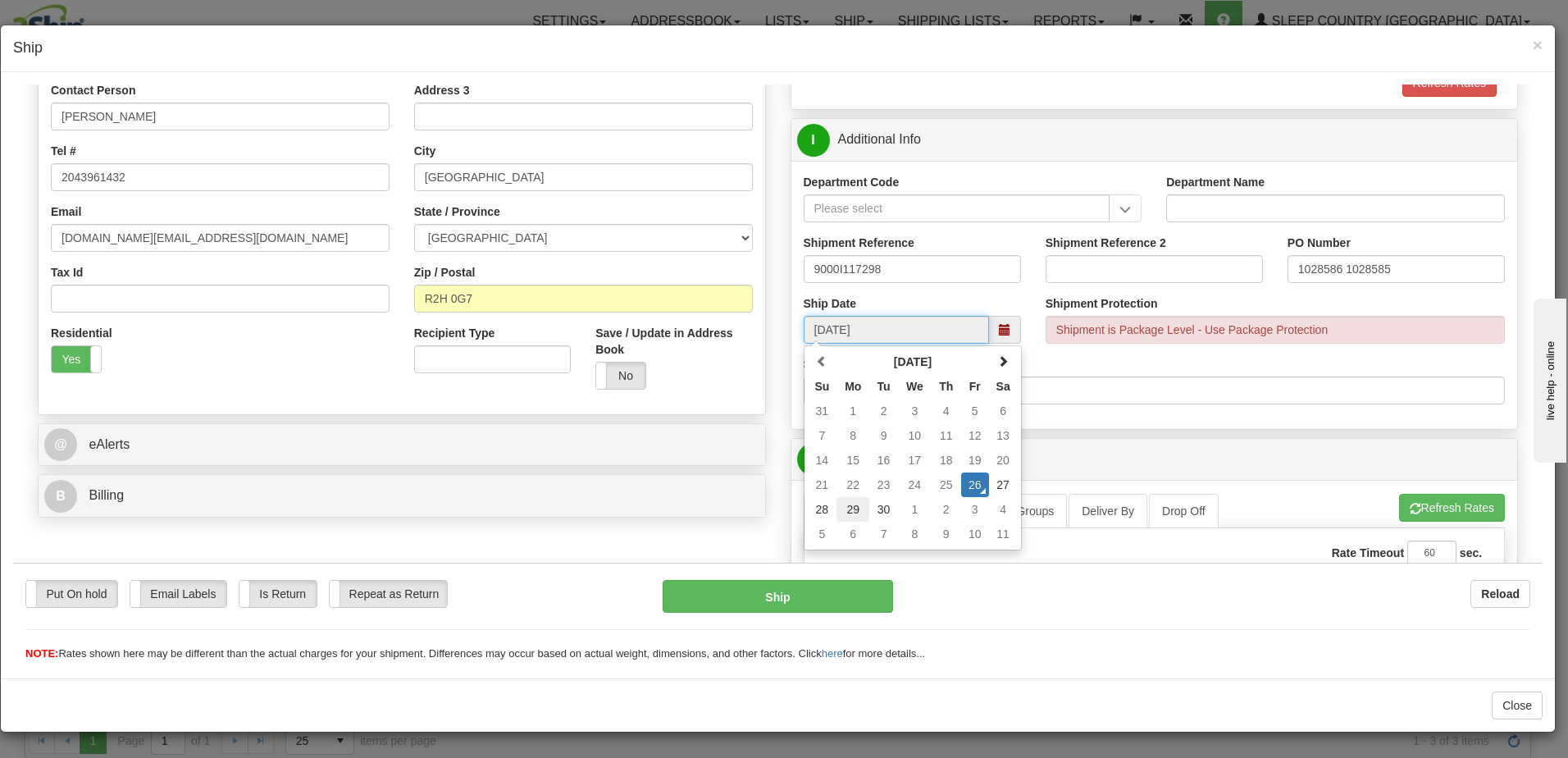
click at [850, 508] on td "29" at bounding box center [852, 508] width 33 height 24
type input "[DATE]"
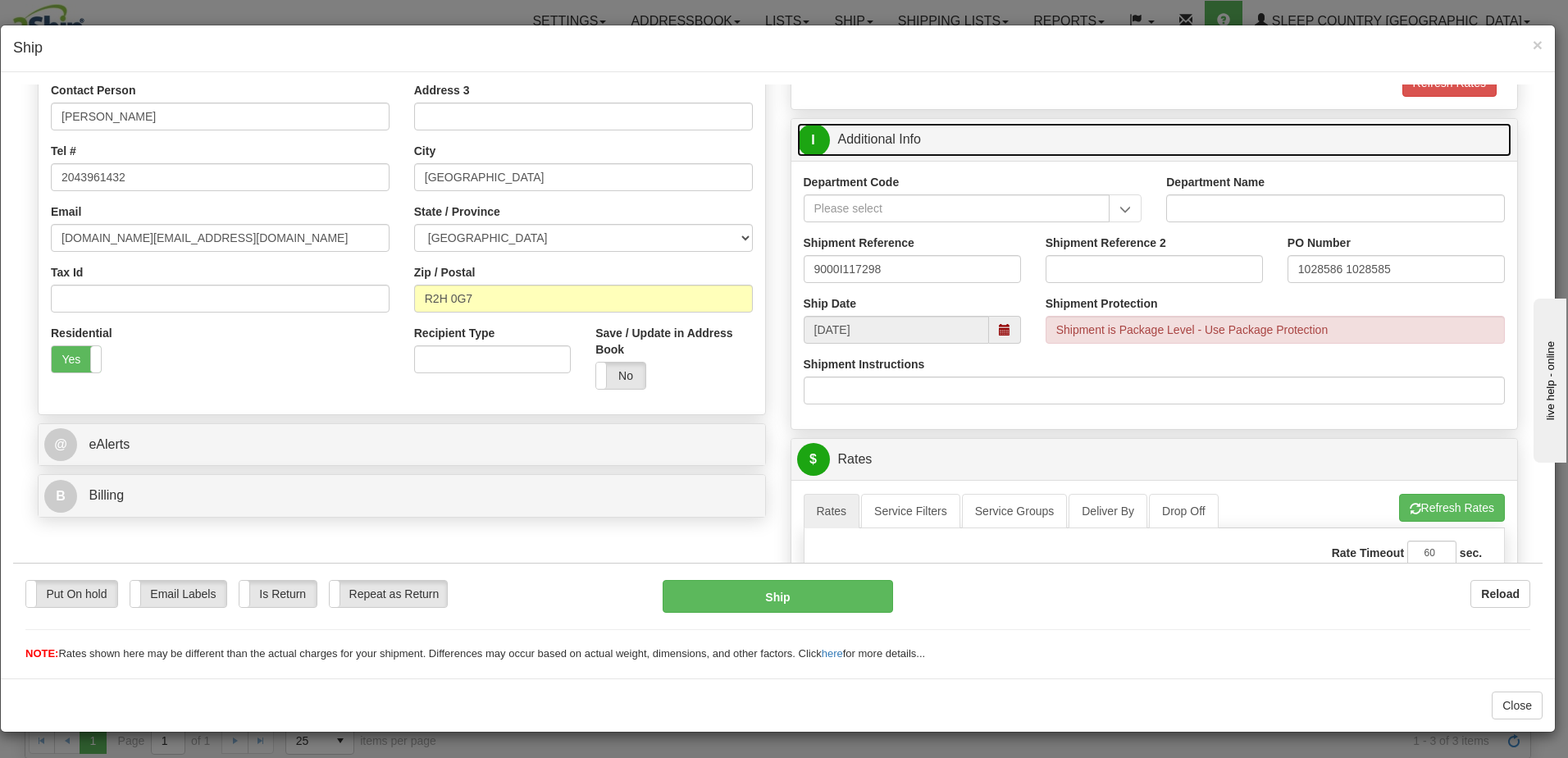
click at [1001, 142] on link "I Additional Info" at bounding box center [1154, 139] width 715 height 34
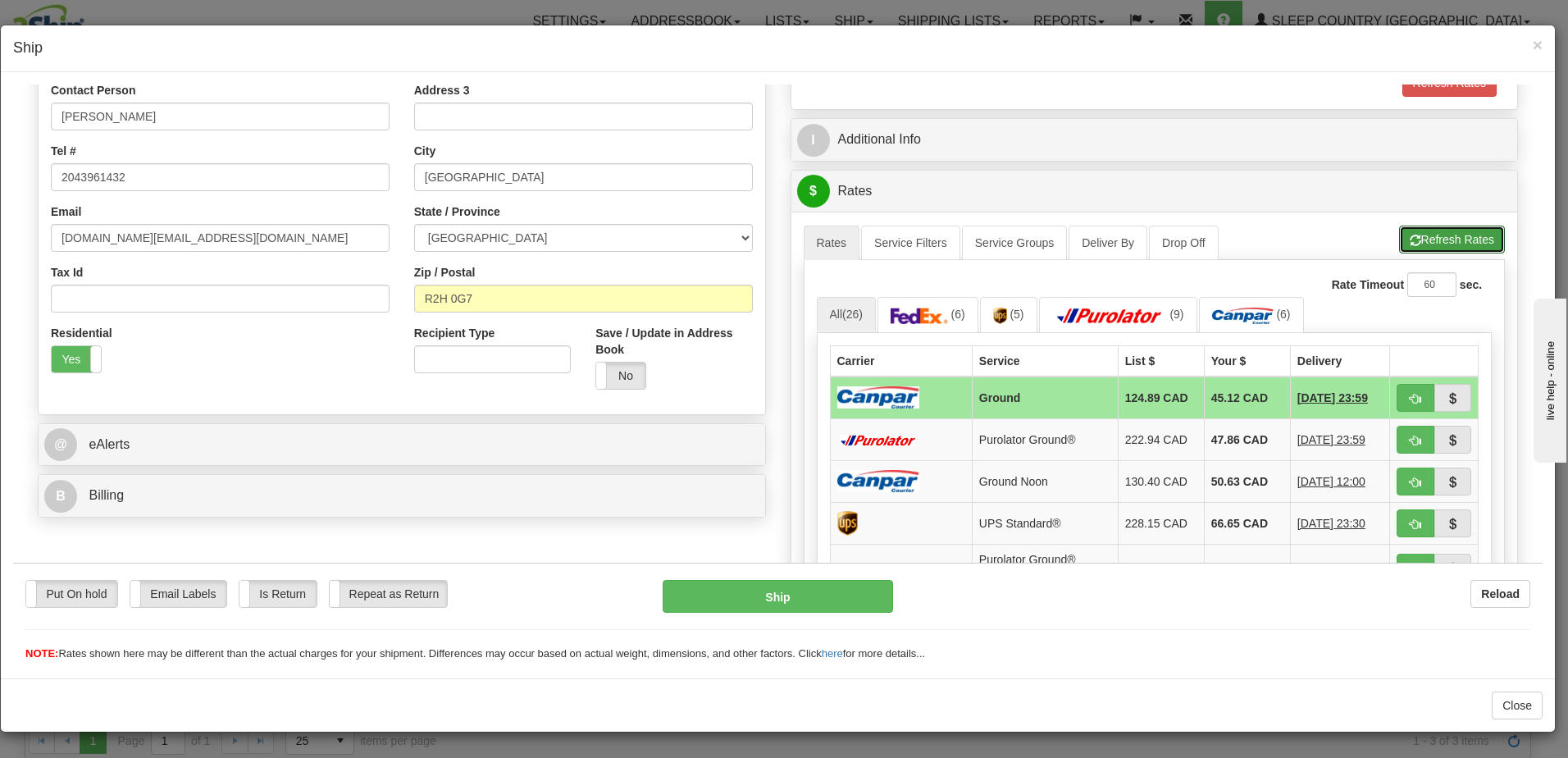
click at [1423, 235] on button "Refresh Rates" at bounding box center [1452, 239] width 106 height 28
click at [1410, 402] on span "button" at bounding box center [1416, 398] width 11 height 10
type input "1"
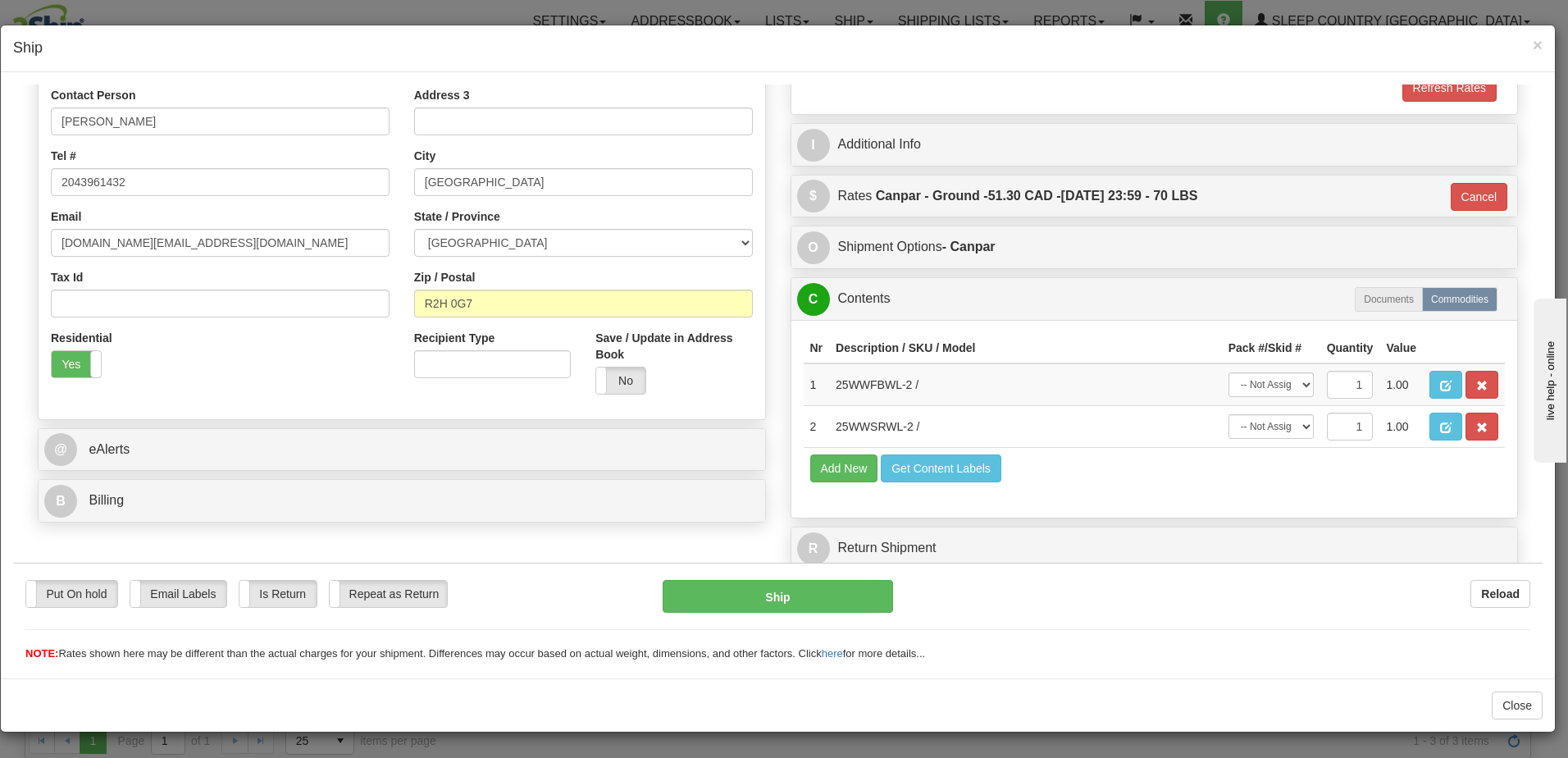
scroll to position [323, 0]
click at [788, 598] on button "Ship" at bounding box center [777, 595] width 230 height 33
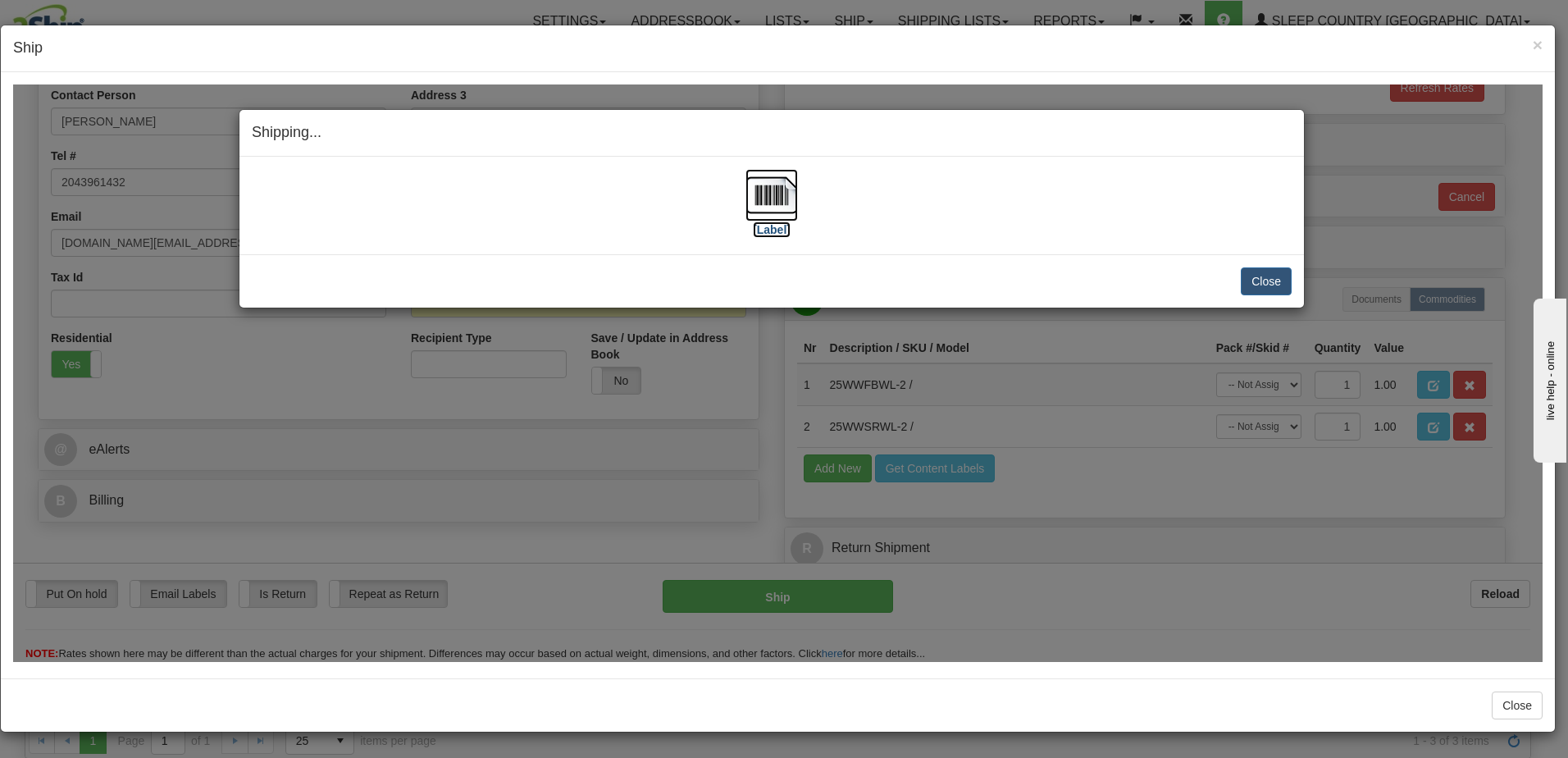
click at [765, 225] on label "[Label]" at bounding box center [772, 229] width 37 height 17
click at [1272, 280] on button "Close" at bounding box center [1266, 281] width 51 height 28
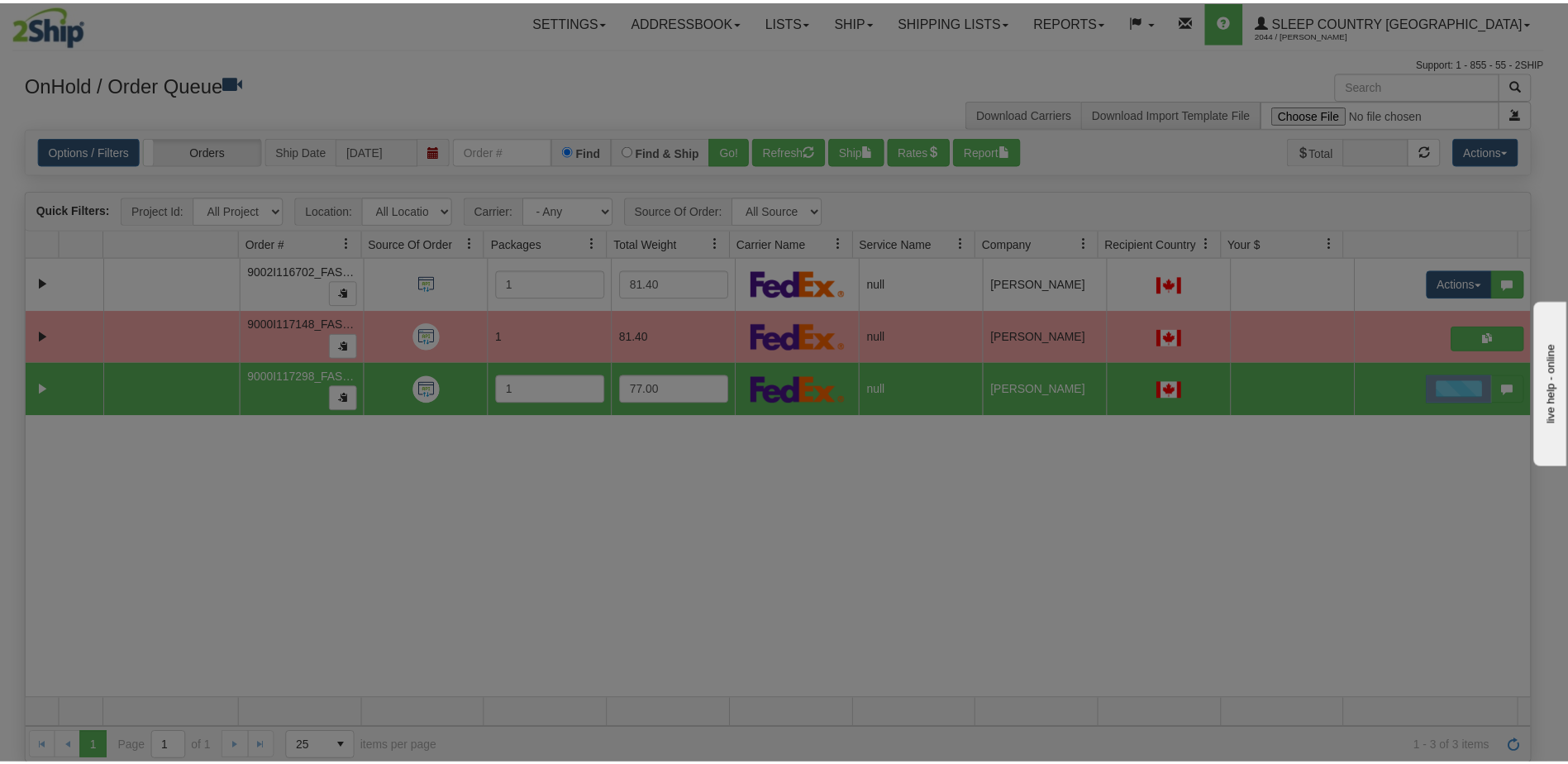
scroll to position [0, 0]
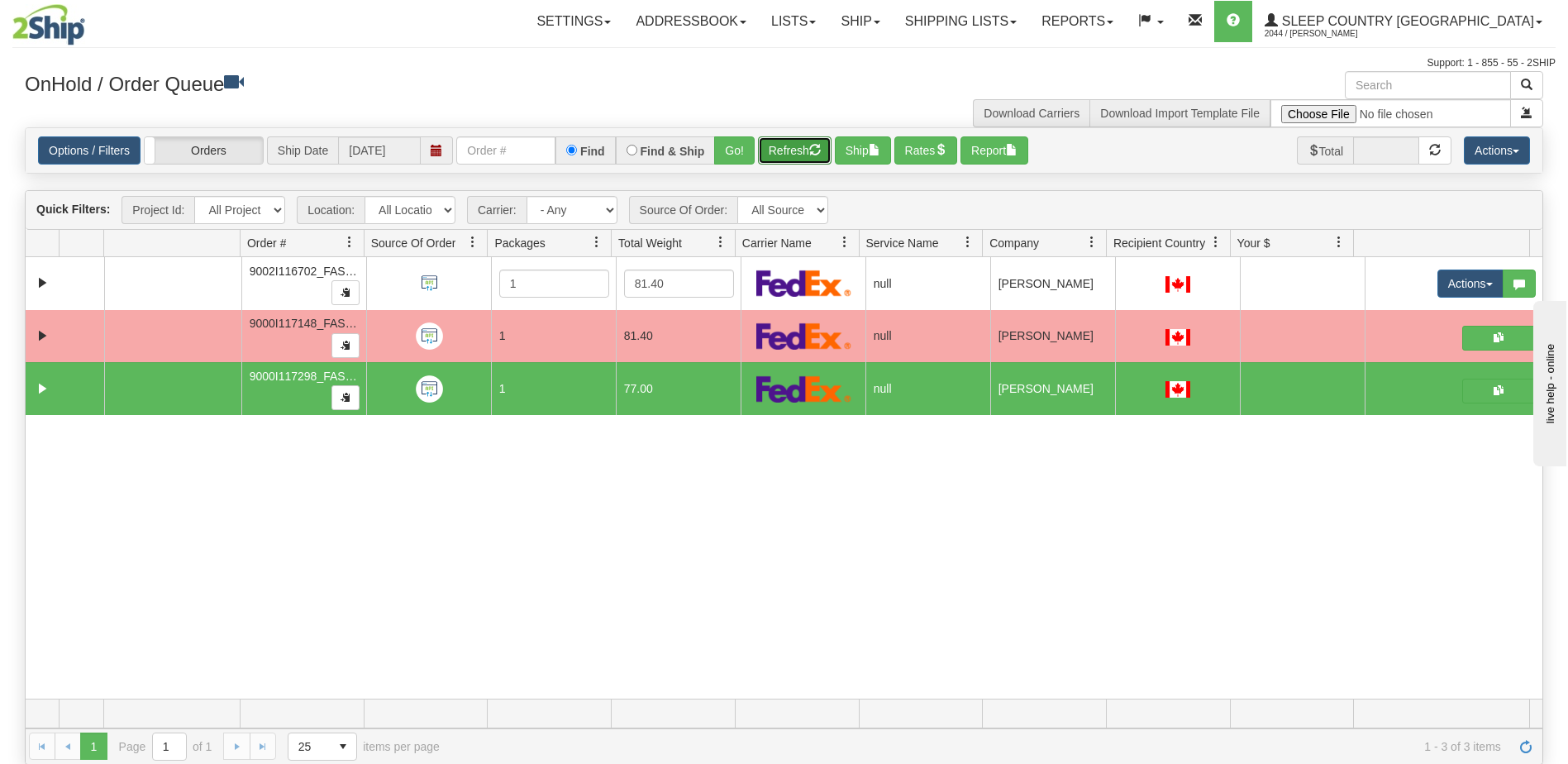
click at [804, 149] on button "Refresh" at bounding box center [795, 151] width 74 height 28
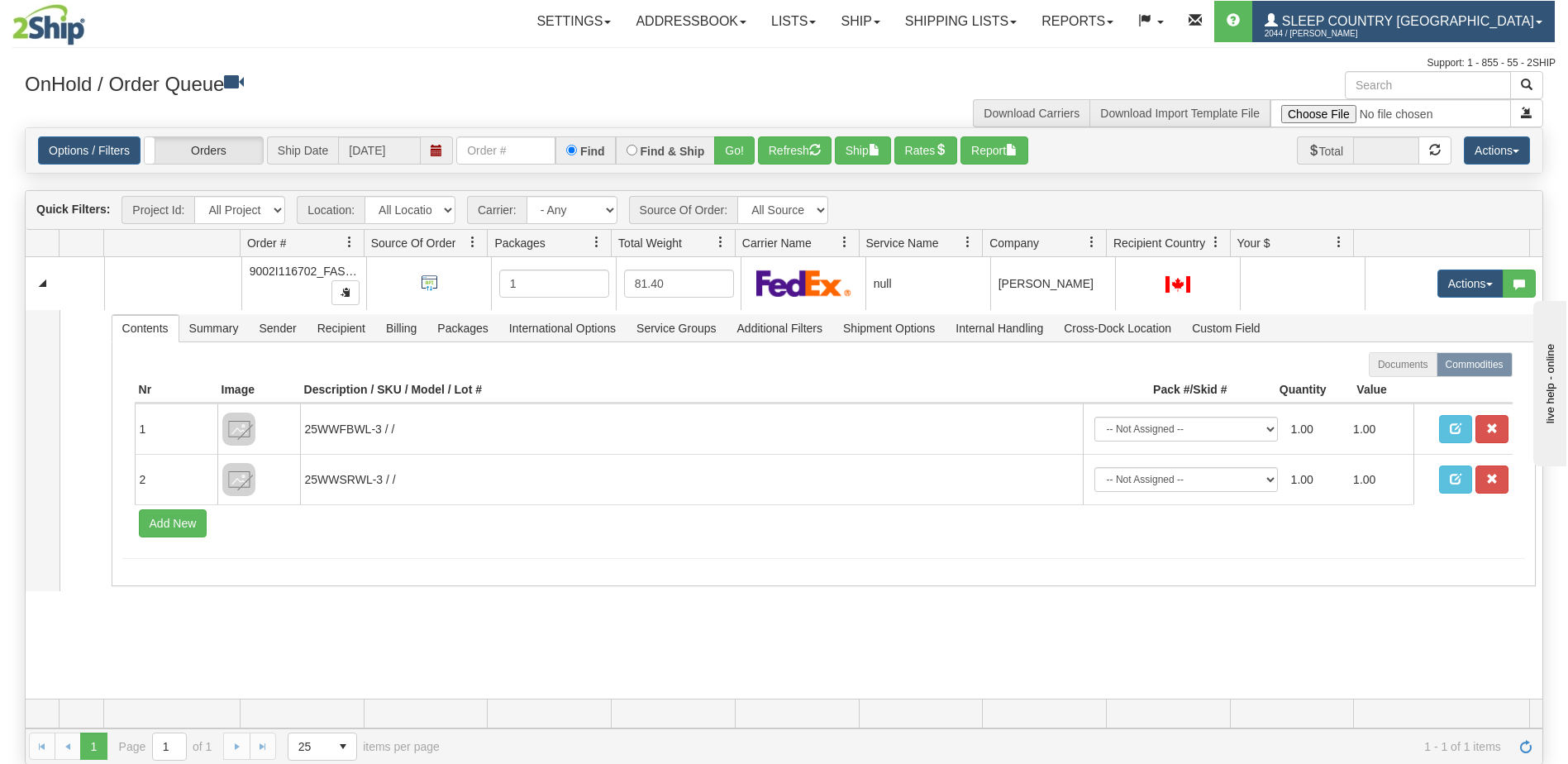
click at [1474, 25] on span "Sleep Country [GEOGRAPHIC_DATA]" at bounding box center [1406, 21] width 256 height 14
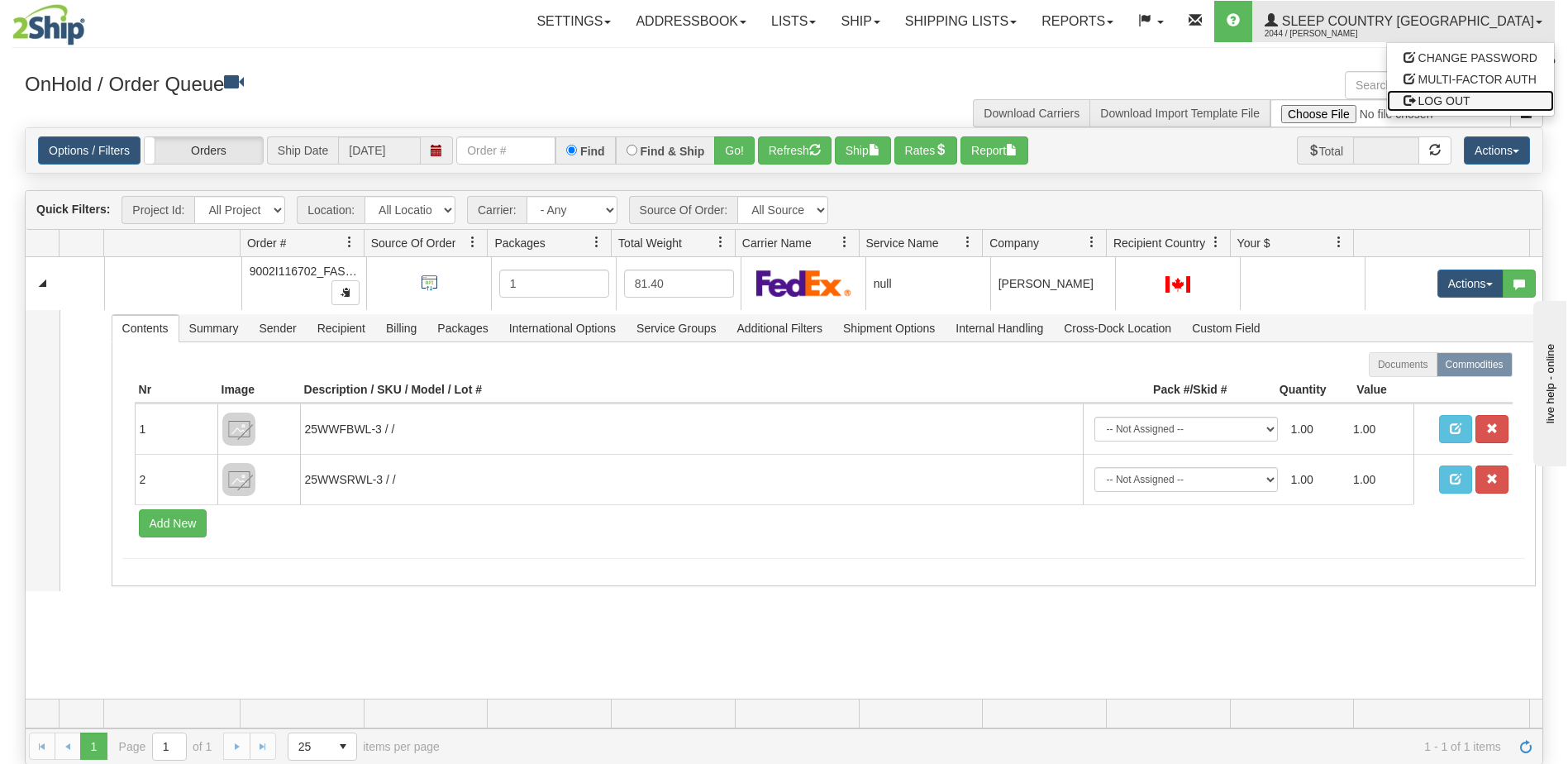
click at [1463, 102] on span "LOG OUT" at bounding box center [1444, 101] width 52 height 13
